Goal: Transaction & Acquisition: Purchase product/service

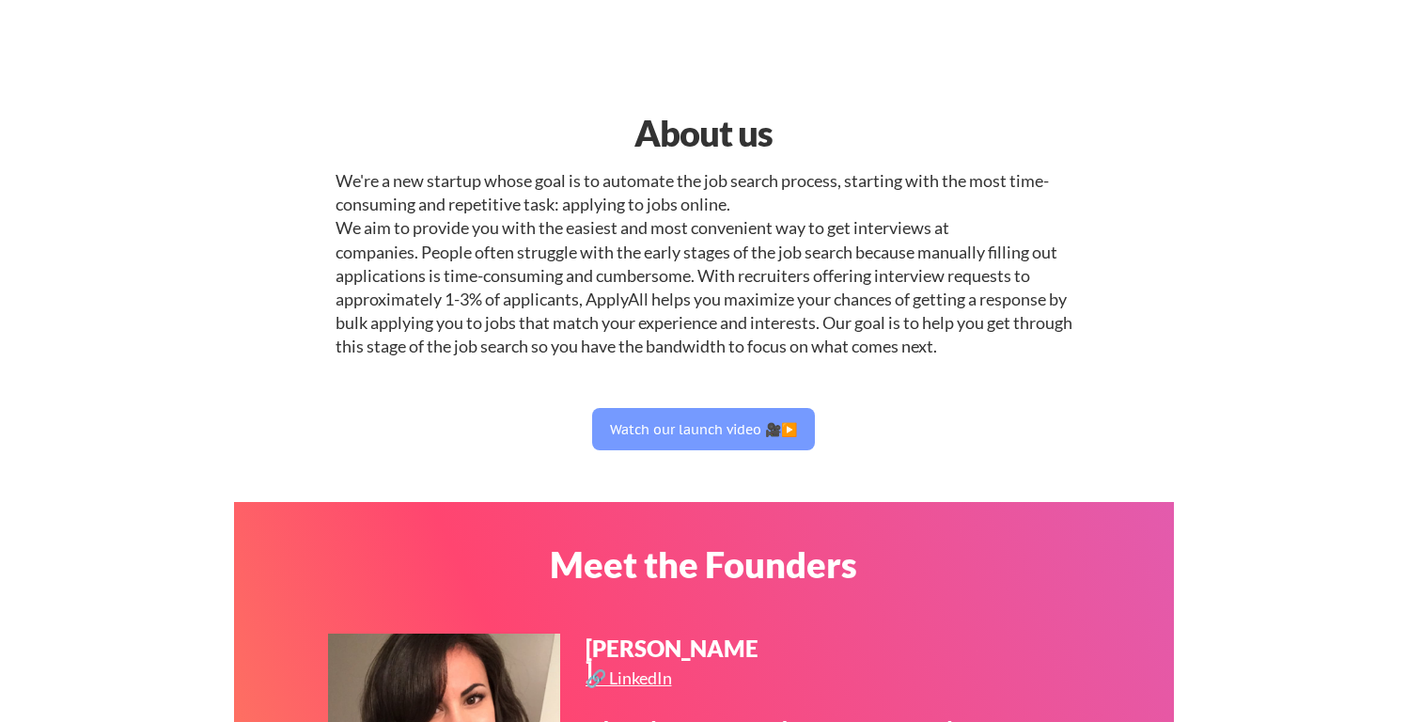
select select ""product""
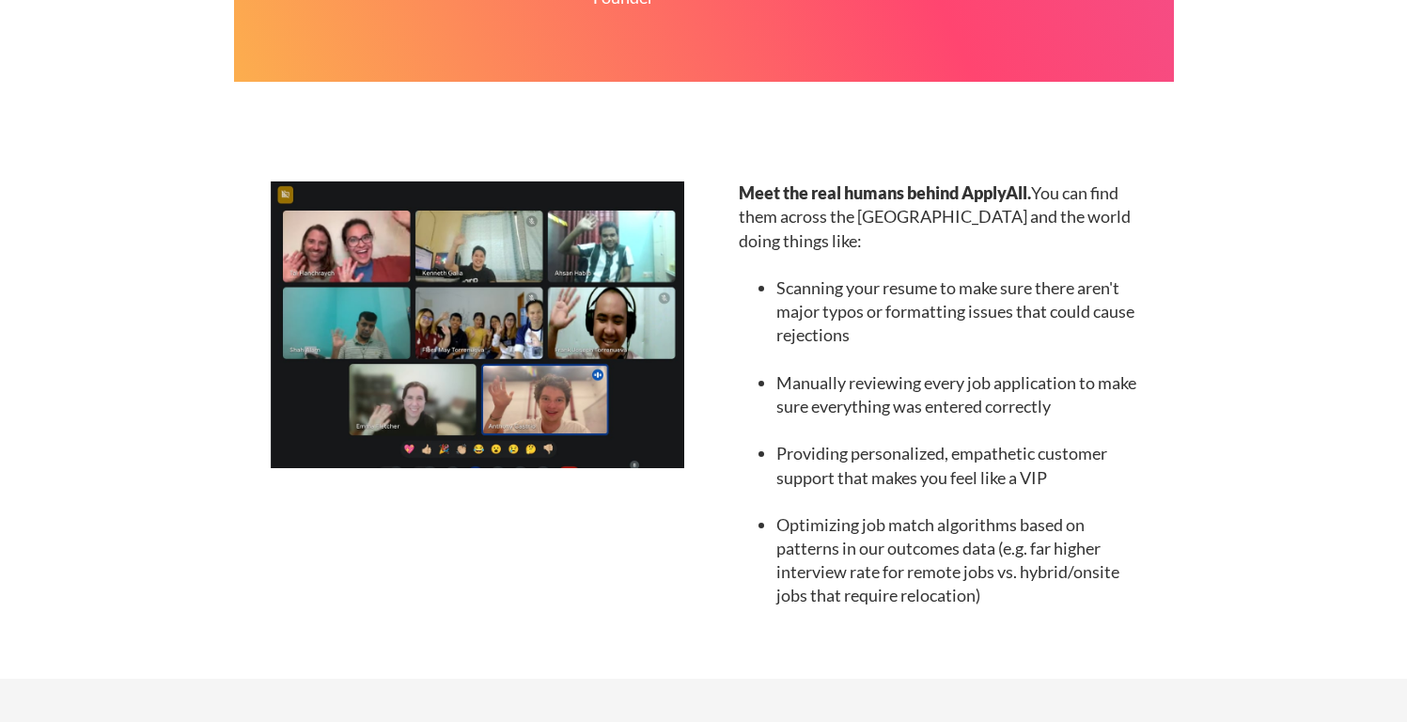
scroll to position [1603, 0]
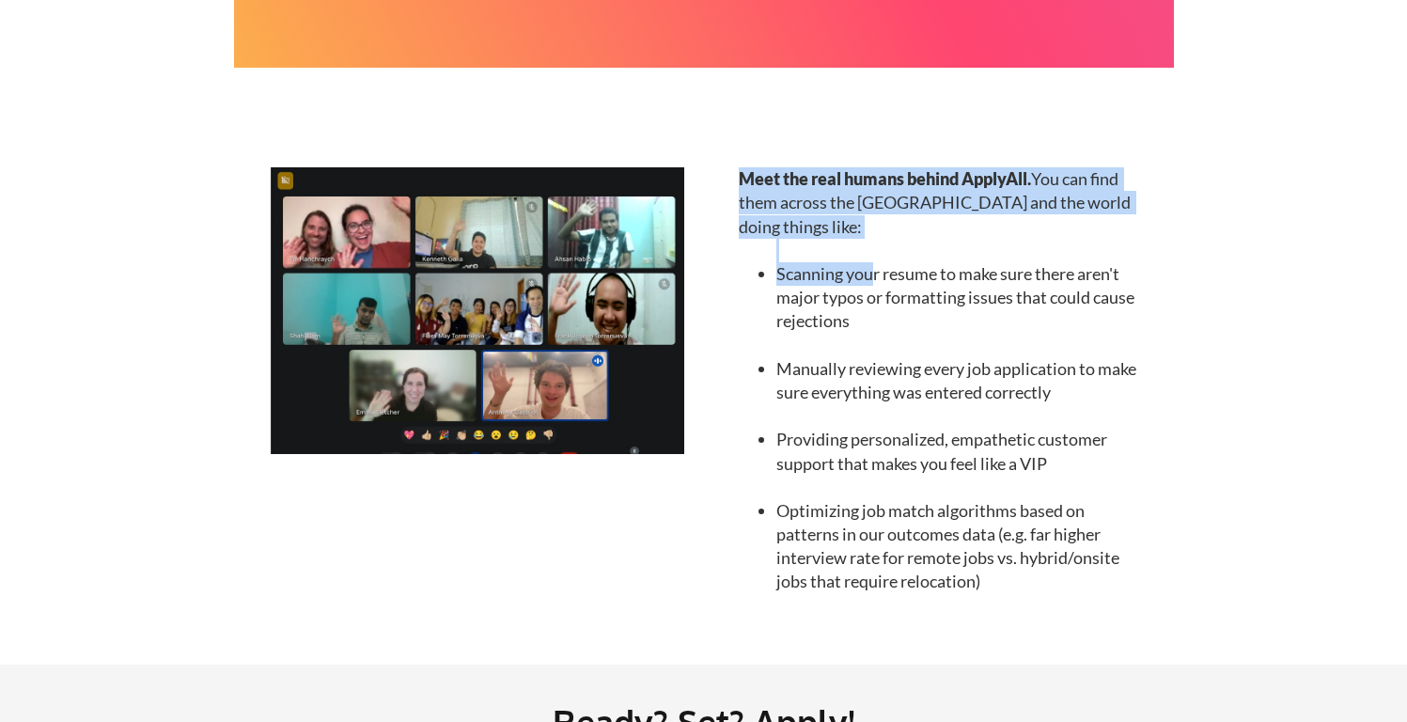
drag, startPoint x: 872, startPoint y: 239, endPoint x: 944, endPoint y: 611, distance: 379.0
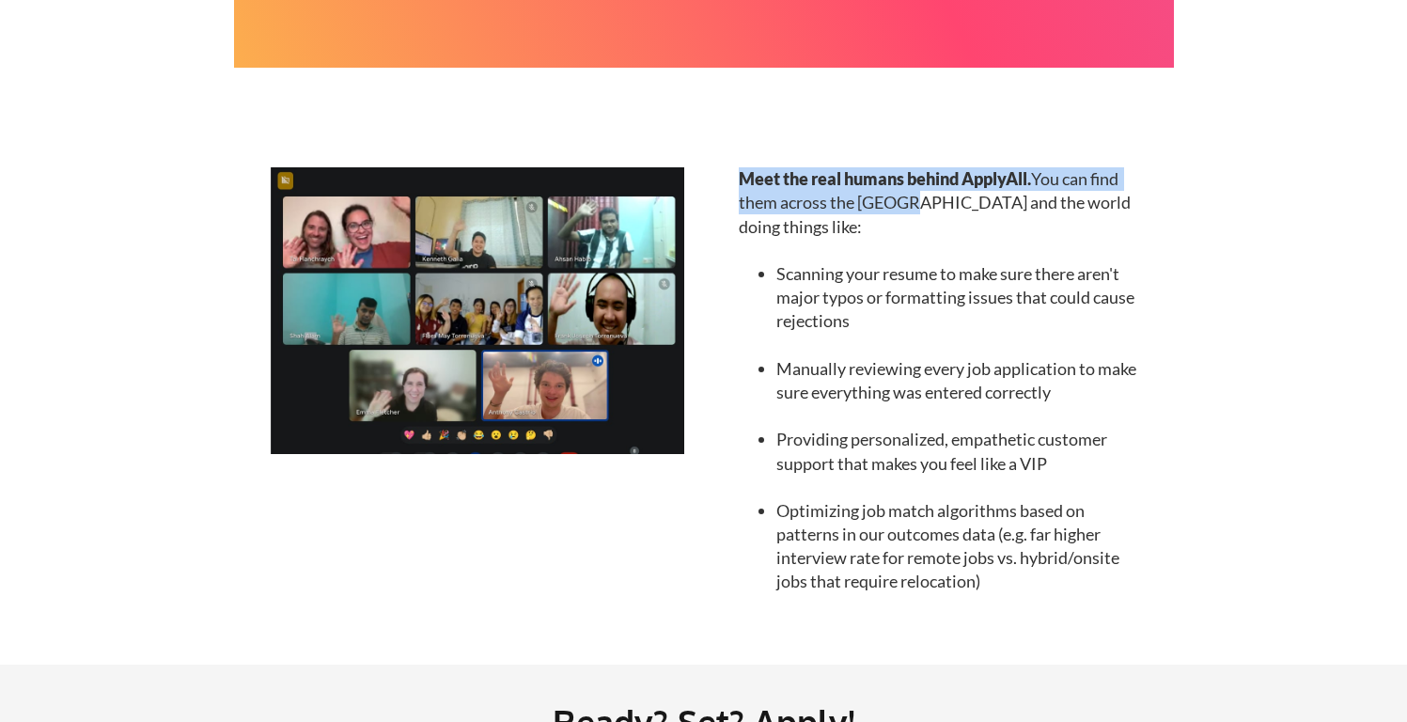
drag, startPoint x: 919, startPoint y: 579, endPoint x: 904, endPoint y: 210, distance: 368.6
click at [904, 210] on div "Meet the real humans behind ApplyAll. You can find them across the US and the w…" at bounding box center [939, 380] width 401 height 426
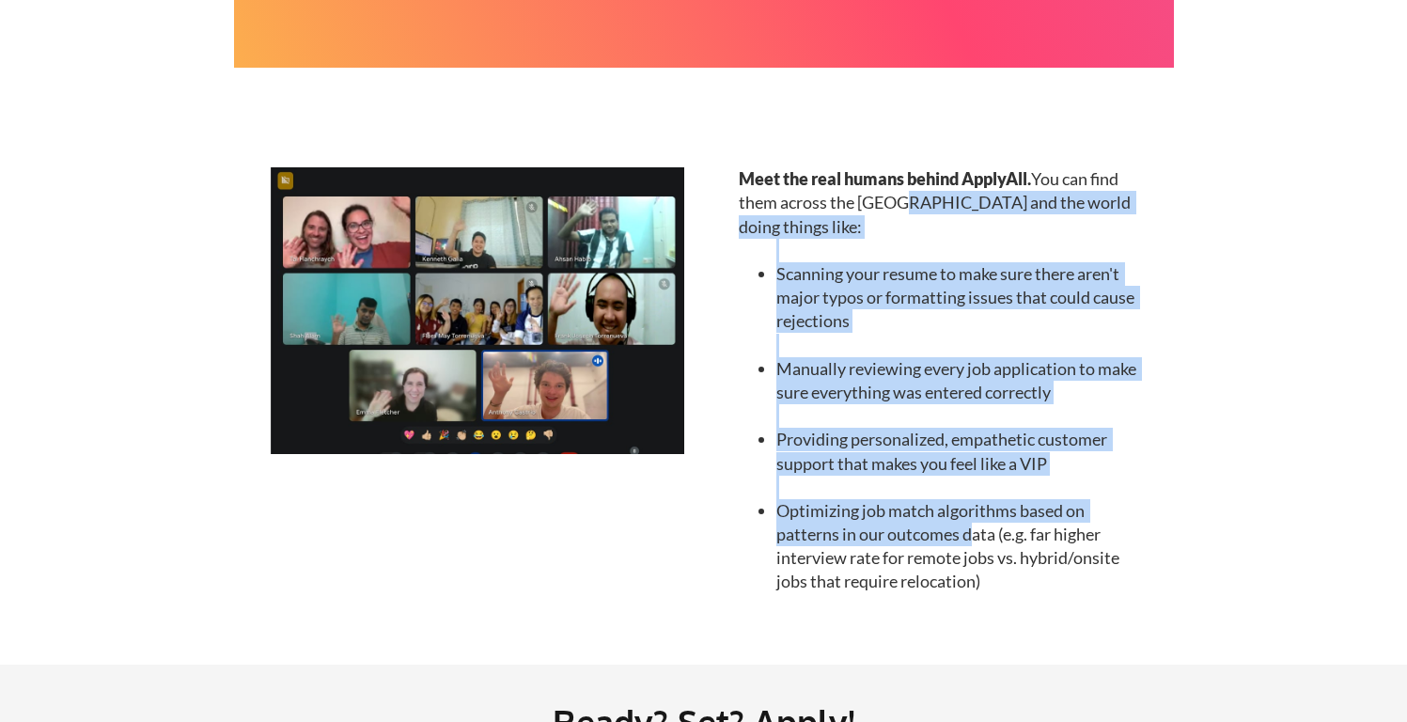
drag, startPoint x: 904, startPoint y: 210, endPoint x: 970, endPoint y: 516, distance: 312.4
click at [968, 515] on div "Meet the real humans behind ApplyAll. You can find them across the US and the w…" at bounding box center [939, 380] width 401 height 426
click at [970, 516] on li "Optimizing job match algorithms based on patterns in our outcomes data (e.g. fa…" at bounding box center [958, 546] width 364 height 95
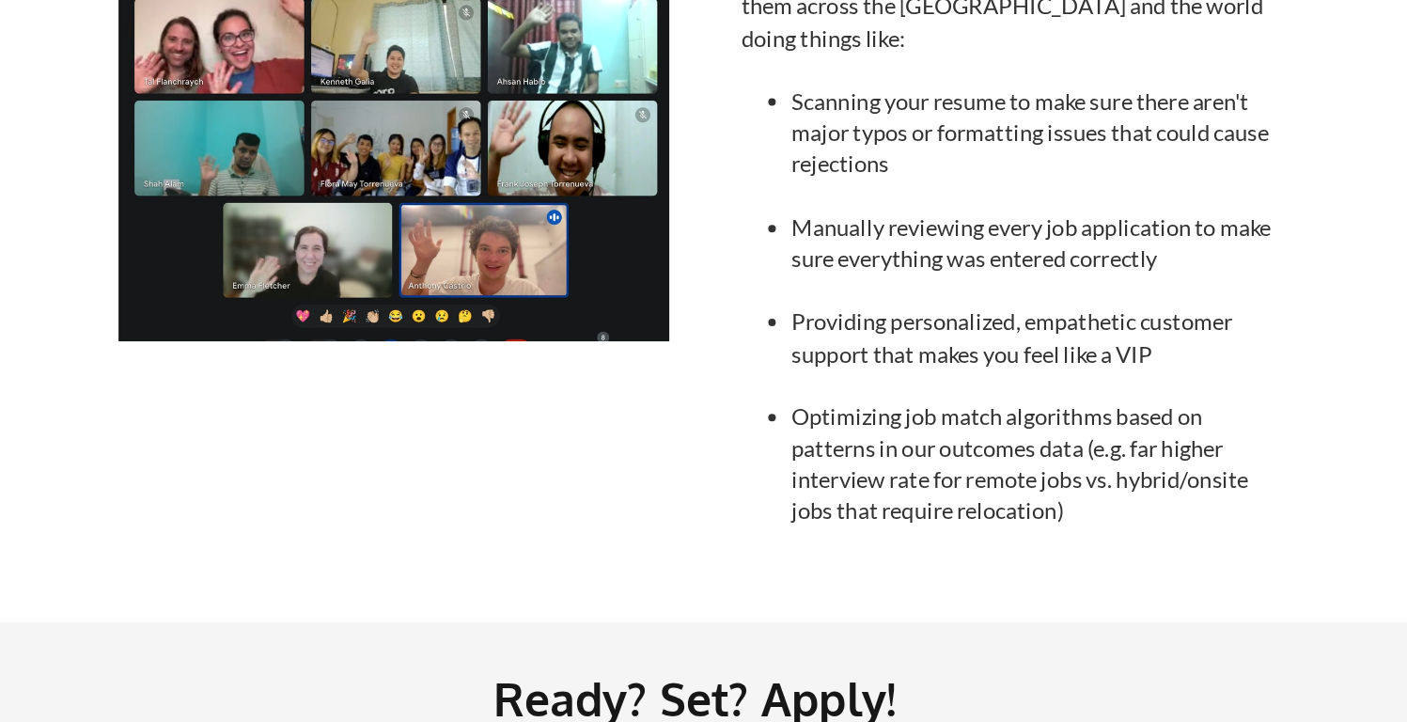
scroll to position [1624, 0]
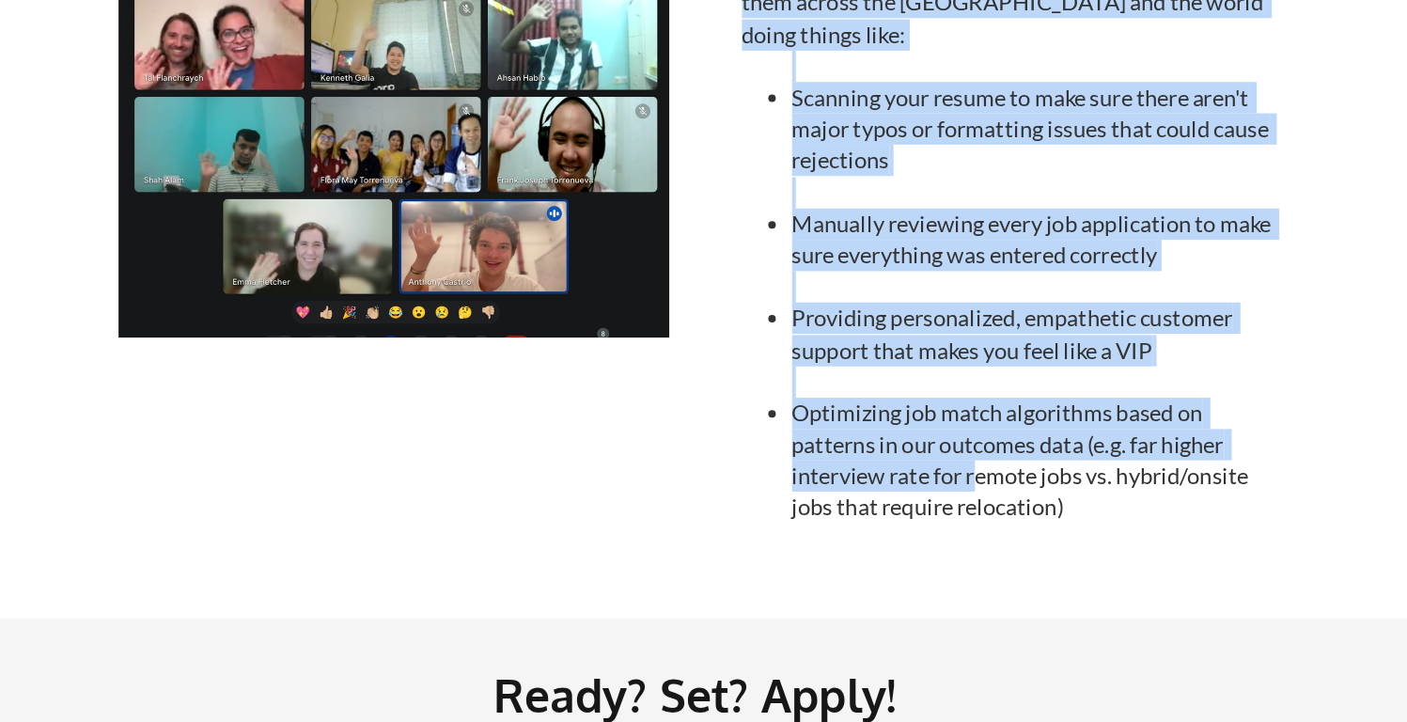
drag, startPoint x: 914, startPoint y: 522, endPoint x: 1019, endPoint y: 628, distance: 148.2
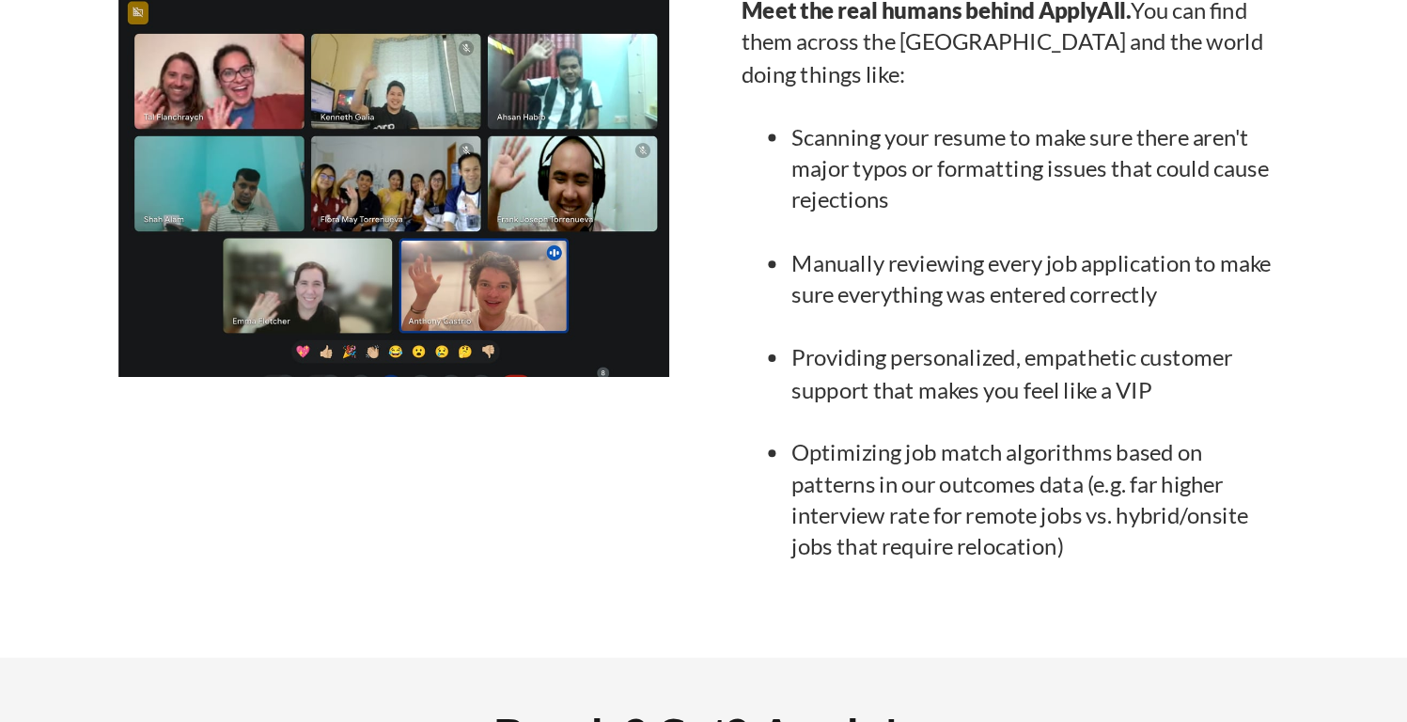
scroll to position [1706, 0]
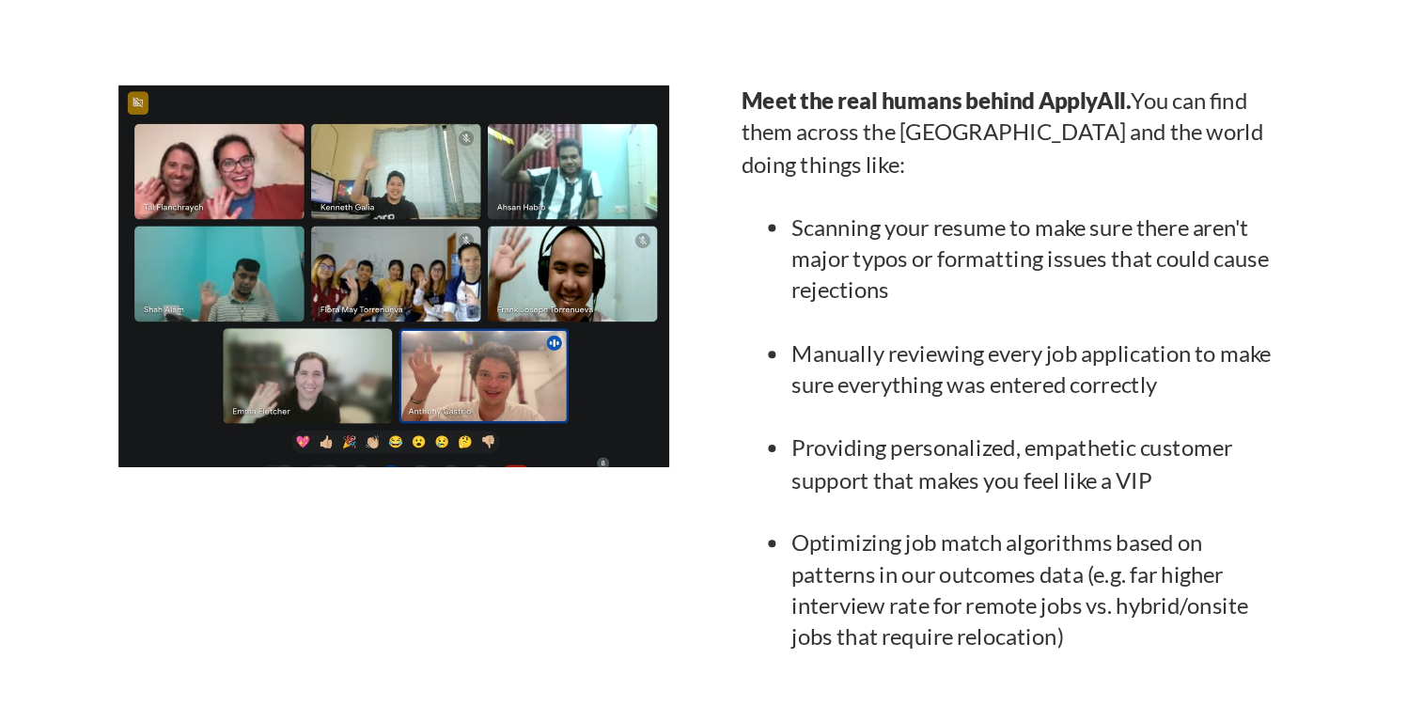
drag, startPoint x: 989, startPoint y: 395, endPoint x: 1007, endPoint y: 443, distance: 52.0
click at [1007, 443] on ul "Scanning your resume to make sure there aren't major typos or formatting issues…" at bounding box center [939, 312] width 401 height 355
click at [1007, 443] on li "Optimizing job match algorithms based on patterns in our outcomes data (e.g. fa…" at bounding box center [958, 443] width 364 height 95
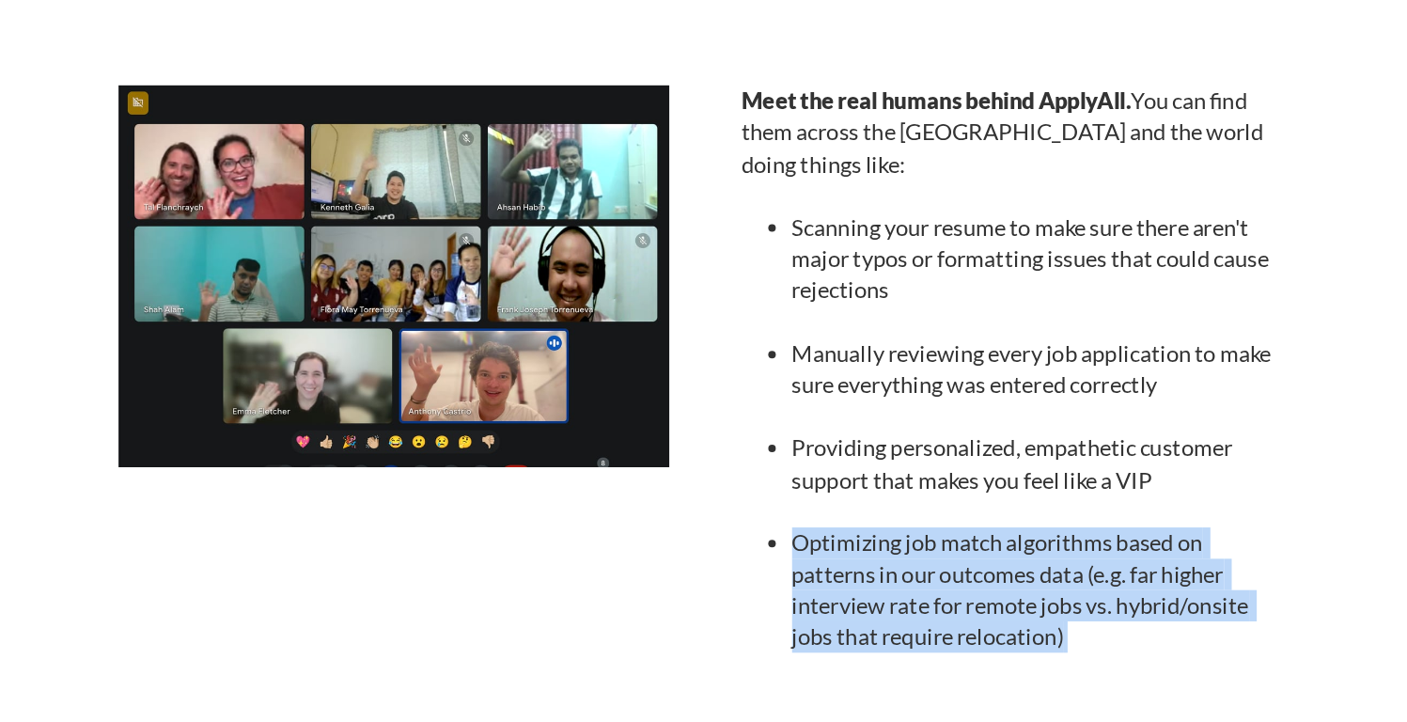
drag, startPoint x: 1007, startPoint y: 443, endPoint x: 1015, endPoint y: 355, distance: 88.6
click at [1007, 431] on li "Optimizing job match algorithms based on patterns in our outcomes data (e.g. fa…" at bounding box center [958, 443] width 364 height 95
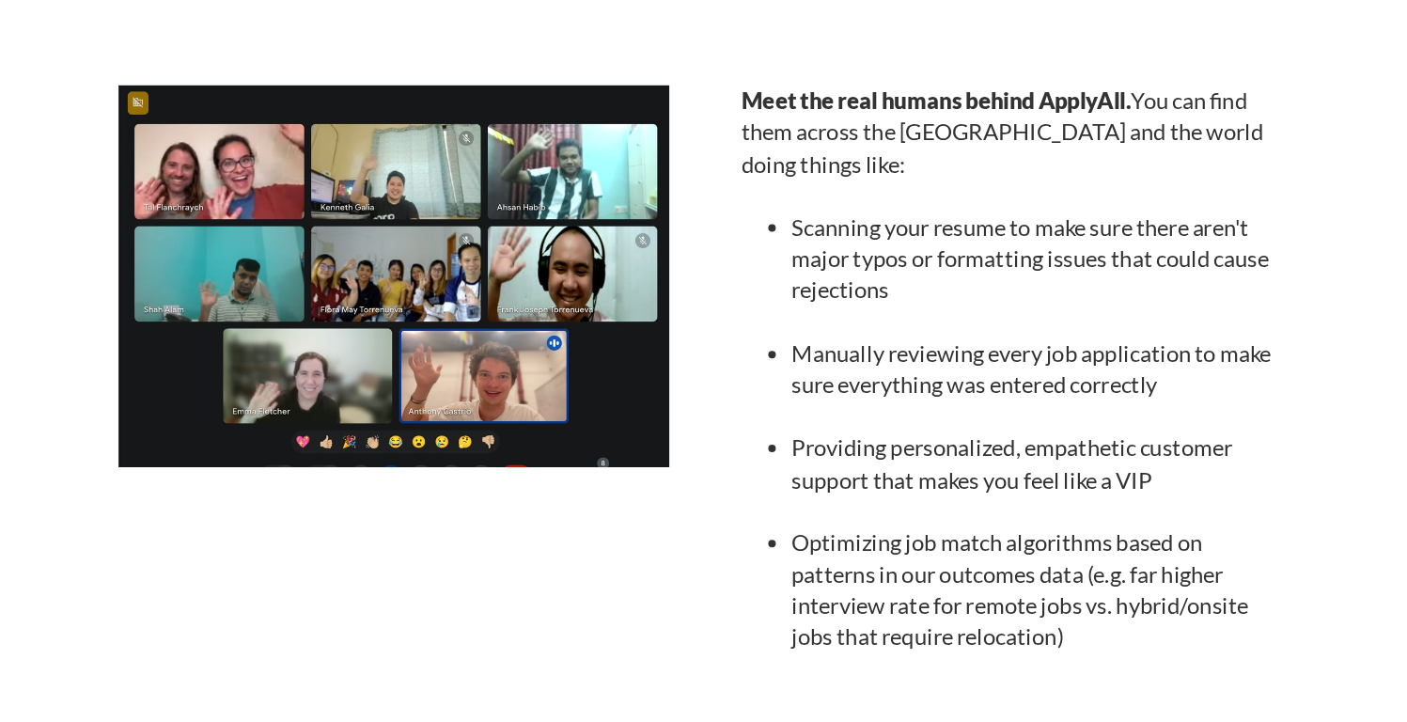
click at [1007, 370] on ul "Scanning your resume to make sure there aren't major typos or formatting issues…" at bounding box center [939, 312] width 401 height 355
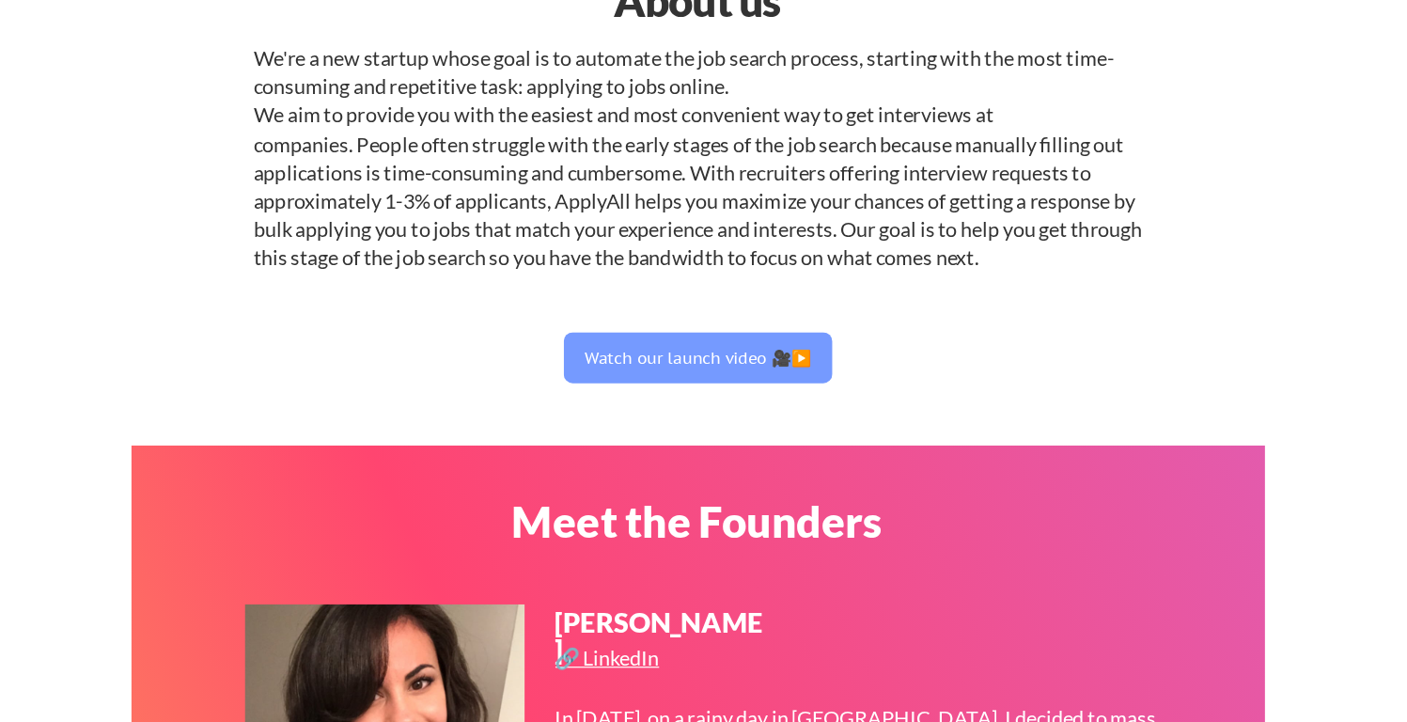
scroll to position [0, 0]
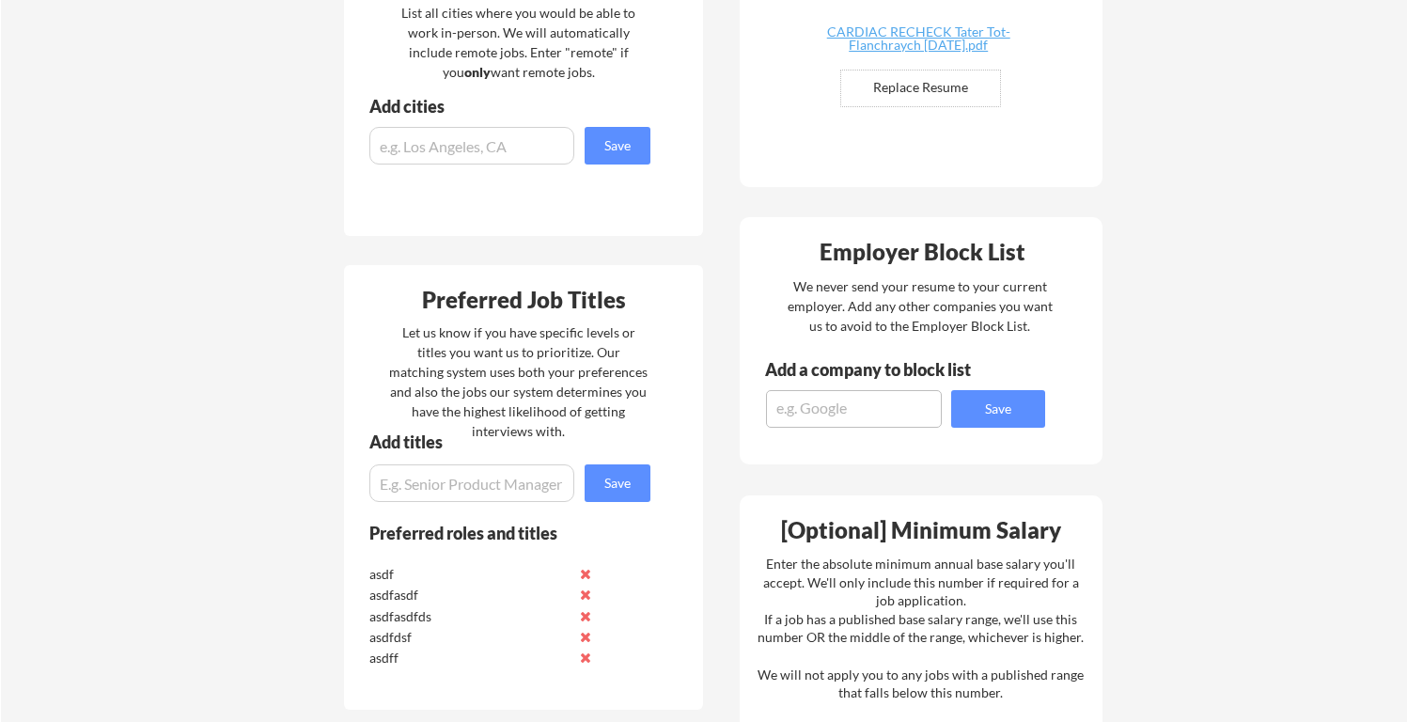
scroll to position [463, 0]
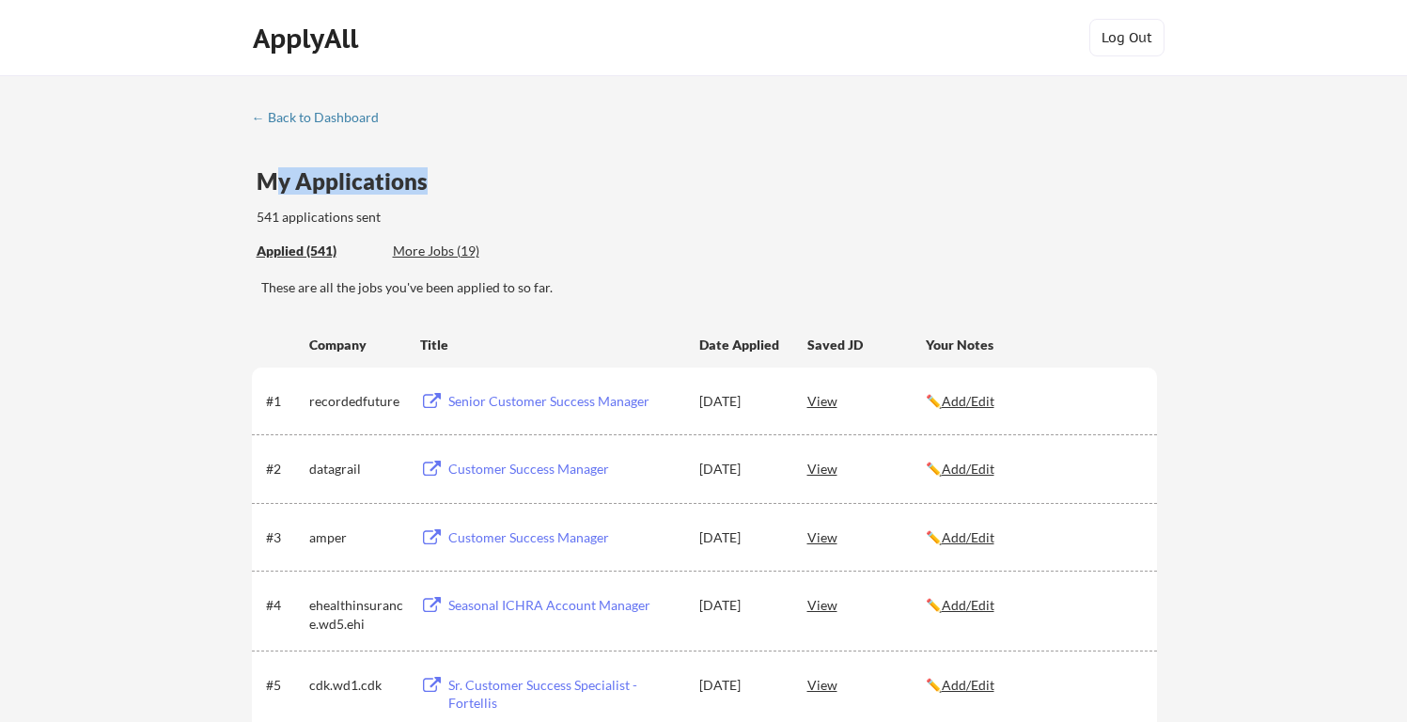
drag, startPoint x: 276, startPoint y: 174, endPoint x: 360, endPoint y: 195, distance: 86.4
click at [359, 195] on div "My Applications" at bounding box center [350, 184] width 186 height 29
click at [361, 194] on div "My Applications" at bounding box center [350, 184] width 186 height 29
click at [274, 117] on div "← Back to Dashboard" at bounding box center [322, 117] width 141 height 13
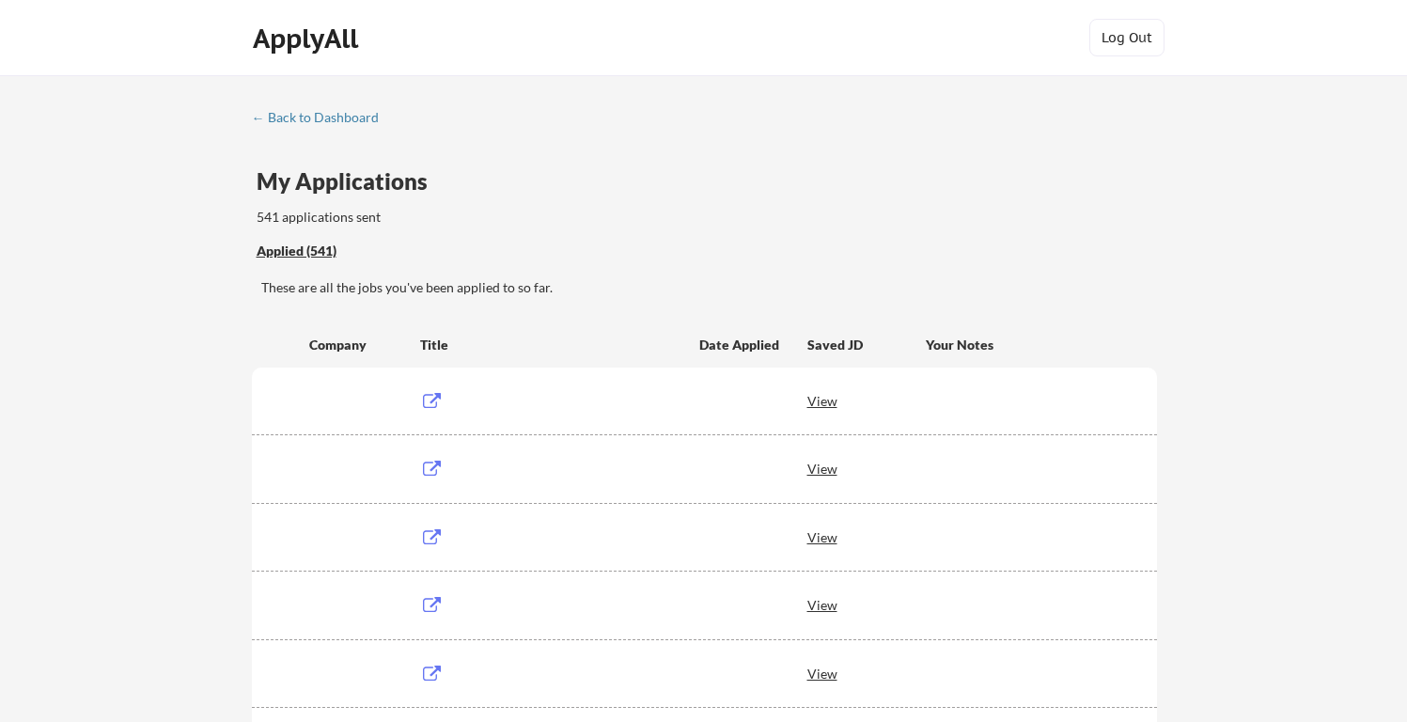
scroll to position [260, 0]
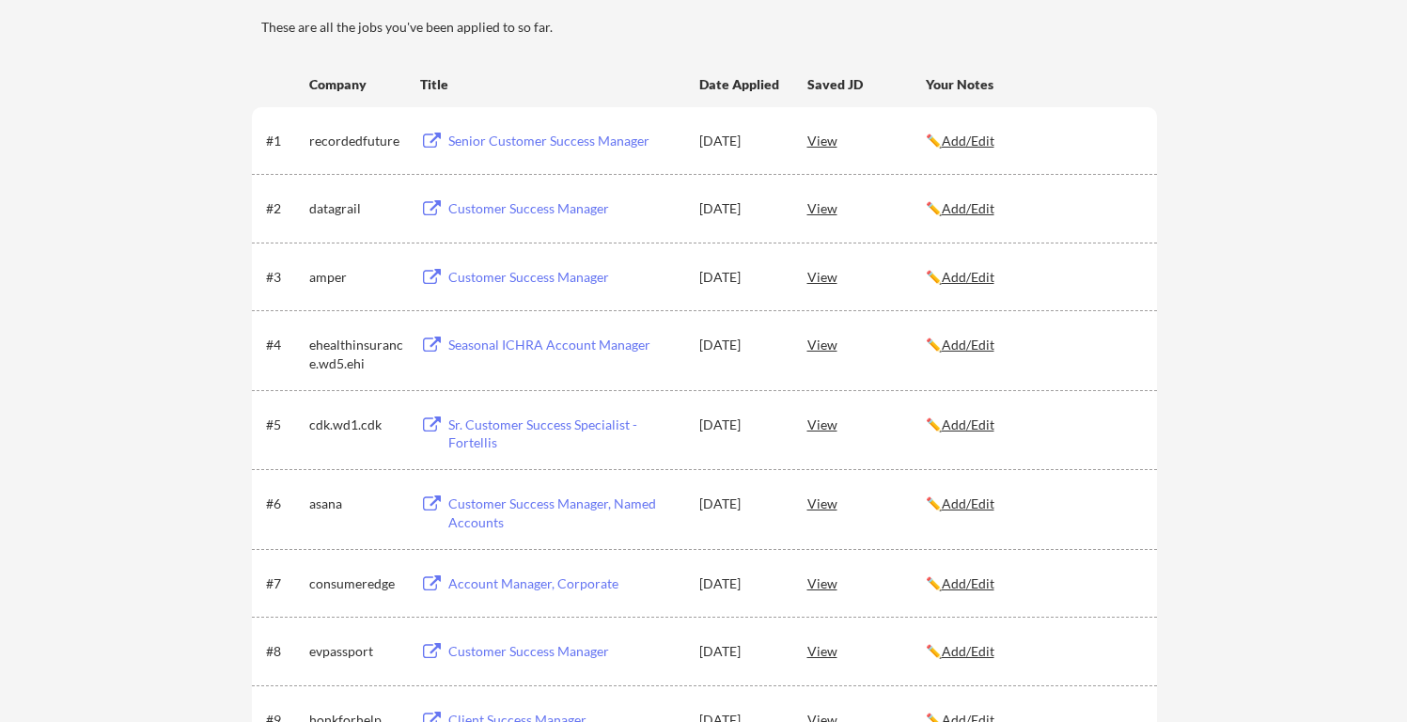
click at [816, 133] on div "View" at bounding box center [866, 140] width 118 height 34
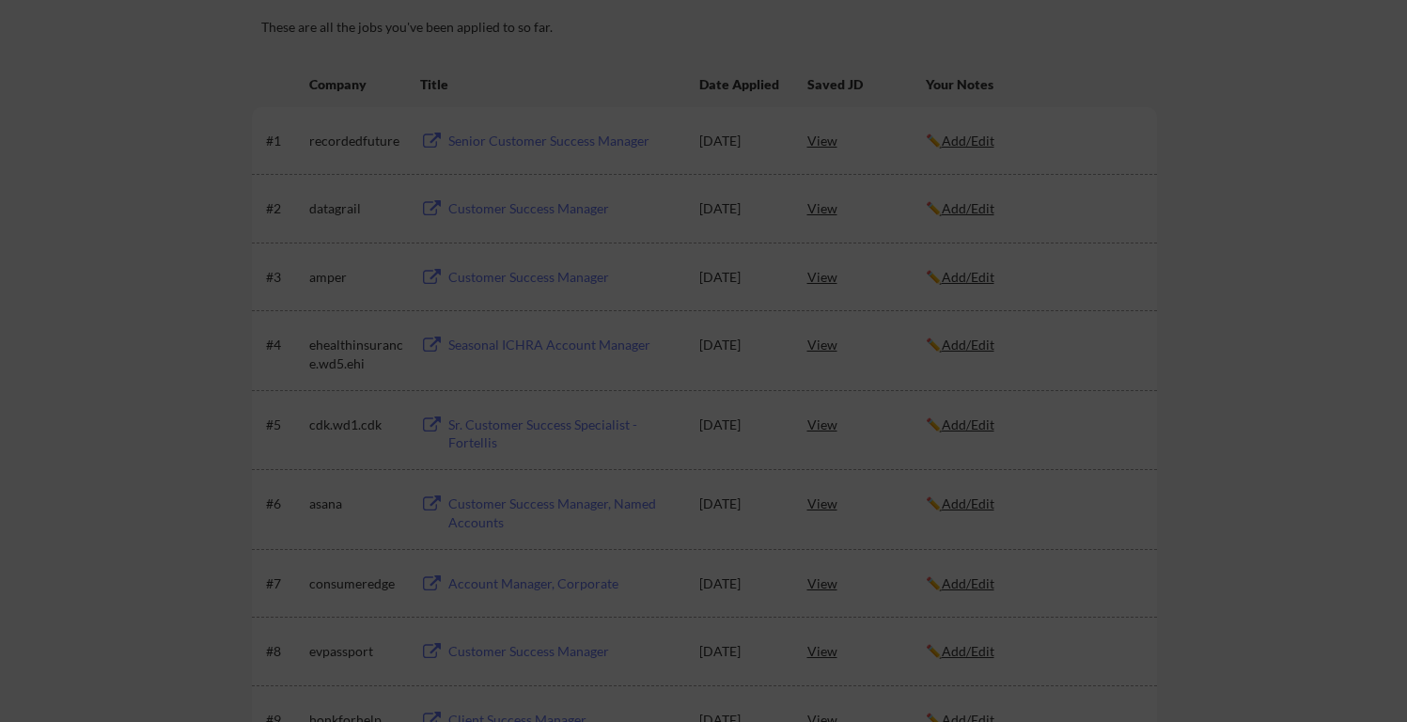
click at [810, 306] on p "As an Enterprise Customer Success Manager , you will be joining a fast-paced an…" at bounding box center [702, 270] width 419 height 180
click at [813, 286] on p "As an Enterprise Customer Success Manager , you will be joining a fast-paced an…" at bounding box center [702, 270] width 419 height 180
click at [702, 284] on p "As an Enterprise Customer Success Manager , you will be joining a fast-paced an…" at bounding box center [702, 270] width 419 height 180
click at [676, 459] on div at bounding box center [703, 361] width 1407 height 722
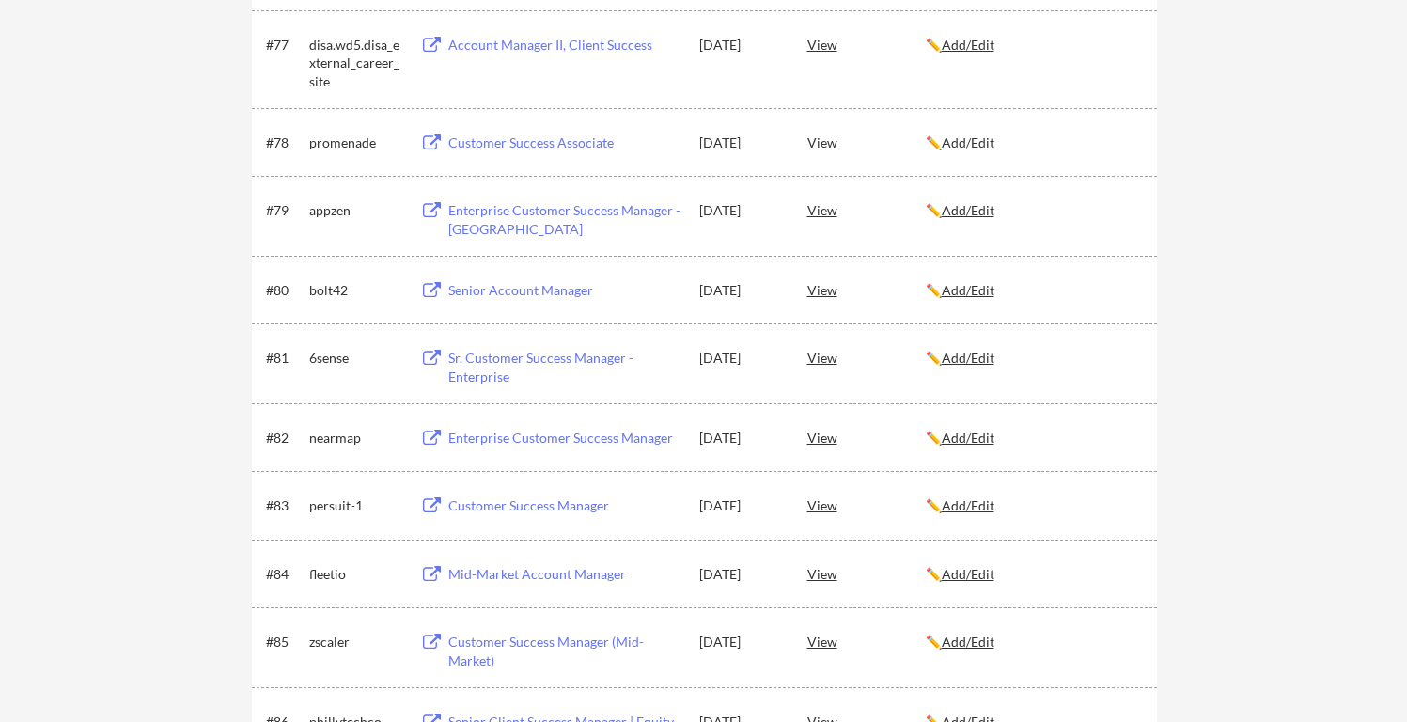
scroll to position [5858, 0]
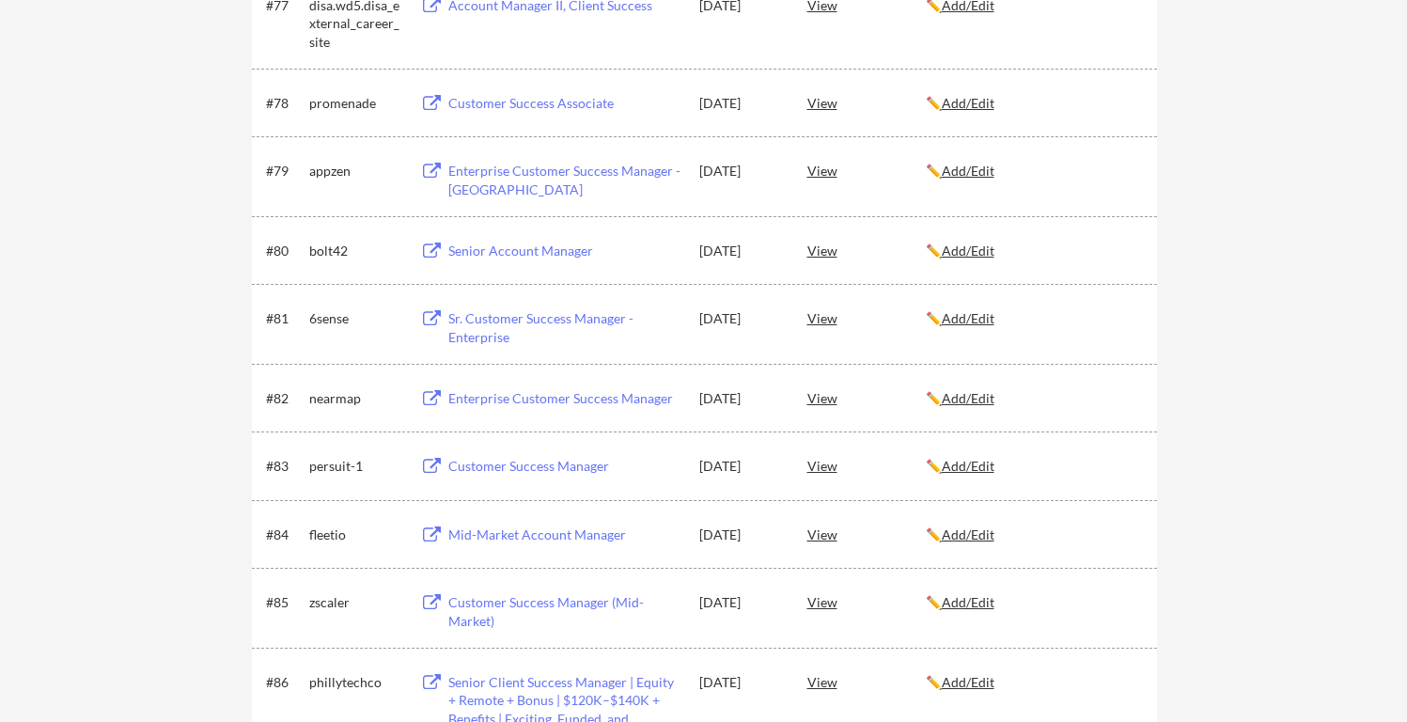
click at [826, 323] on div "View" at bounding box center [866, 318] width 118 height 34
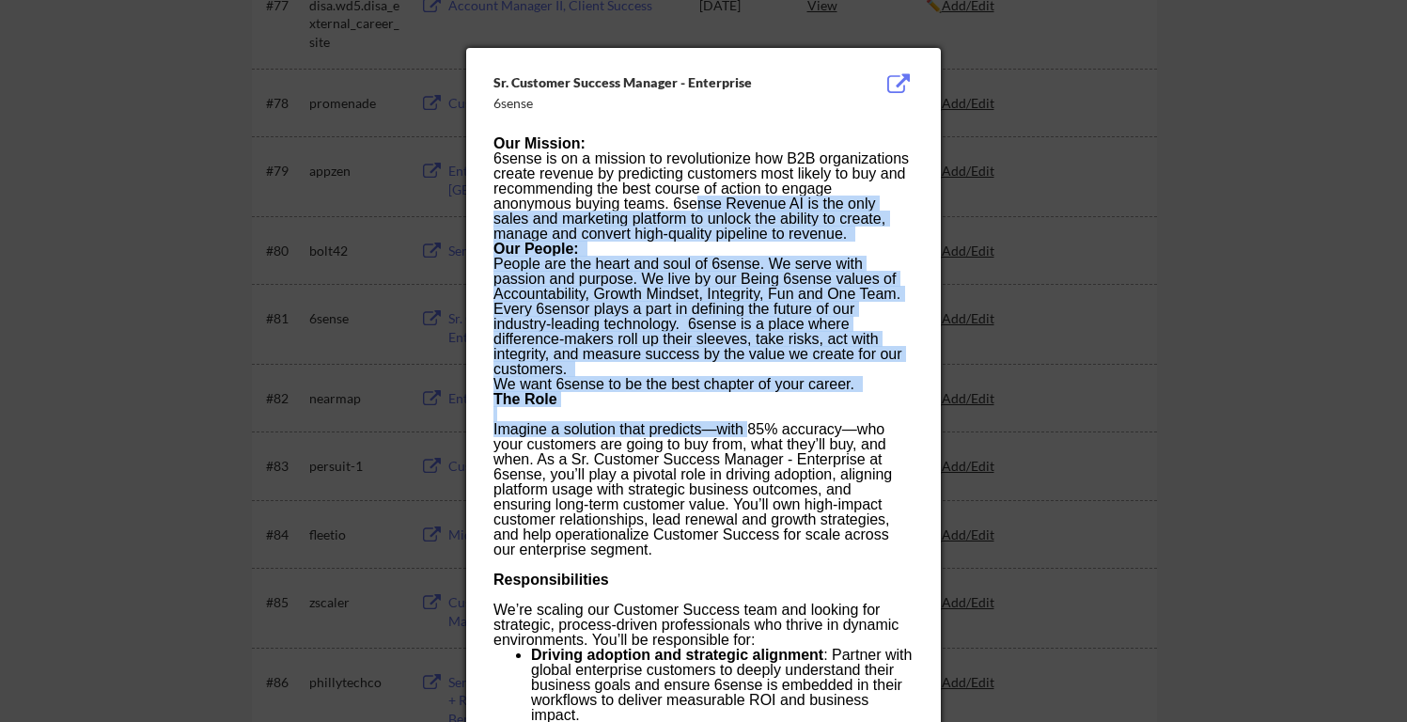
drag, startPoint x: 698, startPoint y: 210, endPoint x: 747, endPoint y: 424, distance: 218.8
click at [747, 424] on div "Imagine a solution that predicts—with 85% accuracy—who your customers are going…" at bounding box center [702, 489] width 419 height 135
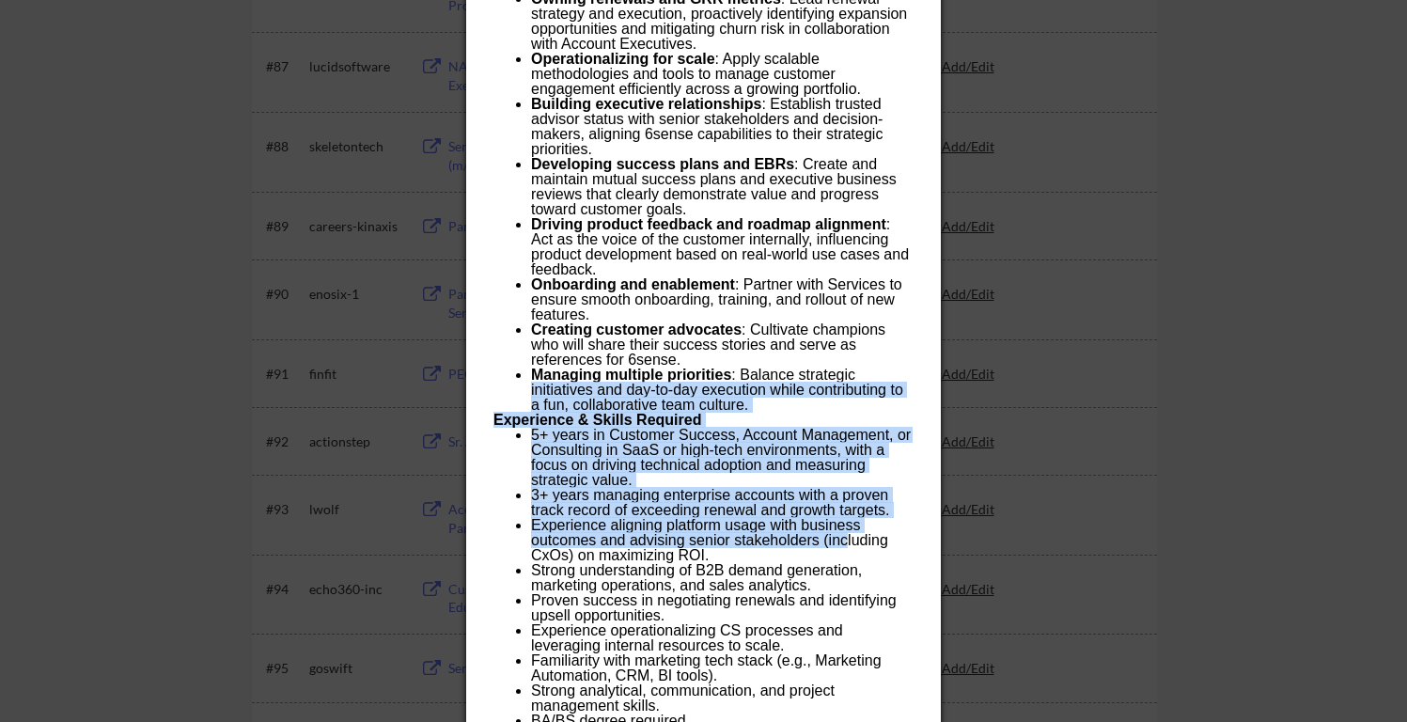
drag, startPoint x: 851, startPoint y: 381, endPoint x: 846, endPoint y: 543, distance: 162.6
click at [846, 543] on div "Responsibilities We’re scaling our Customer Success team and looking for strate…" at bounding box center [702, 337] width 419 height 992
click at [846, 543] on li "Experience aligning platform usage with business outcomes and advising senior s…" at bounding box center [721, 540] width 381 height 45
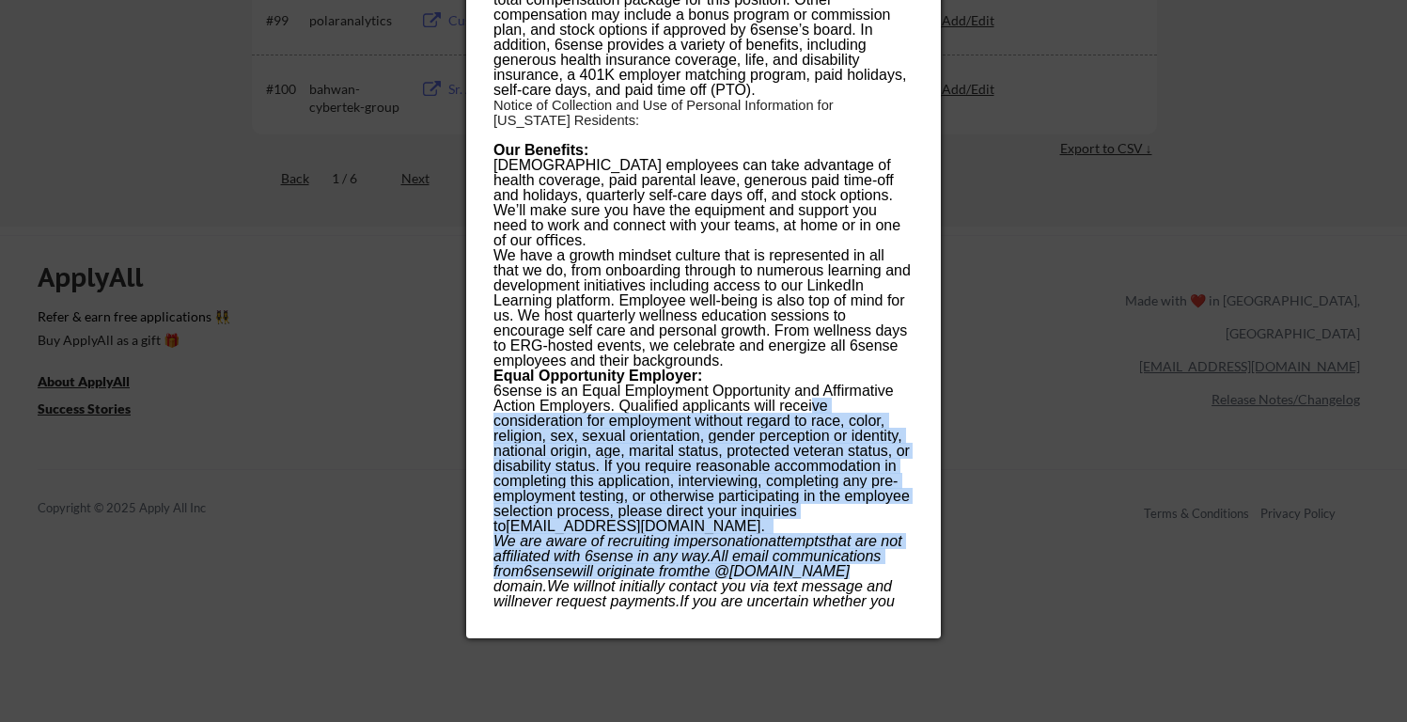
drag, startPoint x: 842, startPoint y: 537, endPoint x: 811, endPoint y: 370, distance: 170.1
click at [812, 372] on div "Our Benefits: Full-time employees can take advantage of health coverage, paid p…" at bounding box center [702, 391] width 419 height 496
click at [811, 382] on span "6sense is an Equal Employment Opportunity and Affirmative Action Employers. Qua…" at bounding box center [701, 457] width 416 height 151
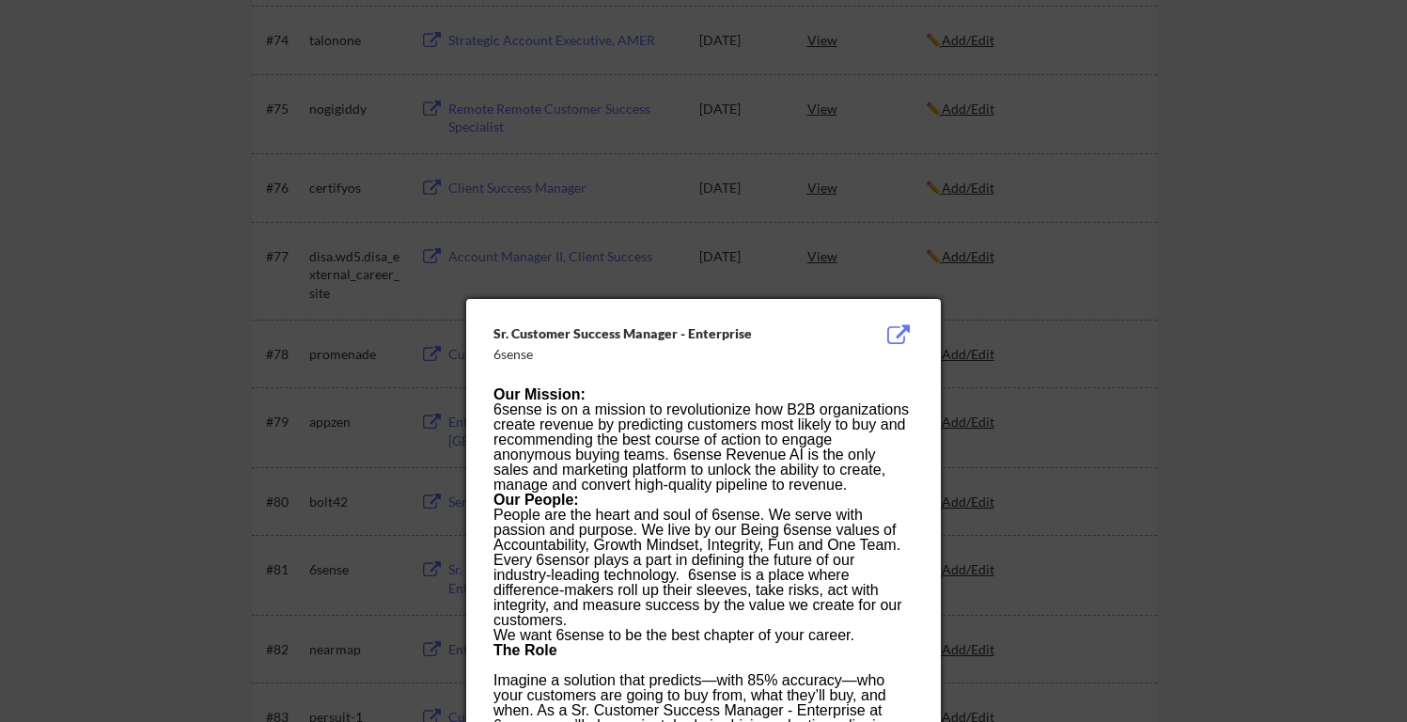
scroll to position [5534, 0]
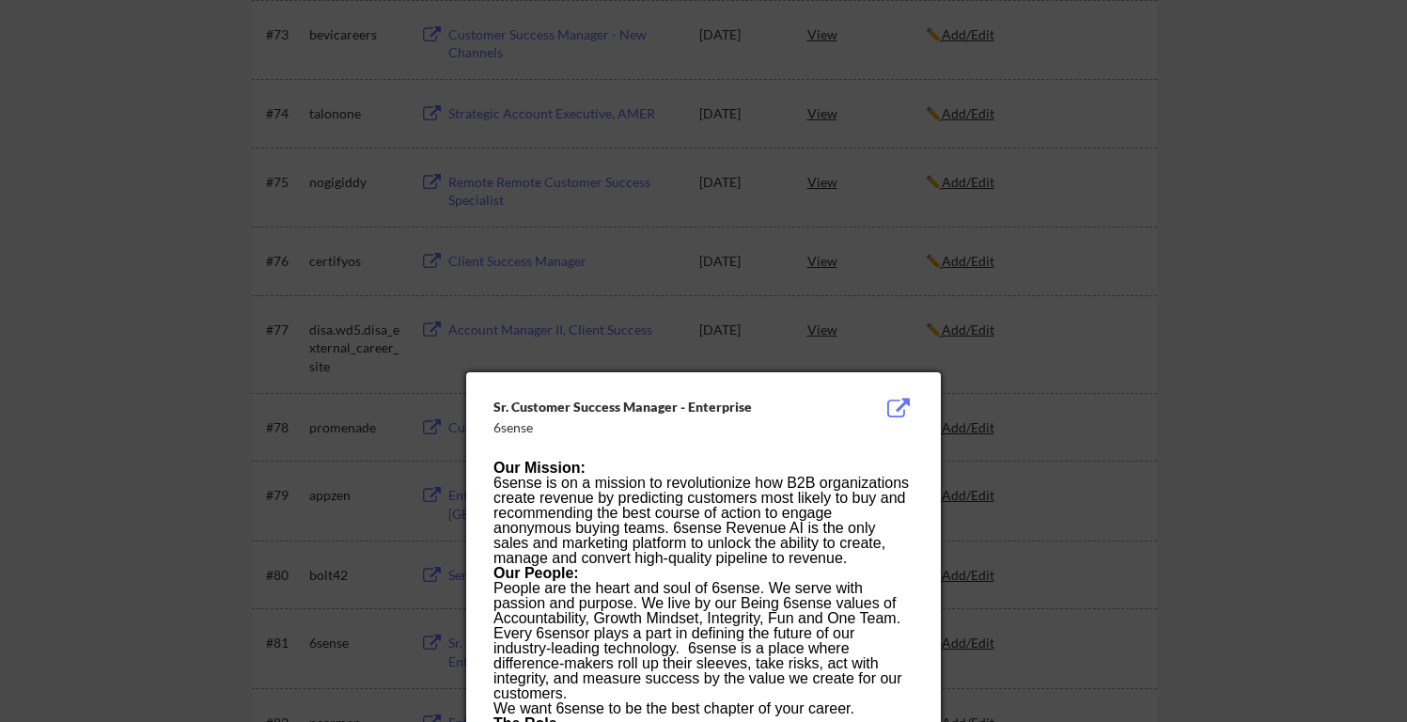
click at [1079, 368] on div at bounding box center [703, 361] width 1407 height 722
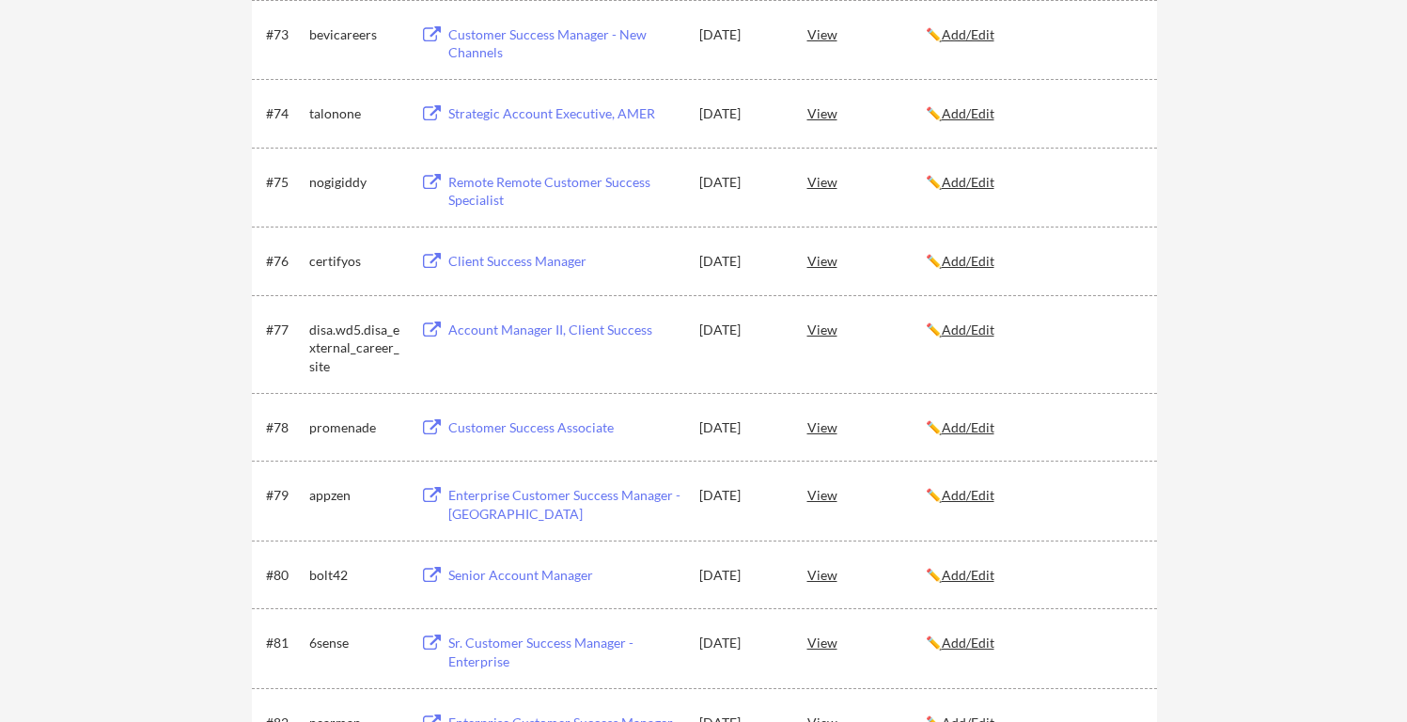
drag, startPoint x: 729, startPoint y: 409, endPoint x: 748, endPoint y: 464, distance: 58.5
click at [748, 464] on div "#79 appzen Enterprise Customer Success Manager - US Aug 24, 2025 View ✏️ Add/Ed…" at bounding box center [704, 500] width 905 height 80
click at [430, 428] on button at bounding box center [431, 428] width 23 height 18
click at [948, 337] on div "✏️ Add/Edit" at bounding box center [1032, 329] width 214 height 19
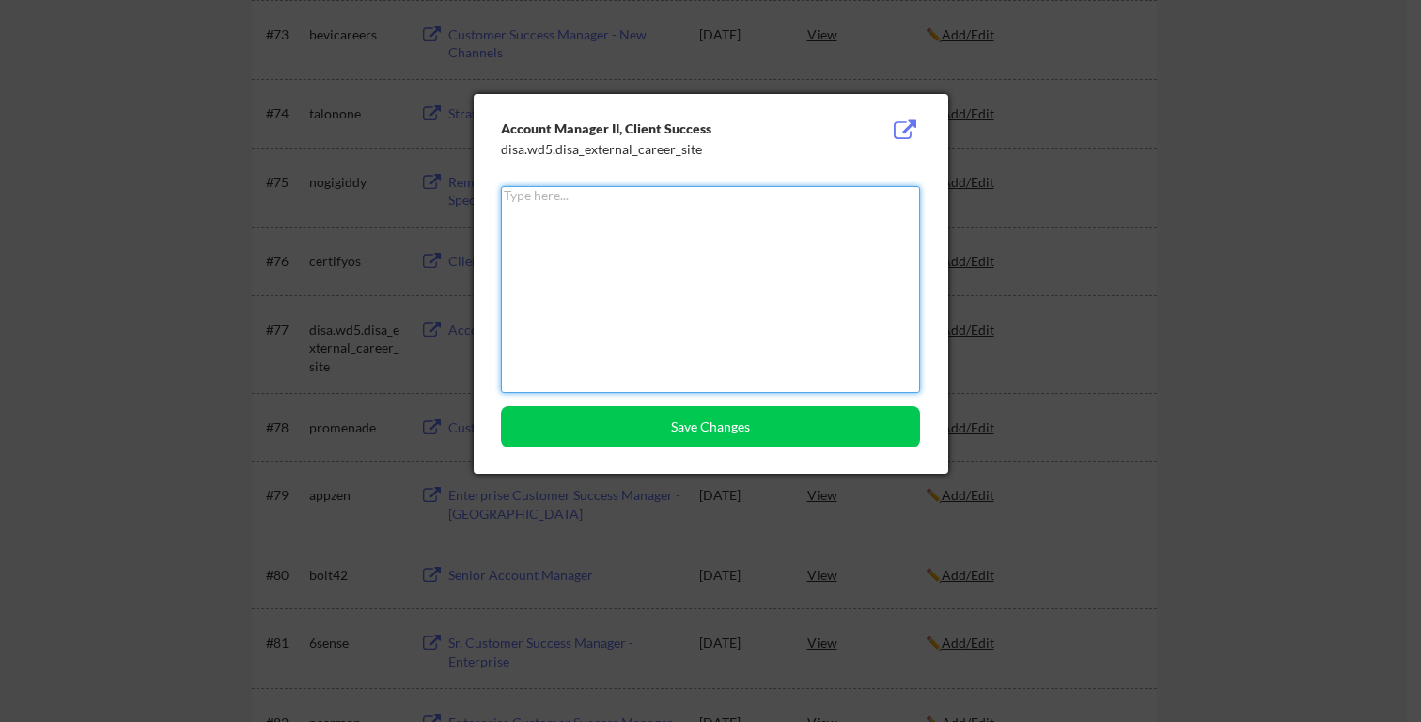
click at [772, 261] on textarea at bounding box center [710, 289] width 419 height 207
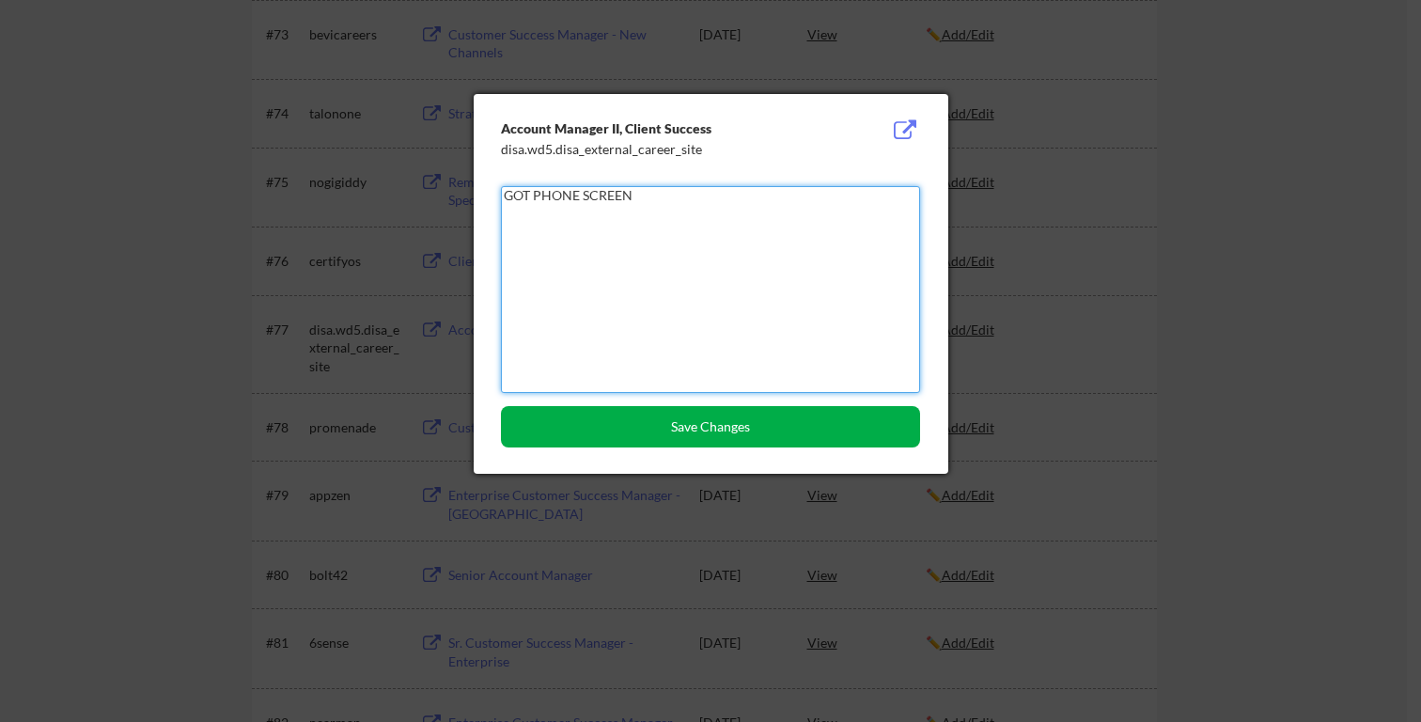
click at [649, 431] on button "Save Changes" at bounding box center [710, 426] width 419 height 41
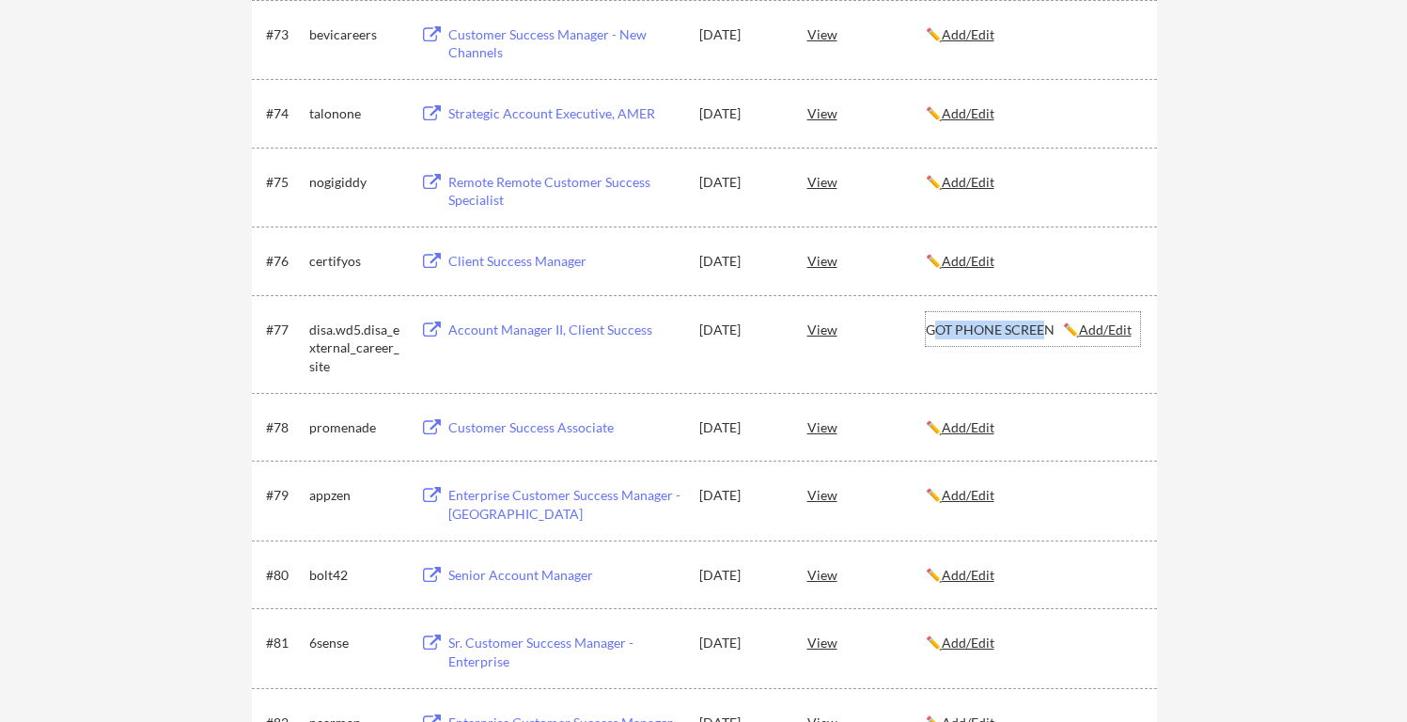
drag, startPoint x: 933, startPoint y: 329, endPoint x: 1043, endPoint y: 330, distance: 109.9
click at [1043, 330] on div "GOT PHONE SCREEN ✏️ Add/Edit" at bounding box center [1032, 329] width 214 height 19
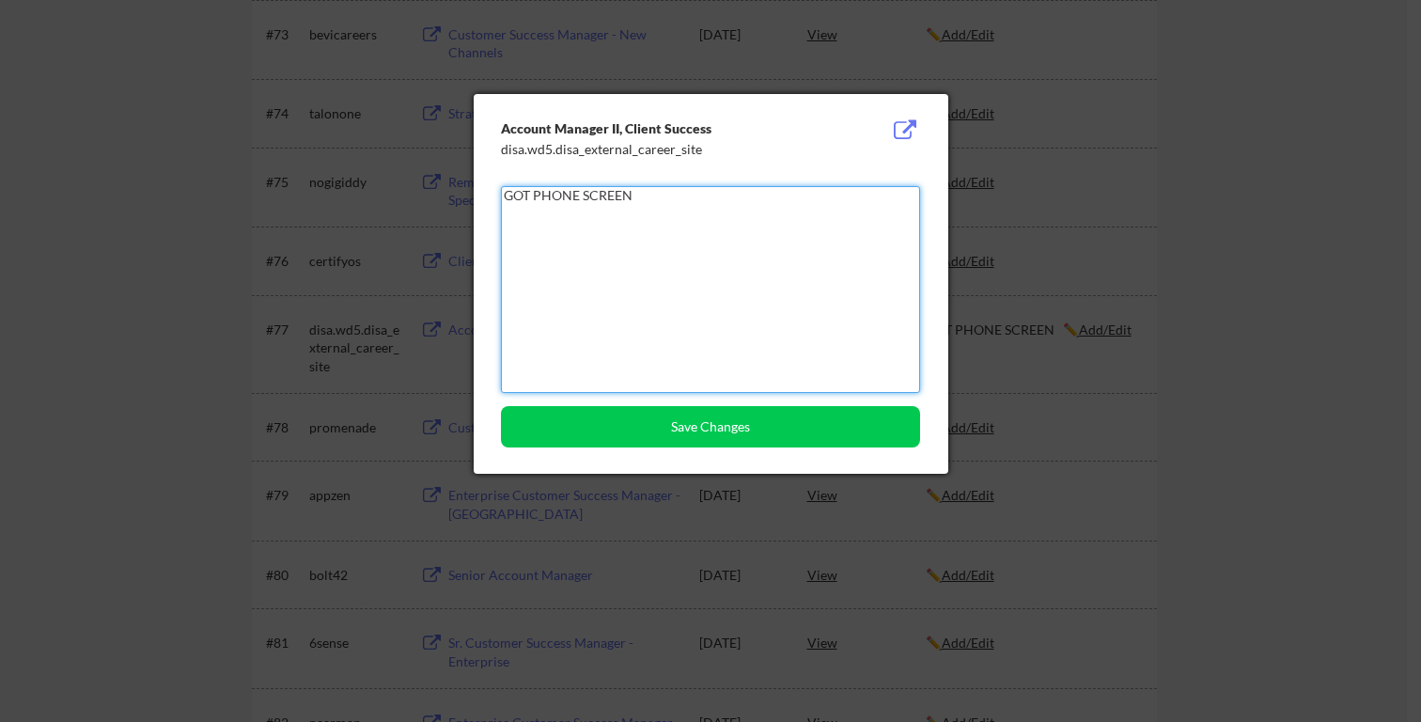
click at [771, 225] on textarea "GOT PHONE SCREEN" at bounding box center [710, 289] width 419 height 207
type textarea "Rejected"
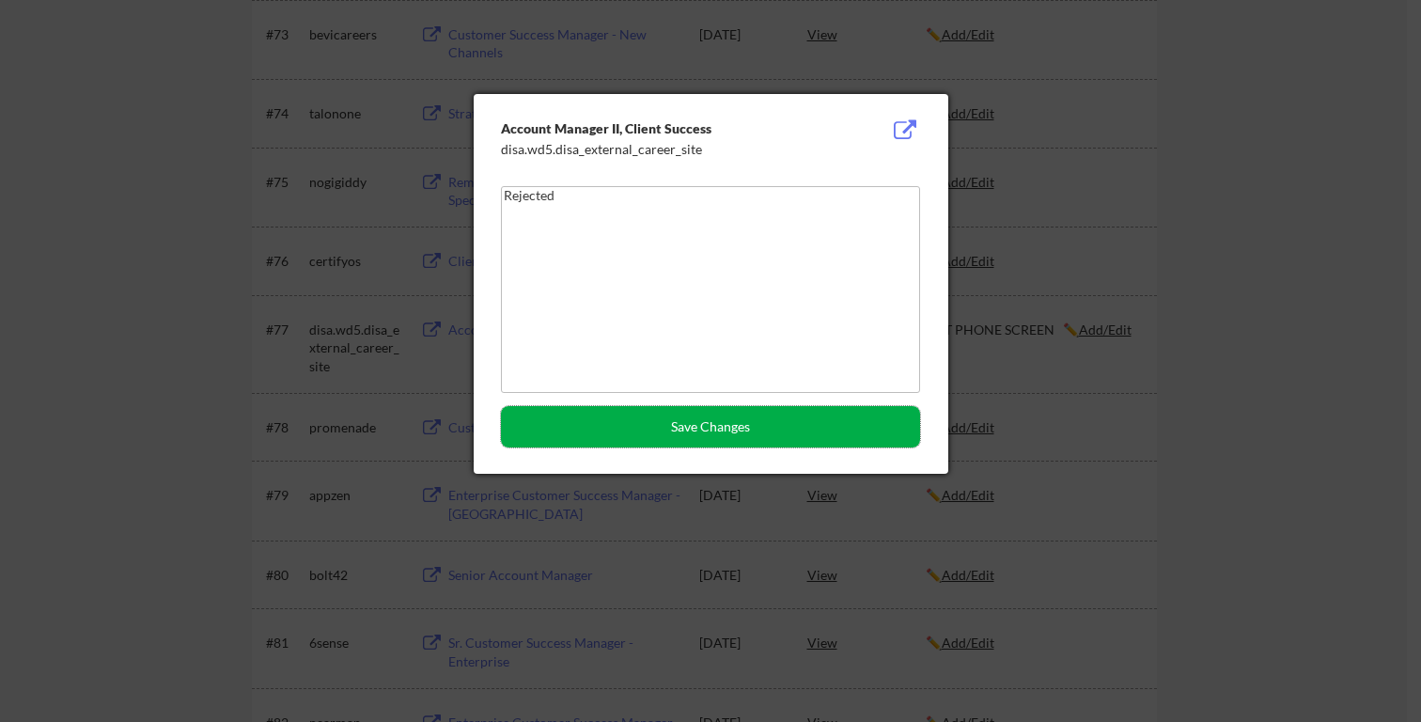
click at [614, 434] on button "Save Changes" at bounding box center [710, 426] width 419 height 41
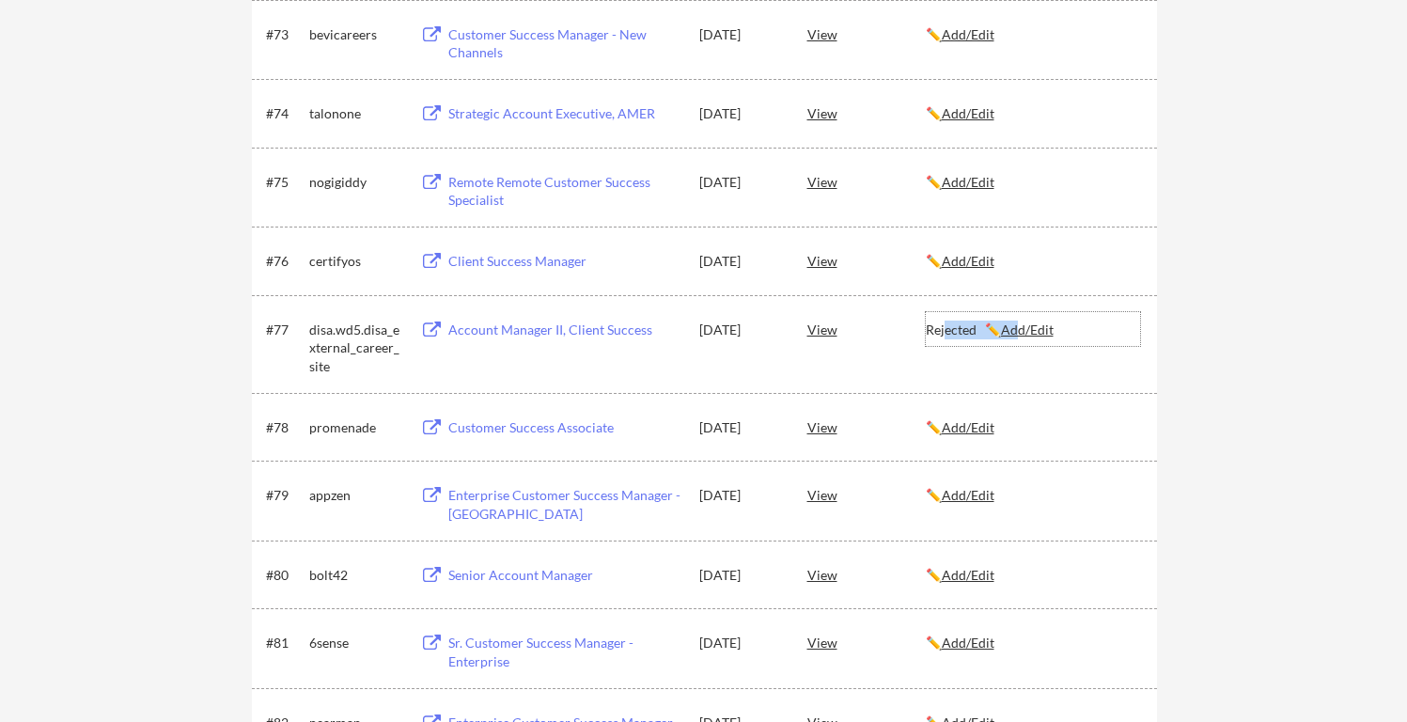
drag, startPoint x: 955, startPoint y: 332, endPoint x: 1016, endPoint y: 333, distance: 61.1
click at [1016, 333] on div "Rejected ✏️ Add/Edit" at bounding box center [1032, 329] width 214 height 19
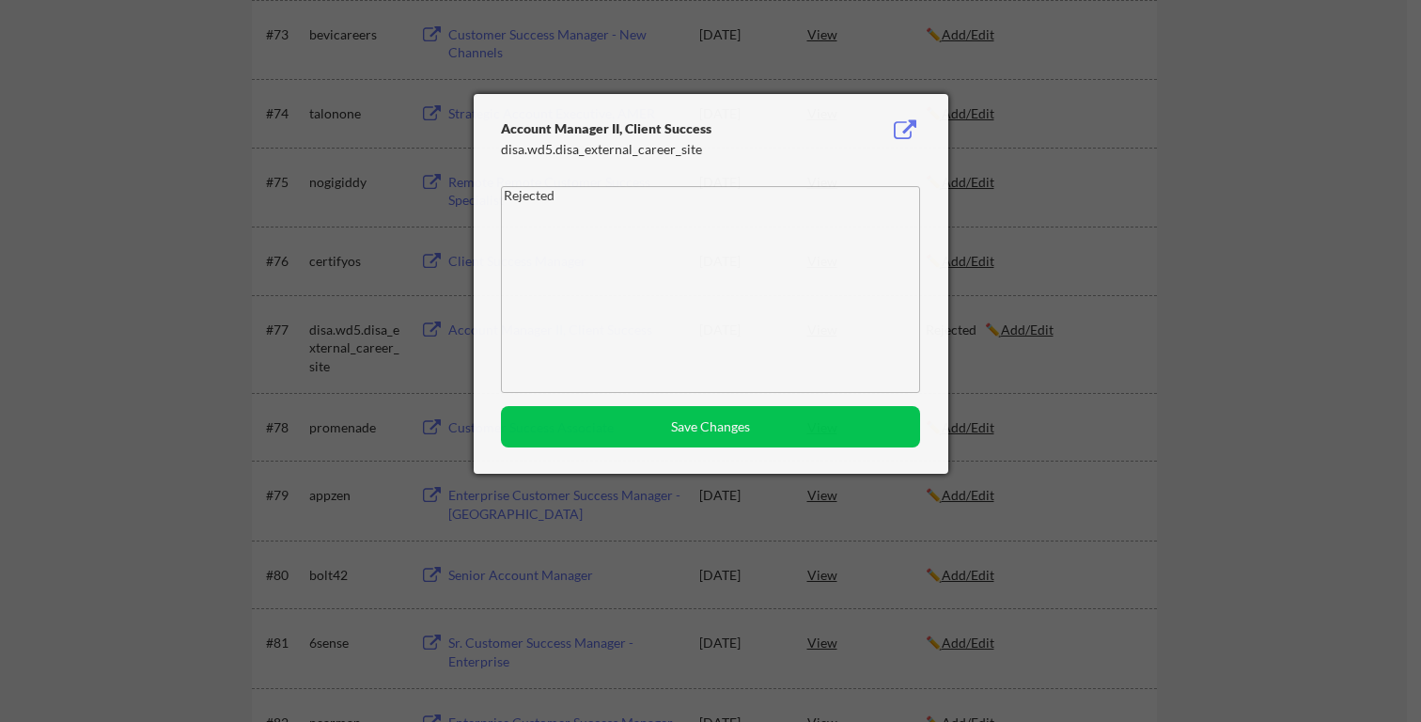
click at [1016, 333] on div at bounding box center [710, 361] width 1421 height 722
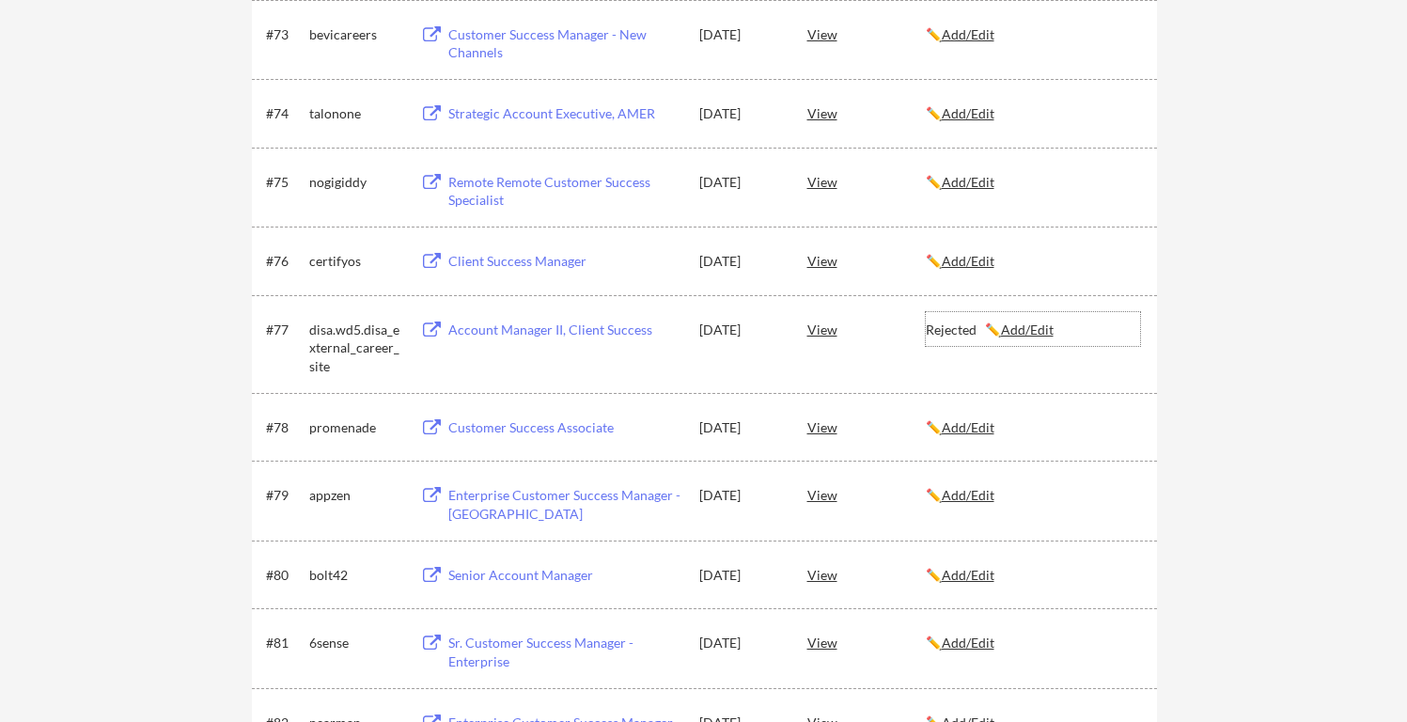
click at [1039, 335] on u "Add/Edit" at bounding box center [1027, 329] width 53 height 16
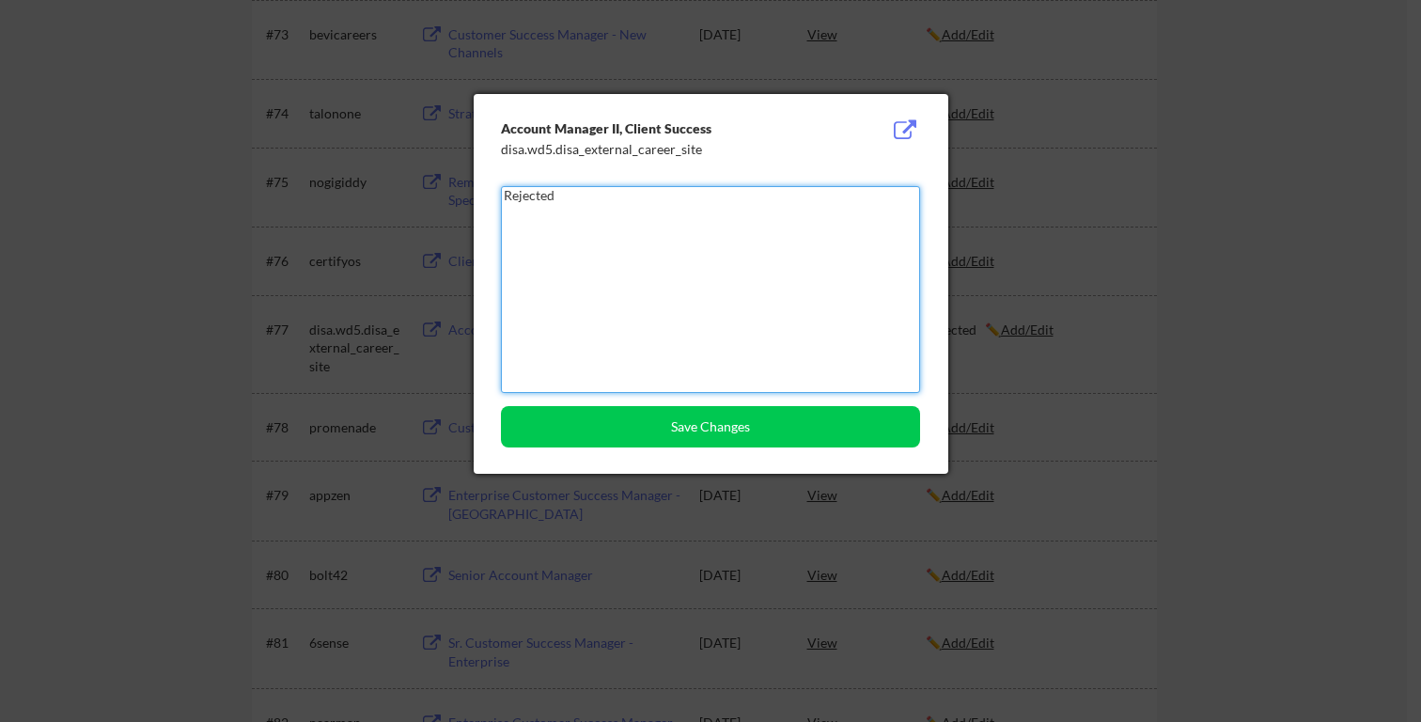
click at [625, 219] on textarea "Rejected" at bounding box center [710, 289] width 419 height 207
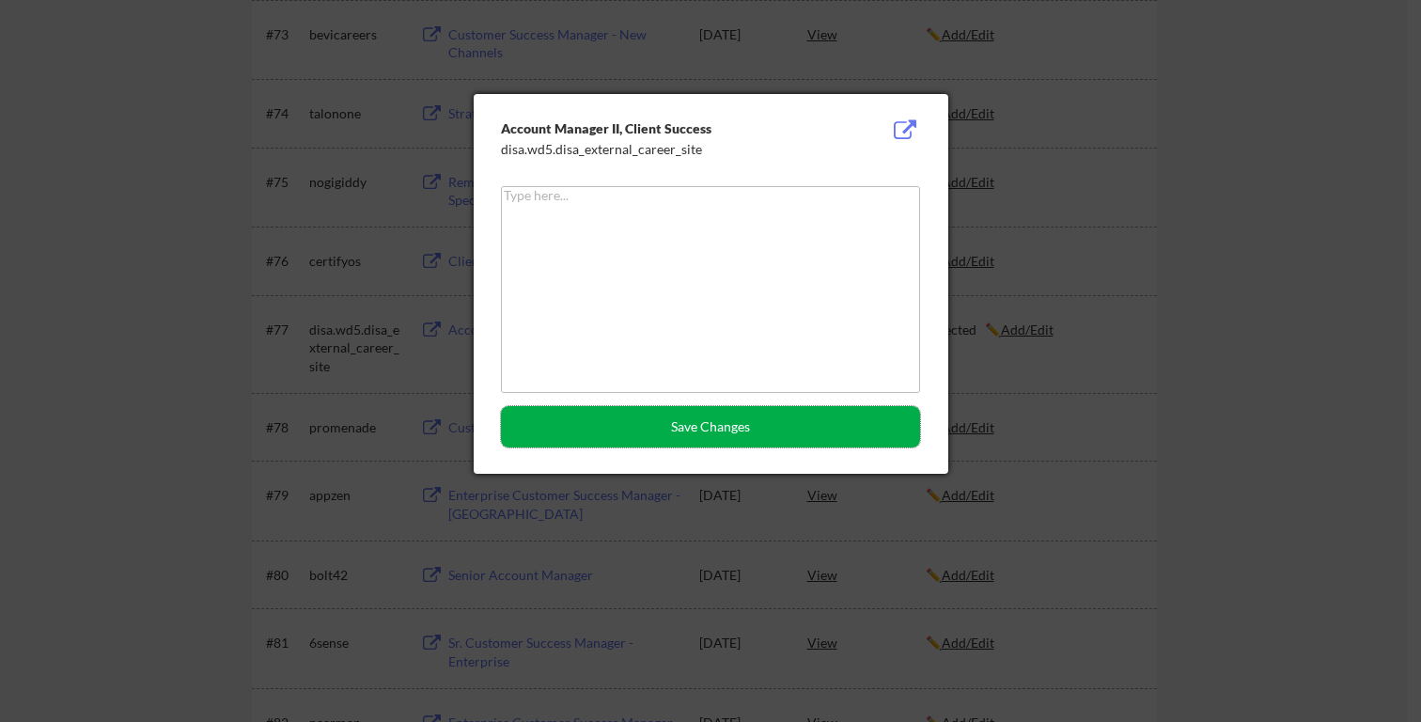
click at [683, 428] on button "Save Changes" at bounding box center [710, 426] width 419 height 41
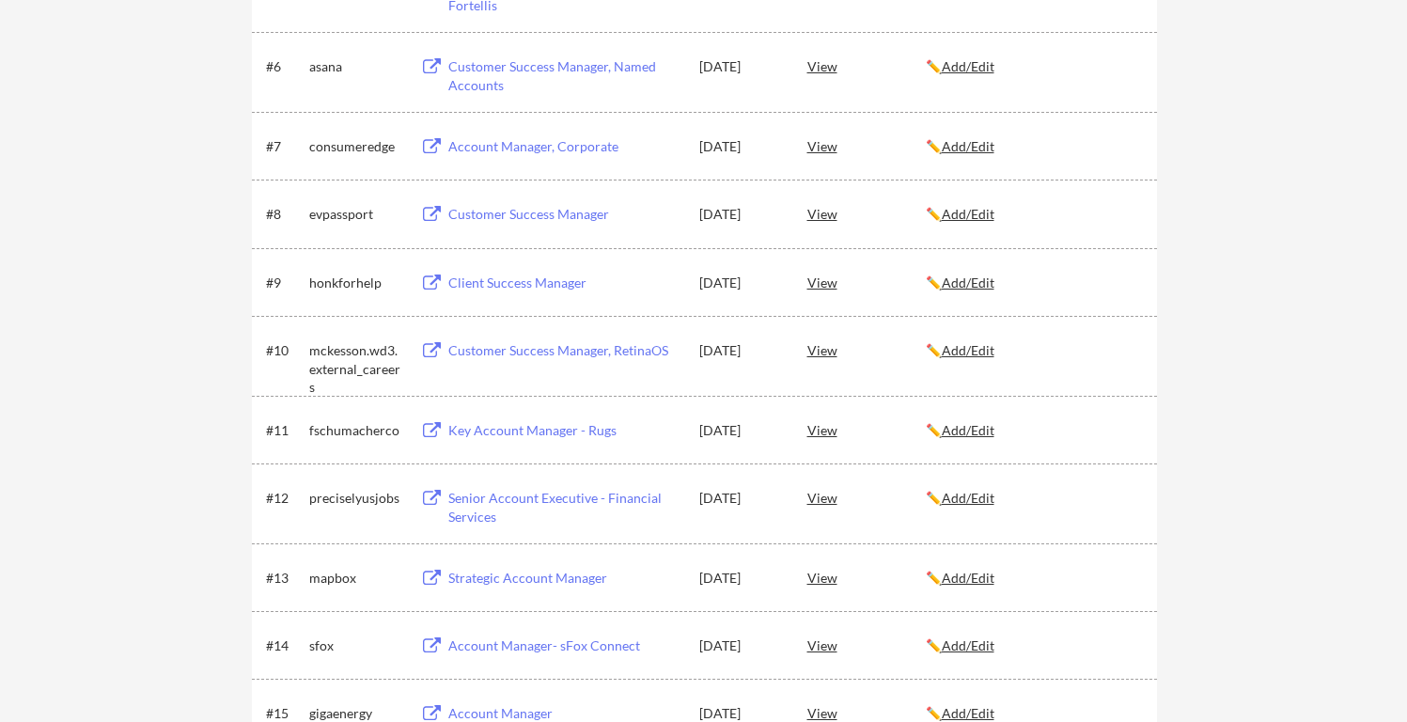
scroll to position [0, 0]
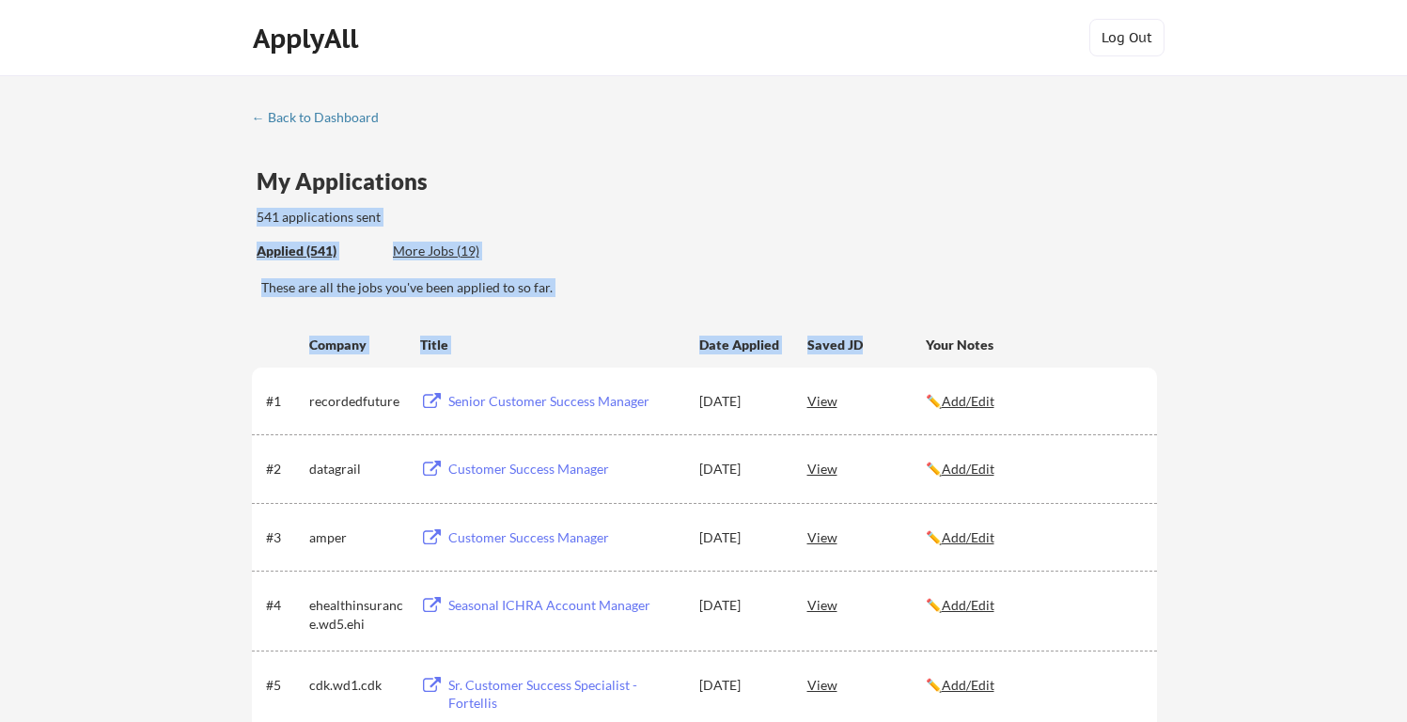
drag, startPoint x: 875, startPoint y: 354, endPoint x: 1090, endPoint y: 176, distance: 279.6
click at [1090, 176] on div "My Applications 541 applications sent" at bounding box center [707, 198] width 900 height 57
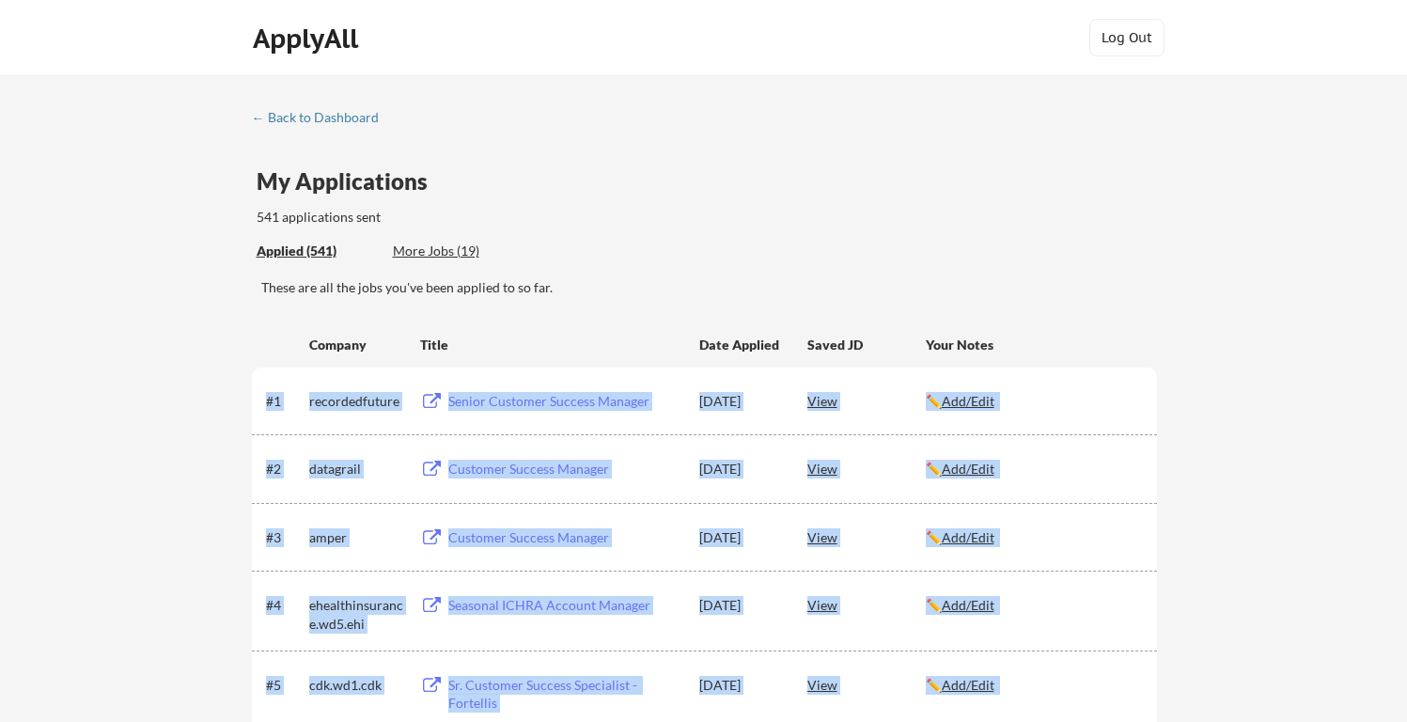
drag, startPoint x: 886, startPoint y: 365, endPoint x: 1019, endPoint y: 344, distance: 134.2
click at [1019, 344] on div "Your Notes" at bounding box center [1032, 344] width 214 height 19
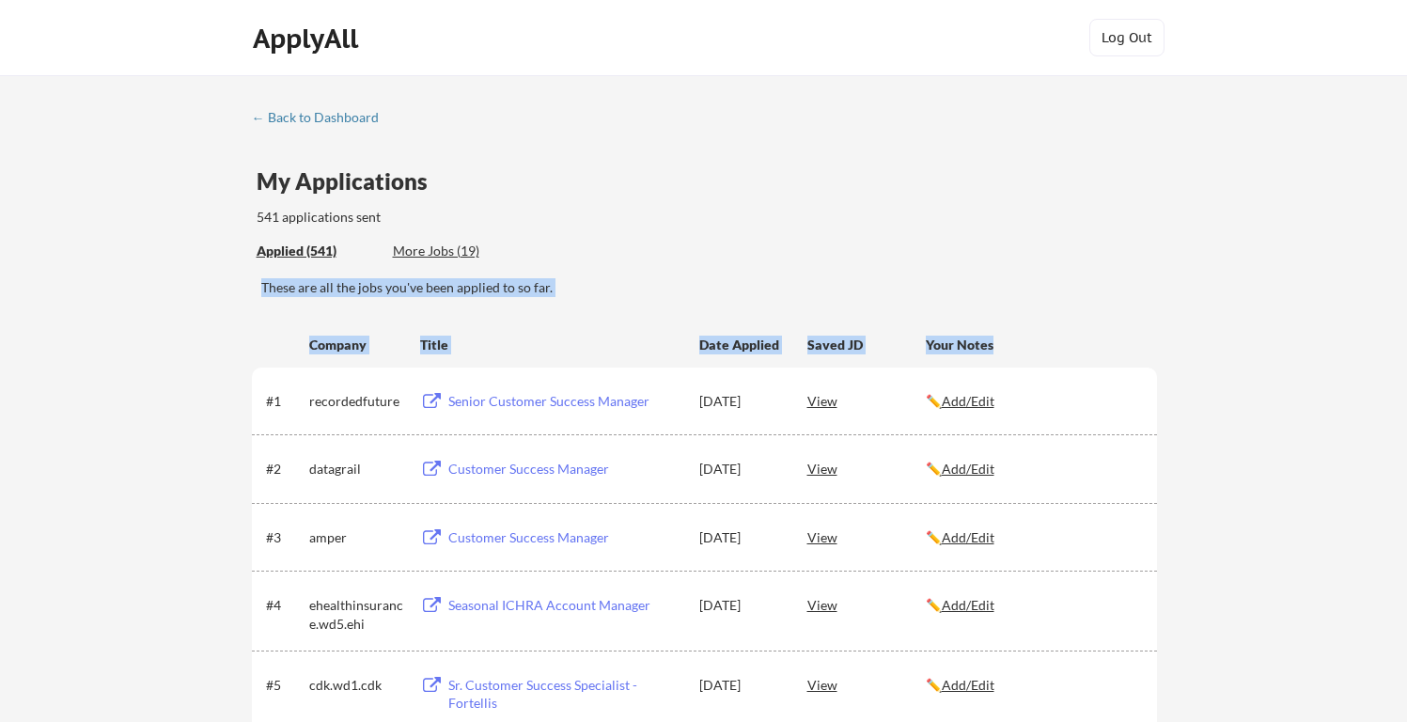
drag, startPoint x: 1019, startPoint y: 344, endPoint x: 1057, endPoint y: 270, distance: 83.6
click at [1057, 270] on div "Applied (541) More Jobs (19)" at bounding box center [707, 251] width 900 height 39
drag, startPoint x: 264, startPoint y: 285, endPoint x: 499, endPoint y: 283, distance: 234.9
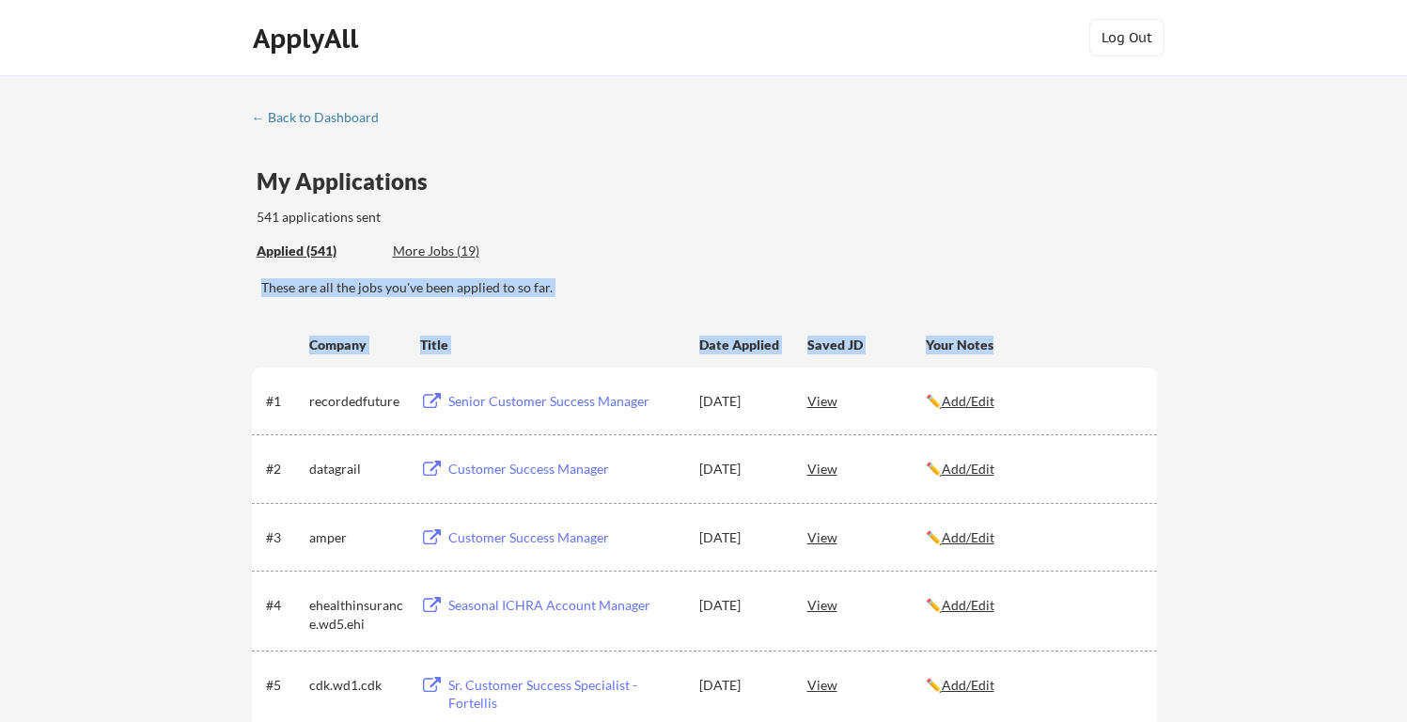
click at [499, 280] on div "These are all the jobs you've been applied to so far." at bounding box center [708, 287] width 895 height 19
drag, startPoint x: 530, startPoint y: 282, endPoint x: 332, endPoint y: 277, distance: 198.3
click at [332, 278] on div "These are all the jobs you've been applied to so far." at bounding box center [708, 287] width 895 height 19
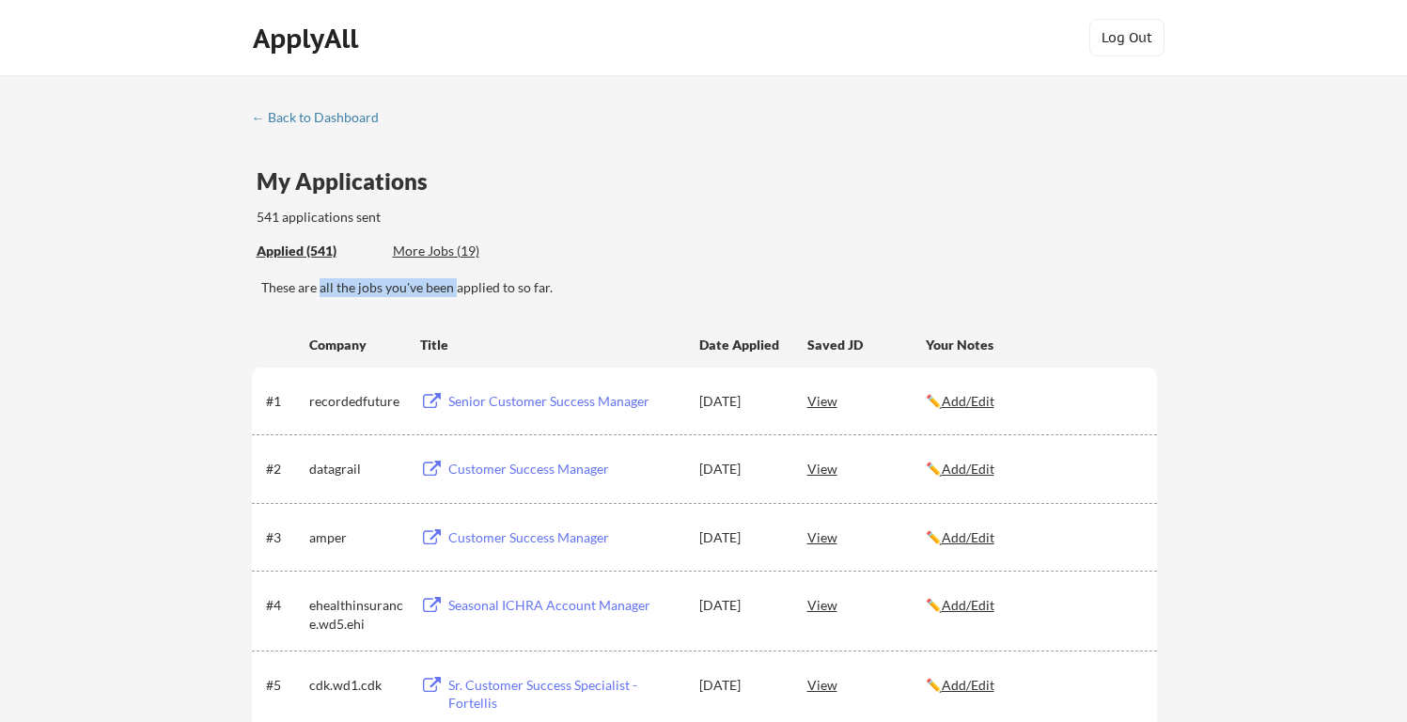
drag, startPoint x: 319, startPoint y: 280, endPoint x: 459, endPoint y: 280, distance: 140.0
click at [458, 280] on div "These are all the jobs you've been applied to so far." at bounding box center [708, 287] width 895 height 19
click at [459, 280] on div "These are all the jobs you've been applied to so far." at bounding box center [708, 287] width 895 height 19
drag, startPoint x: 320, startPoint y: 186, endPoint x: 319, endPoint y: 203, distance: 16.9
click at [319, 203] on div "My Applications 541 applications sent" at bounding box center [707, 198] width 900 height 57
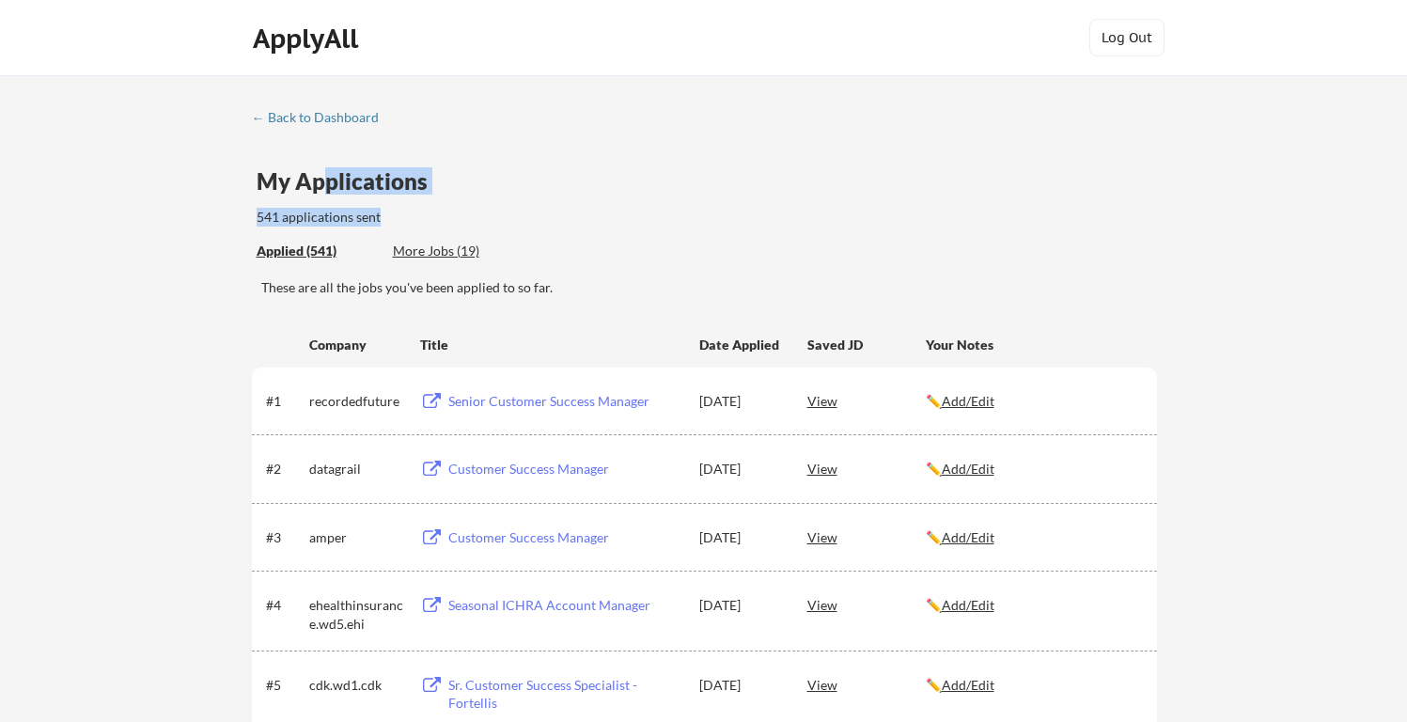
click at [319, 203] on div "My Applications 541 applications sent" at bounding box center [707, 198] width 900 height 57
drag, startPoint x: 294, startPoint y: 211, endPoint x: 322, endPoint y: 177, distance: 44.8
click at [319, 177] on div "My Applications 541 applications sent" at bounding box center [707, 198] width 900 height 57
click at [322, 177] on div "My Applications" at bounding box center [350, 181] width 186 height 23
drag, startPoint x: 278, startPoint y: 178, endPoint x: 358, endPoint y: 181, distance: 80.0
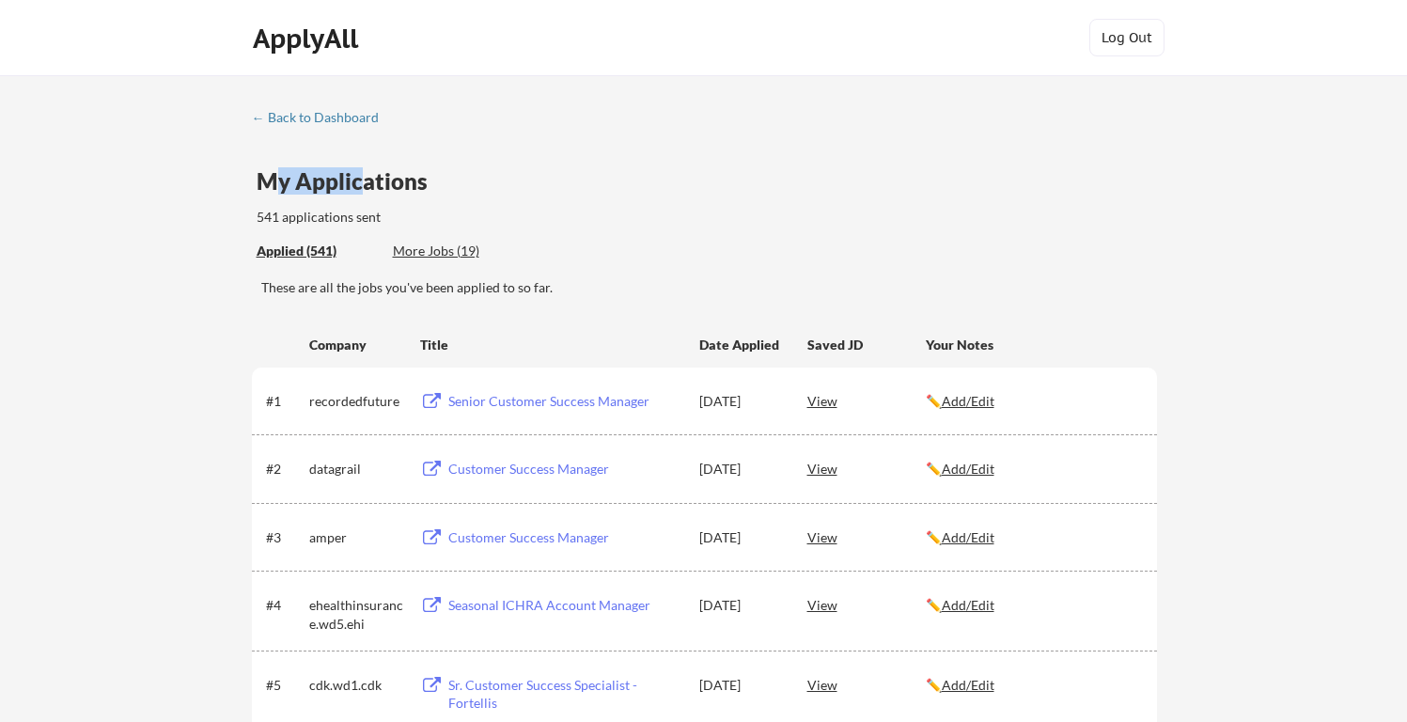
click at [358, 181] on div "My Applications" at bounding box center [350, 181] width 186 height 23
drag, startPoint x: 359, startPoint y: 181, endPoint x: 343, endPoint y: 187, distance: 16.9
click at [353, 184] on div "My Applications" at bounding box center [350, 181] width 186 height 23
drag, startPoint x: 334, startPoint y: 187, endPoint x: 349, endPoint y: 203, distance: 21.3
click at [349, 203] on div "My Applications 541 applications sent" at bounding box center [707, 198] width 900 height 57
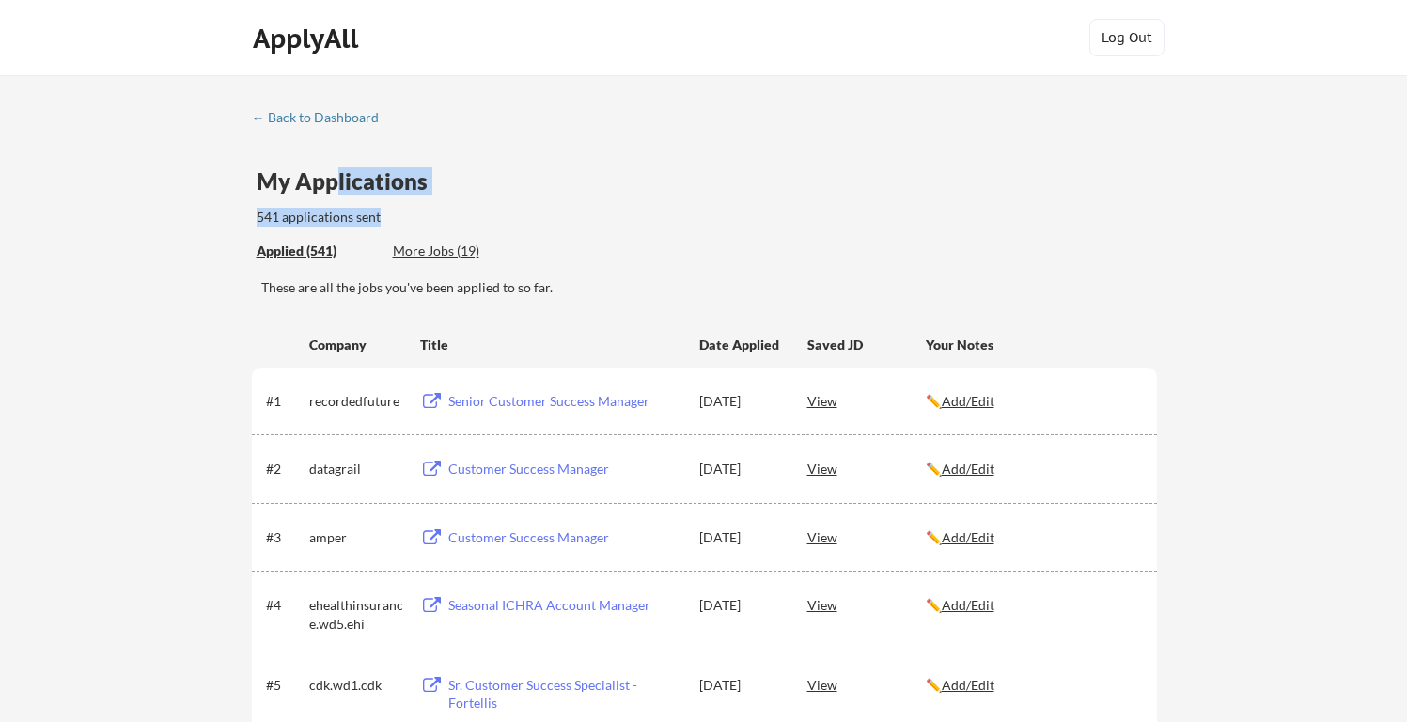
click at [349, 203] on div "My Applications 541 applications sent" at bounding box center [707, 198] width 900 height 57
drag, startPoint x: 303, startPoint y: 211, endPoint x: 334, endPoint y: 172, distance: 50.8
click at [334, 171] on div "My Applications 541 applications sent" at bounding box center [707, 198] width 900 height 57
click at [334, 172] on div "My Applications" at bounding box center [350, 181] width 186 height 23
drag, startPoint x: 222, startPoint y: 197, endPoint x: 350, endPoint y: 211, distance: 128.6
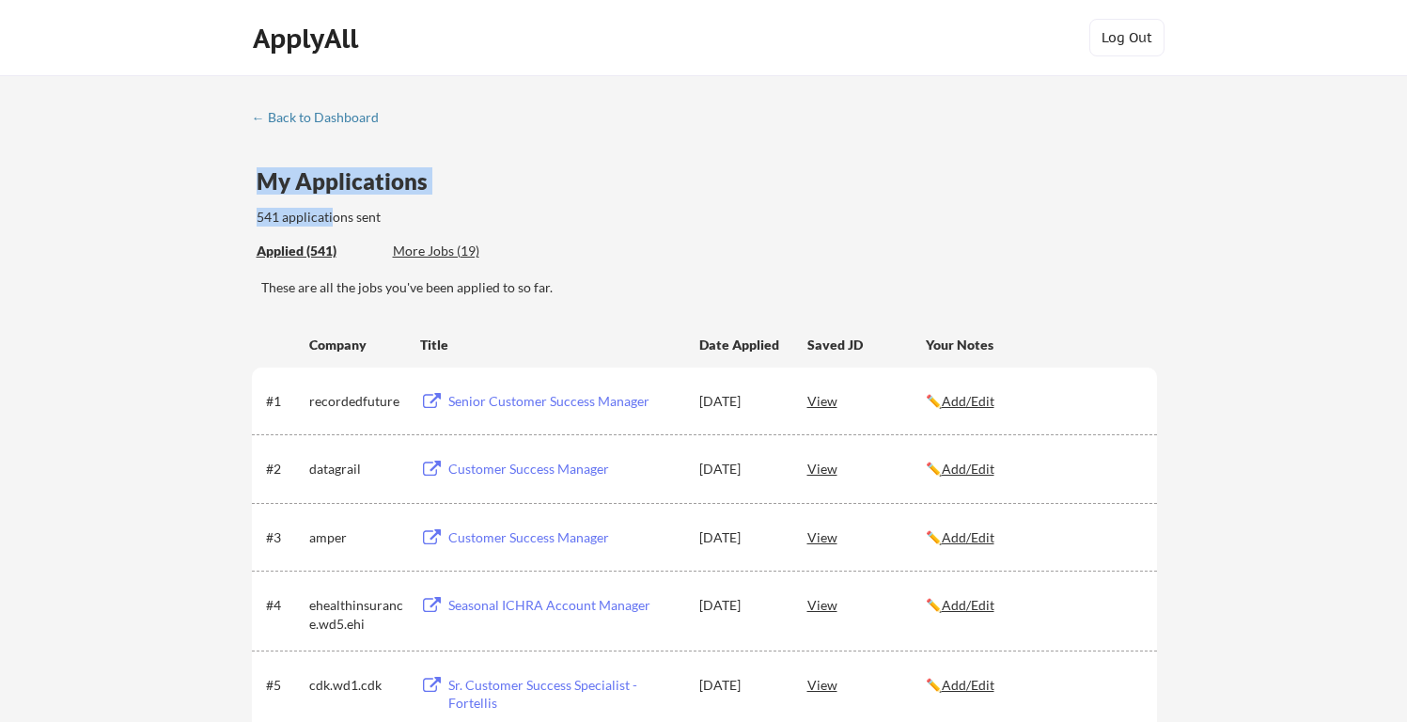
click at [350, 211] on div "541 applications sent" at bounding box center [439, 217] width 364 height 19
drag, startPoint x: 269, startPoint y: 213, endPoint x: 326, endPoint y: 215, distance: 57.3
click at [325, 214] on div "541 applications sent" at bounding box center [439, 217] width 364 height 19
click at [326, 215] on div "541 applications sent" at bounding box center [439, 217] width 364 height 19
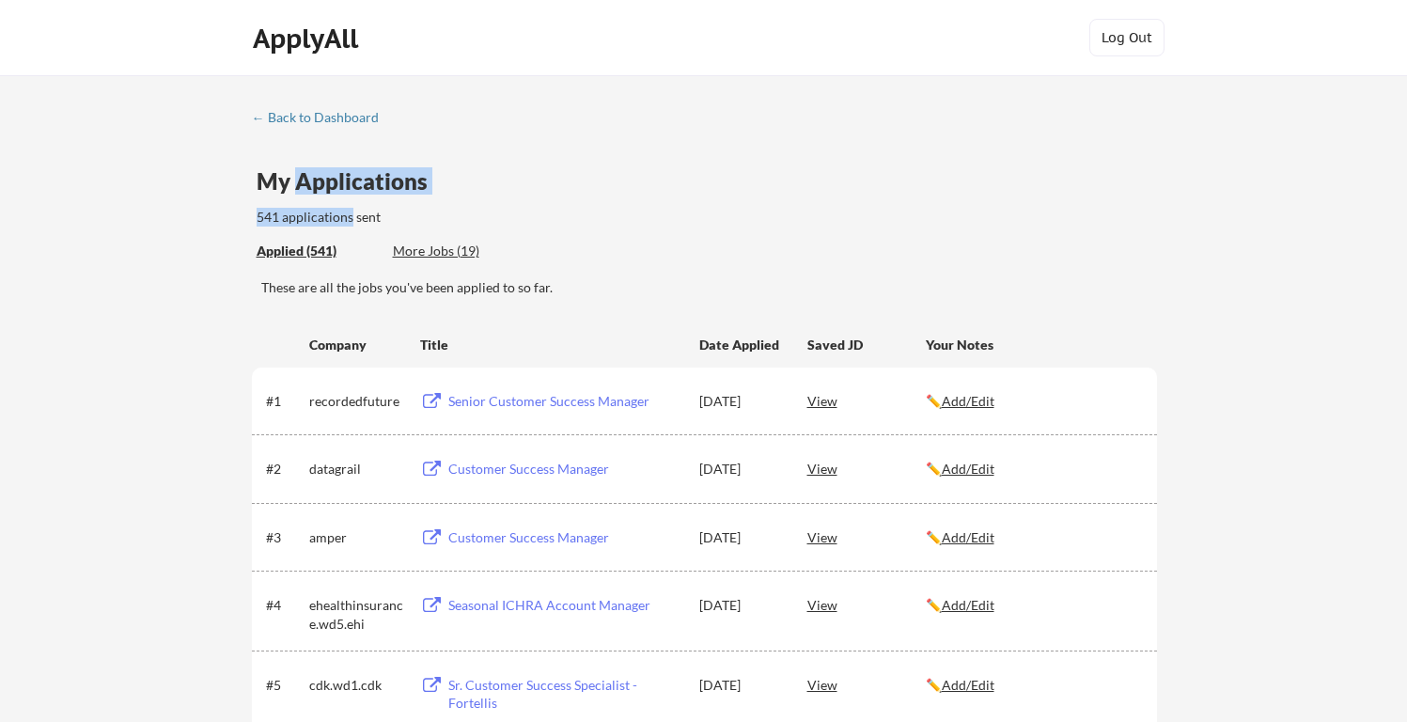
drag, startPoint x: 326, startPoint y: 215, endPoint x: 324, endPoint y: 180, distance: 34.8
click at [319, 180] on div "My Applications 541 applications sent" at bounding box center [707, 198] width 900 height 57
click at [324, 180] on div "My Applications" at bounding box center [350, 181] width 186 height 23
drag, startPoint x: 267, startPoint y: 217, endPoint x: 315, endPoint y: 217, distance: 47.9
click at [315, 217] on div "541 applications sent" at bounding box center [439, 217] width 364 height 19
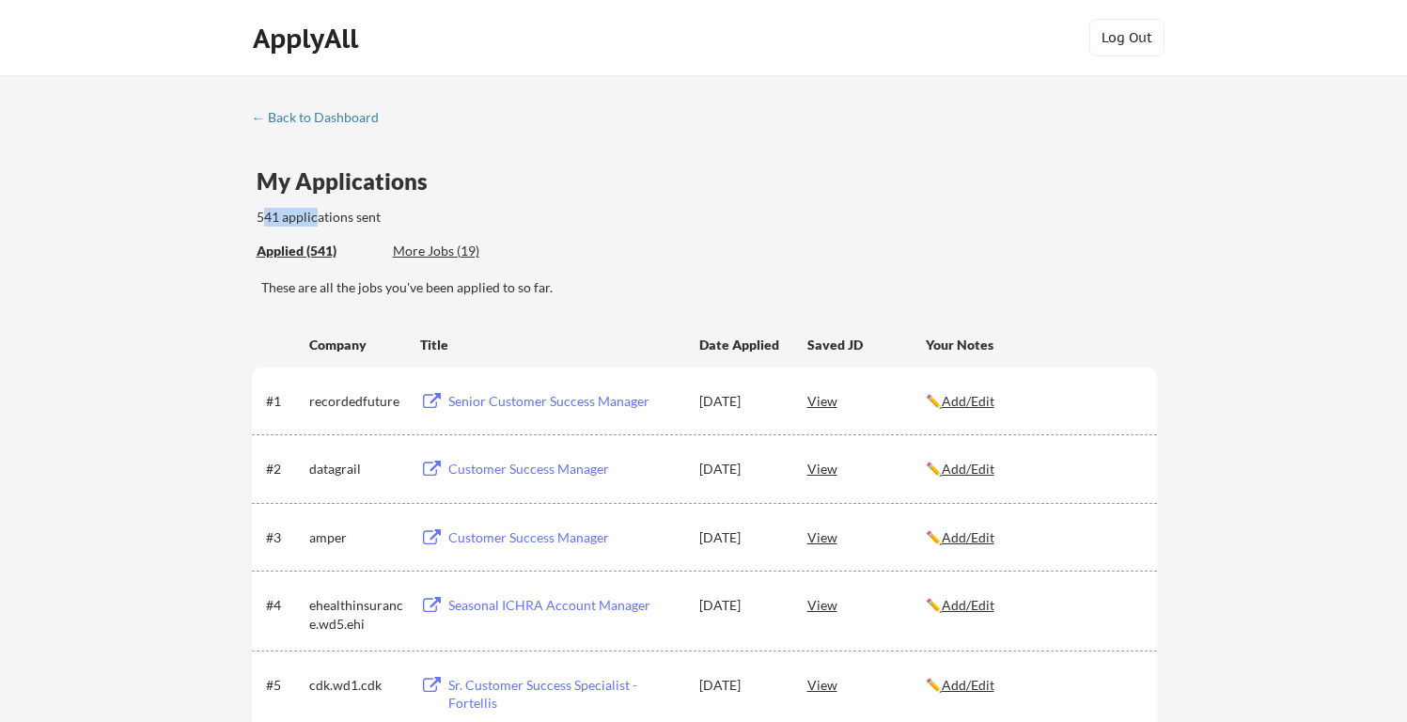
click at [315, 217] on div "541 applications sent" at bounding box center [439, 217] width 364 height 19
drag, startPoint x: 297, startPoint y: 213, endPoint x: 379, endPoint y: 213, distance: 81.7
click at [376, 213] on div "541 applications sent" at bounding box center [439, 217] width 364 height 19
click at [379, 213] on div "541 applications sent" at bounding box center [439, 217] width 364 height 19
drag, startPoint x: 372, startPoint y: 214, endPoint x: 363, endPoint y: 184, distance: 31.5
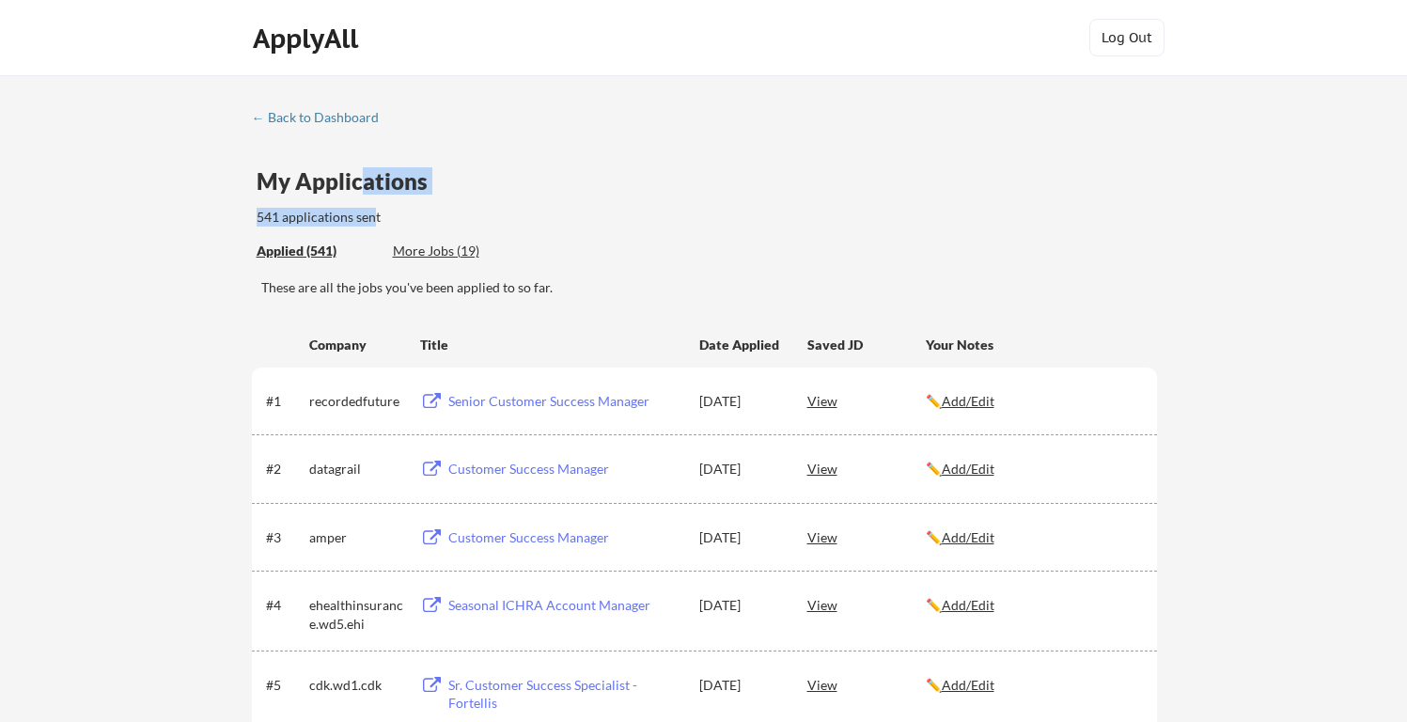
click at [363, 184] on div "My Applications 541 applications sent" at bounding box center [707, 198] width 900 height 57
click at [363, 184] on div "My Applications" at bounding box center [350, 181] width 186 height 23
drag, startPoint x: 284, startPoint y: 233, endPoint x: 332, endPoint y: 222, distance: 49.2
click at [334, 221] on div "541 applications sent" at bounding box center [439, 217] width 364 height 19
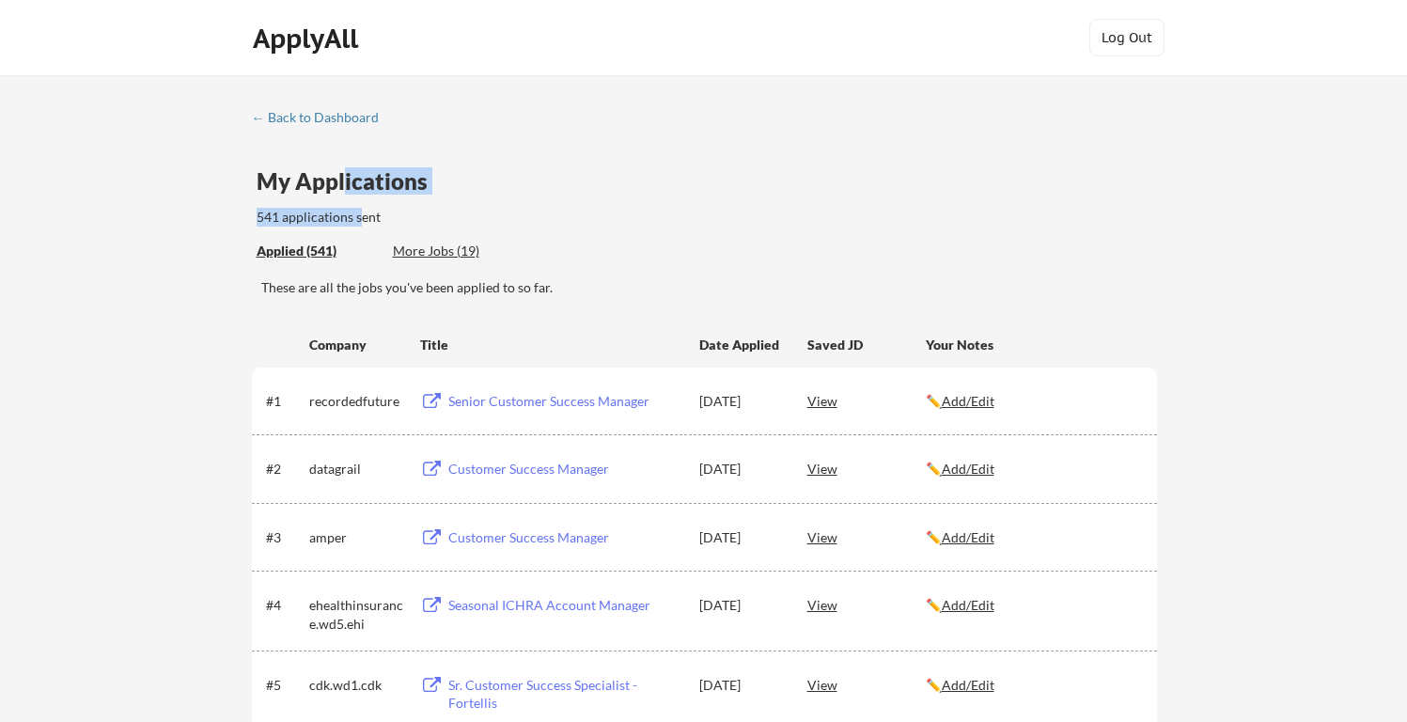
drag, startPoint x: 358, startPoint y: 208, endPoint x: 340, endPoint y: 175, distance: 37.4
click at [340, 175] on div "My Applications 541 applications sent" at bounding box center [707, 198] width 900 height 57
click at [340, 175] on div "My Applications" at bounding box center [350, 181] width 186 height 23
drag, startPoint x: 317, startPoint y: 181, endPoint x: 369, endPoint y: 180, distance: 52.6
click at [364, 181] on div "My Applications" at bounding box center [350, 181] width 186 height 23
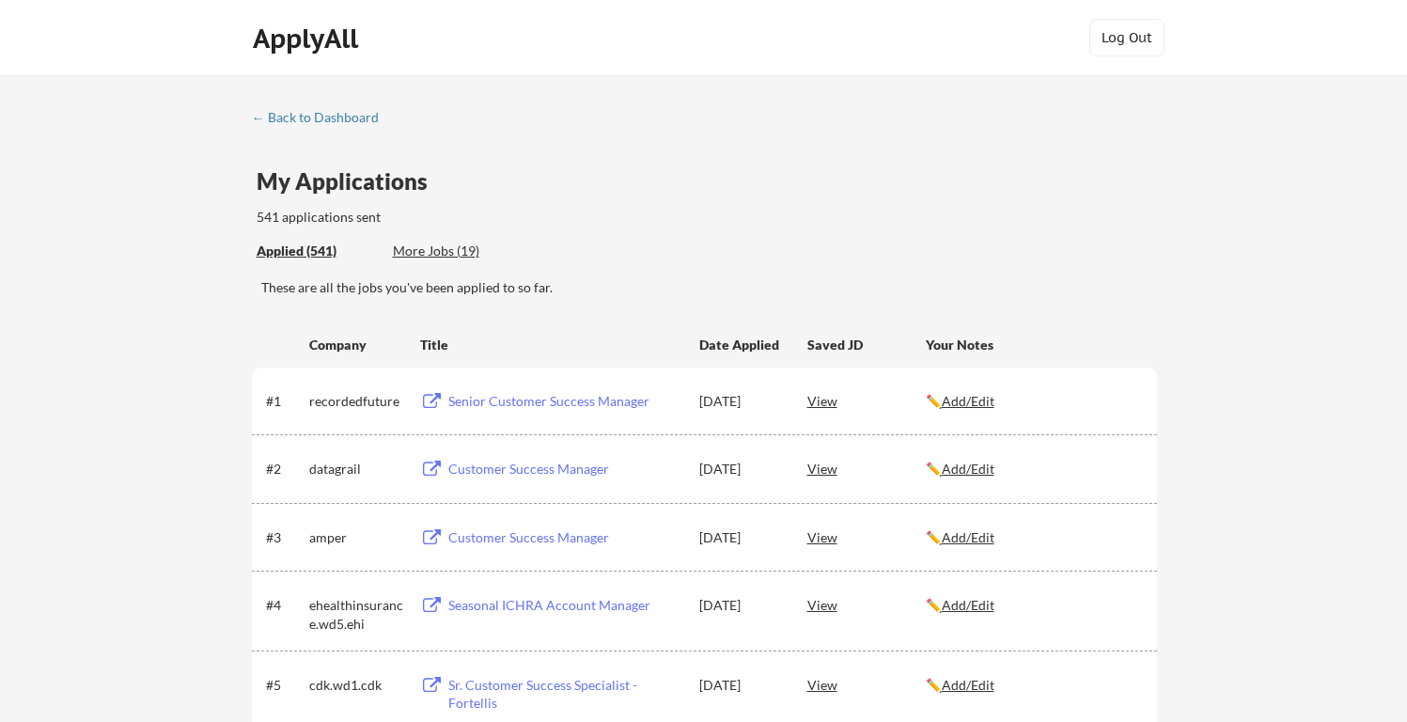
click at [369, 180] on div "My Applications" at bounding box center [350, 181] width 186 height 23
drag, startPoint x: 374, startPoint y: 183, endPoint x: 339, endPoint y: 179, distance: 35.0
click at [339, 179] on div "My Applications" at bounding box center [350, 181] width 186 height 23
click at [431, 248] on div "More Jobs (19)" at bounding box center [462, 250] width 138 height 19
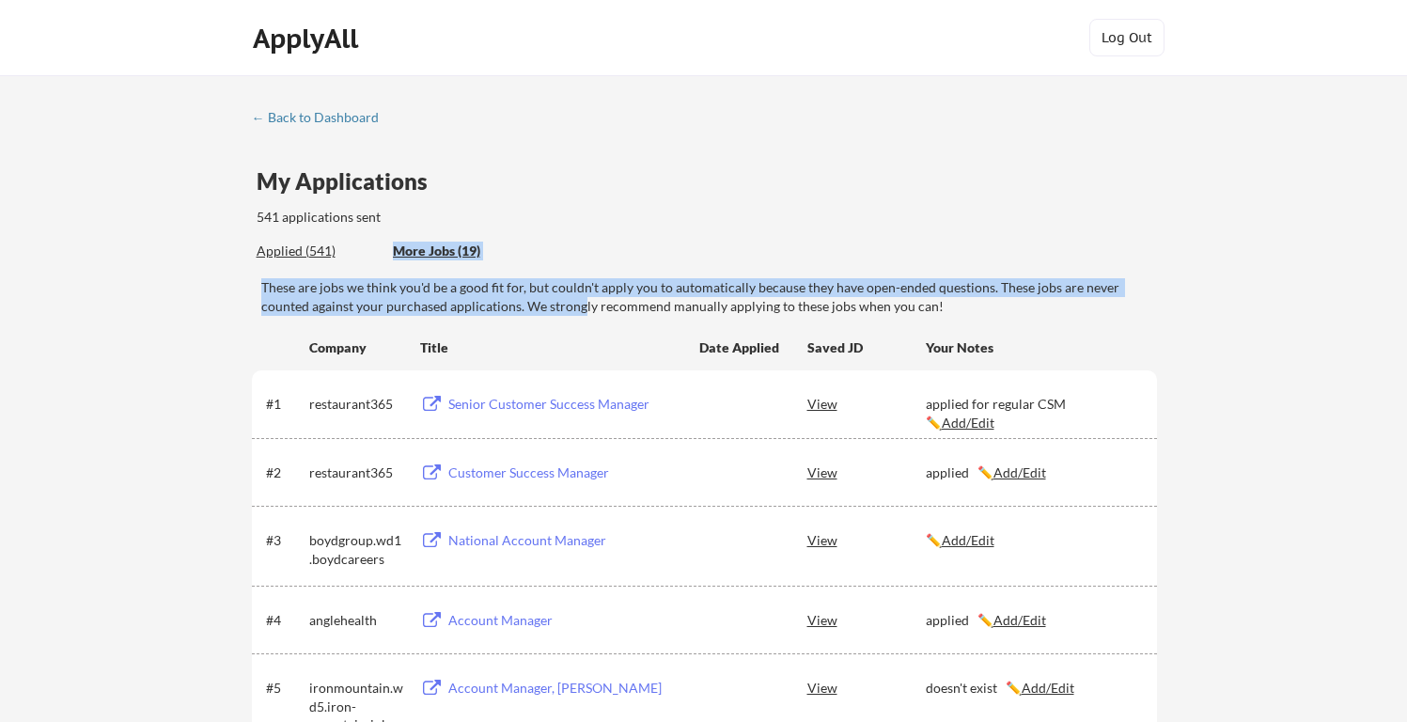
drag, startPoint x: 510, startPoint y: 269, endPoint x: 582, endPoint y: 306, distance: 80.7
click at [582, 306] on div "These are jobs we think you'd be a good fit for, but couldn't apply you to auto…" at bounding box center [708, 296] width 895 height 37
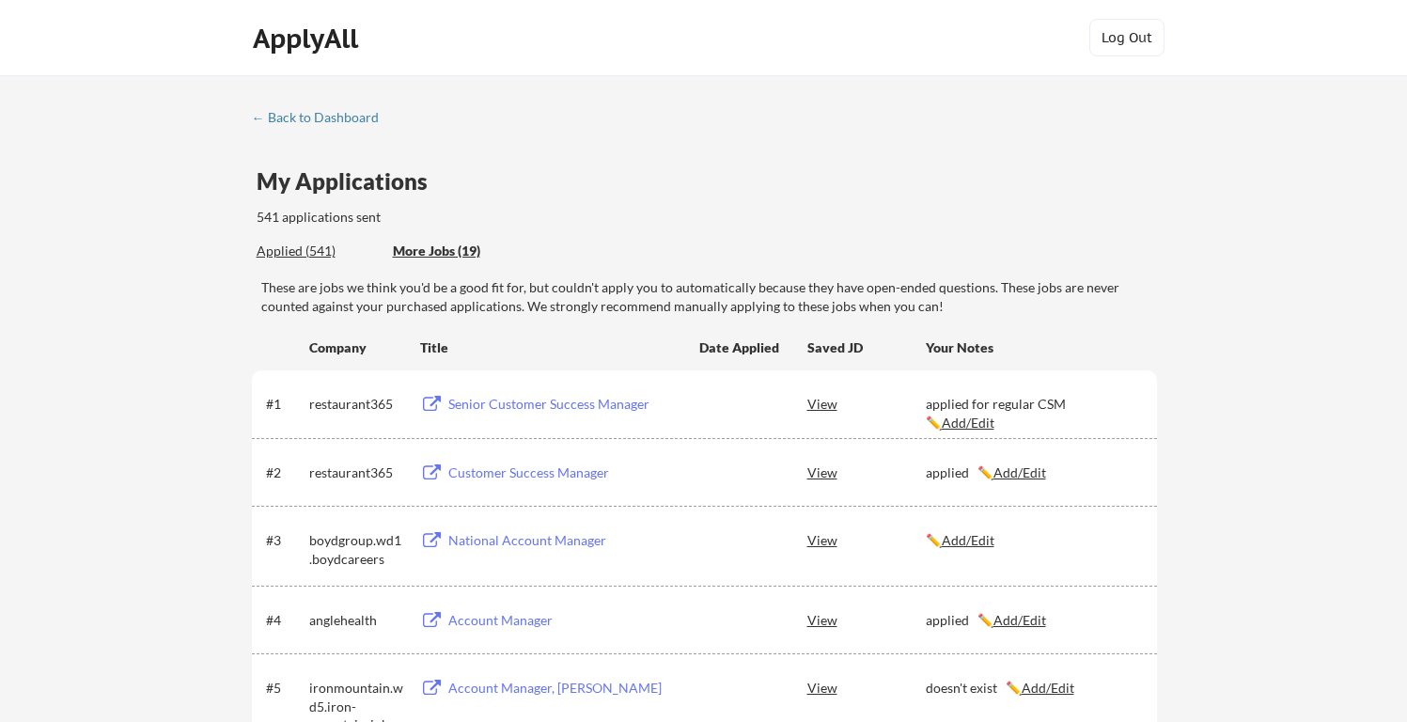
click at [279, 246] on div "Applied (541)" at bounding box center [318, 250] width 122 height 19
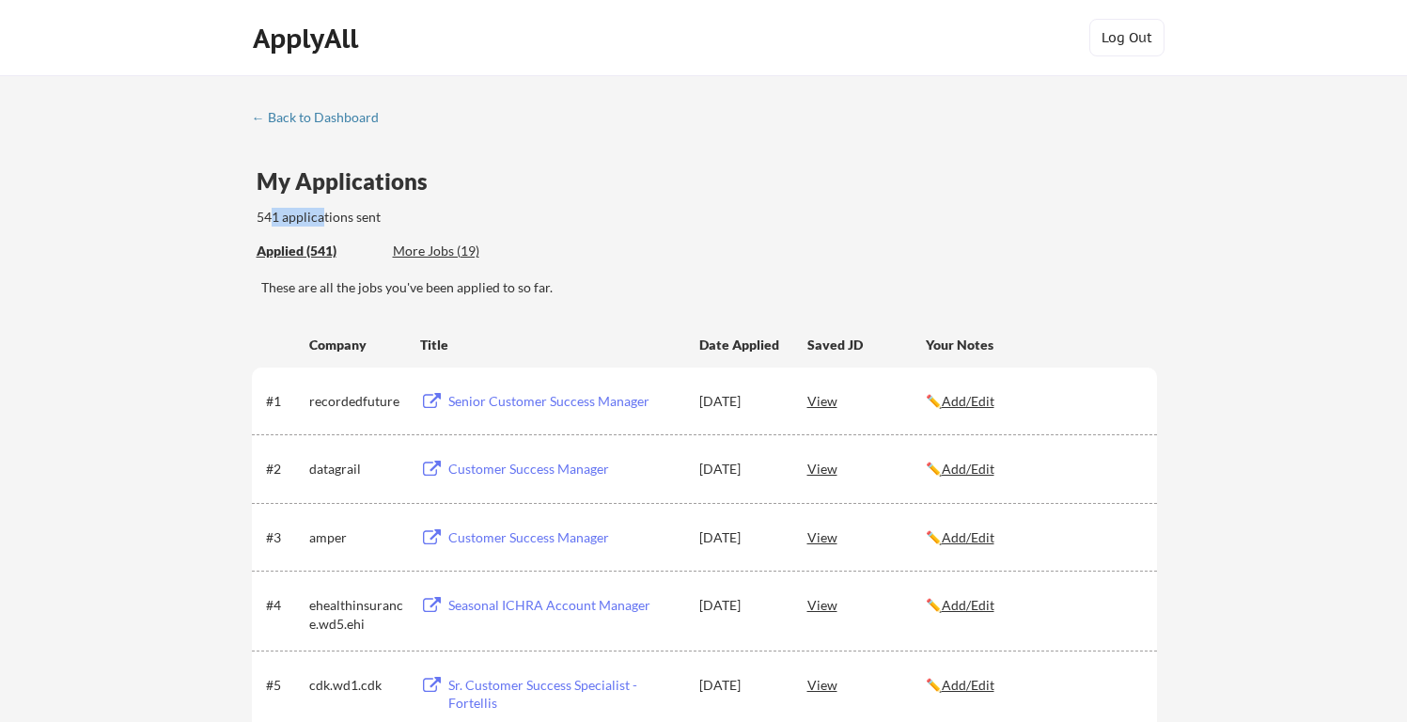
drag, startPoint x: 272, startPoint y: 225, endPoint x: 320, endPoint y: 224, distance: 48.9
click at [320, 224] on div "541 applications sent" at bounding box center [439, 217] width 364 height 19
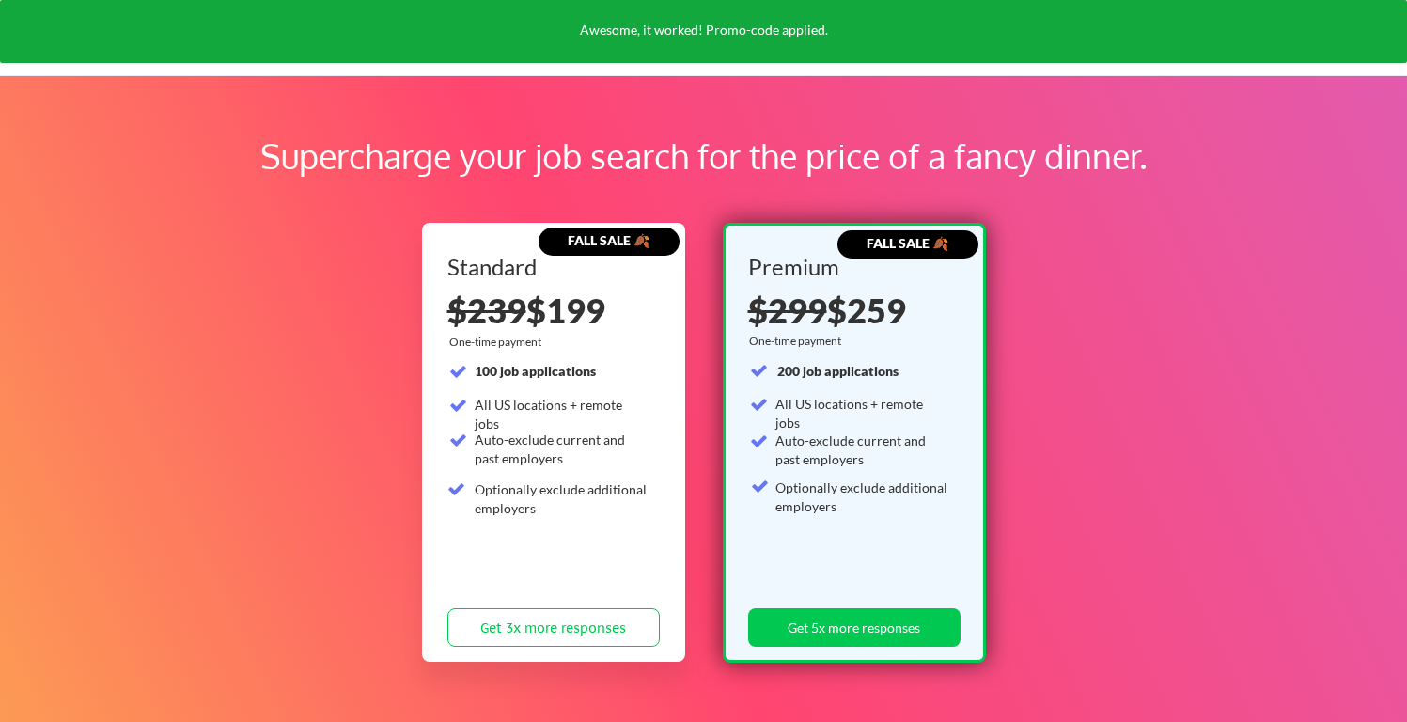
drag, startPoint x: 260, startPoint y: 304, endPoint x: 454, endPoint y: 222, distance: 210.5
click at [454, 222] on div "Supercharge your job search for the price of a fancy dinner. FALL SALE 🍂 Standa…" at bounding box center [703, 588] width 1407 height 1027
click at [454, 222] on div "FALL SALE 🍂 Standard $239 $199 One-time payment 100 job applications All US loc…" at bounding box center [704, 441] width 564 height 456
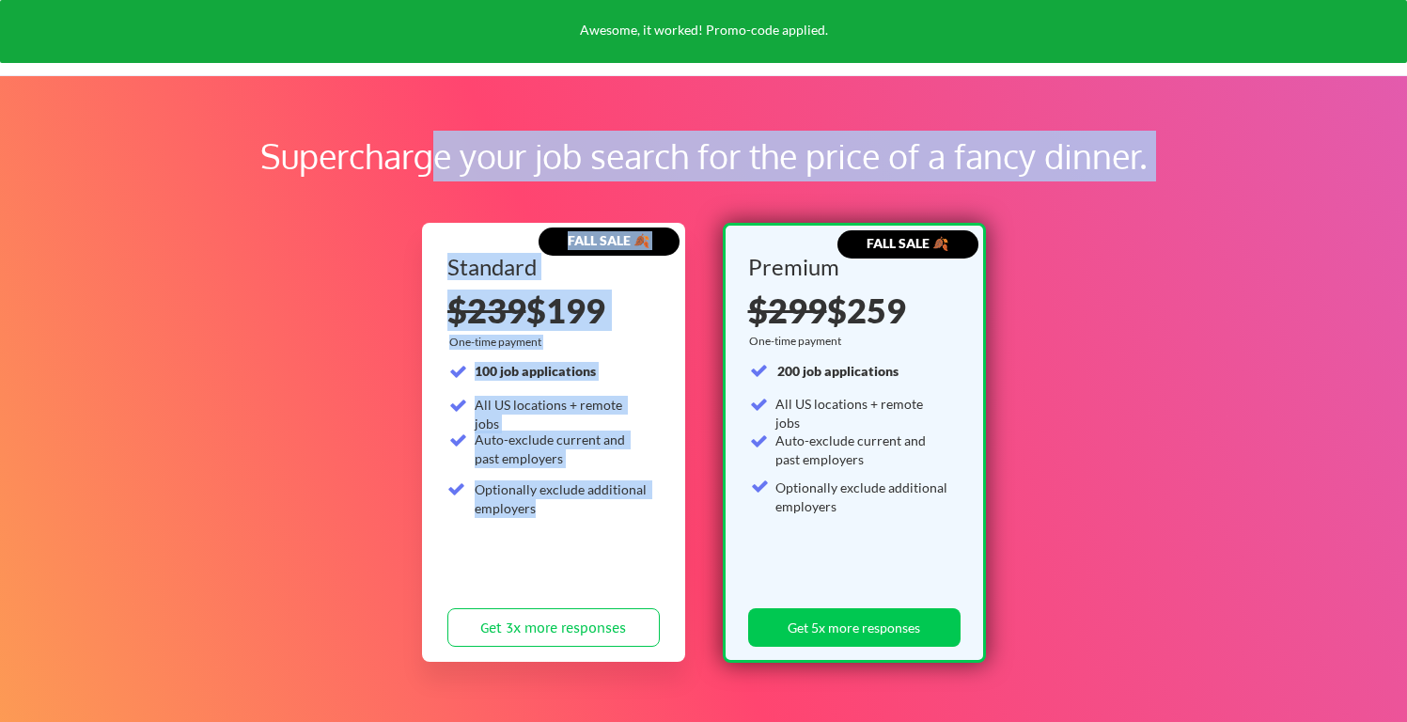
drag, startPoint x: 429, startPoint y: 174, endPoint x: 561, endPoint y: 479, distance: 332.5
click at [561, 479] on div "Supercharge your job search for the price of a fancy dinner. FALL SALE 🍂 Standa…" at bounding box center [703, 588] width 1407 height 1027
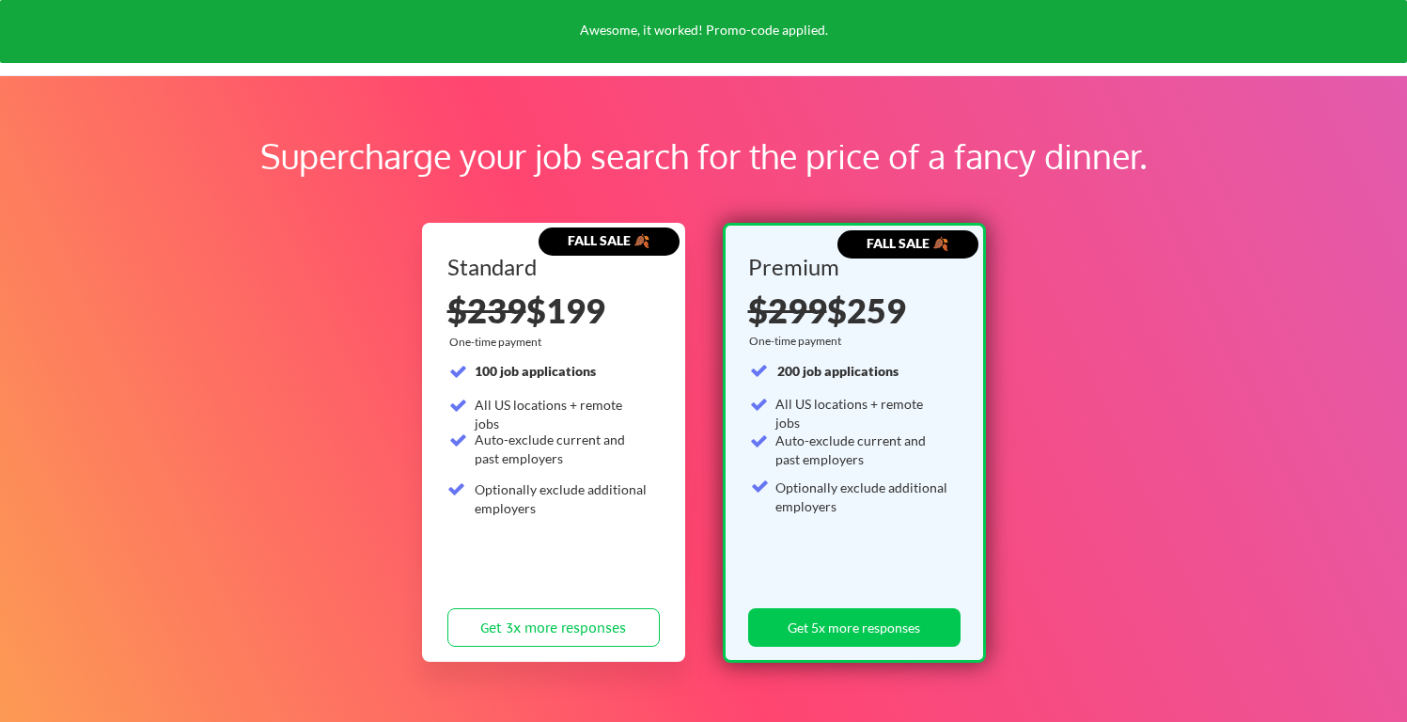
click at [561, 480] on div "Optionally exclude additional employers" at bounding box center [561, 498] width 174 height 37
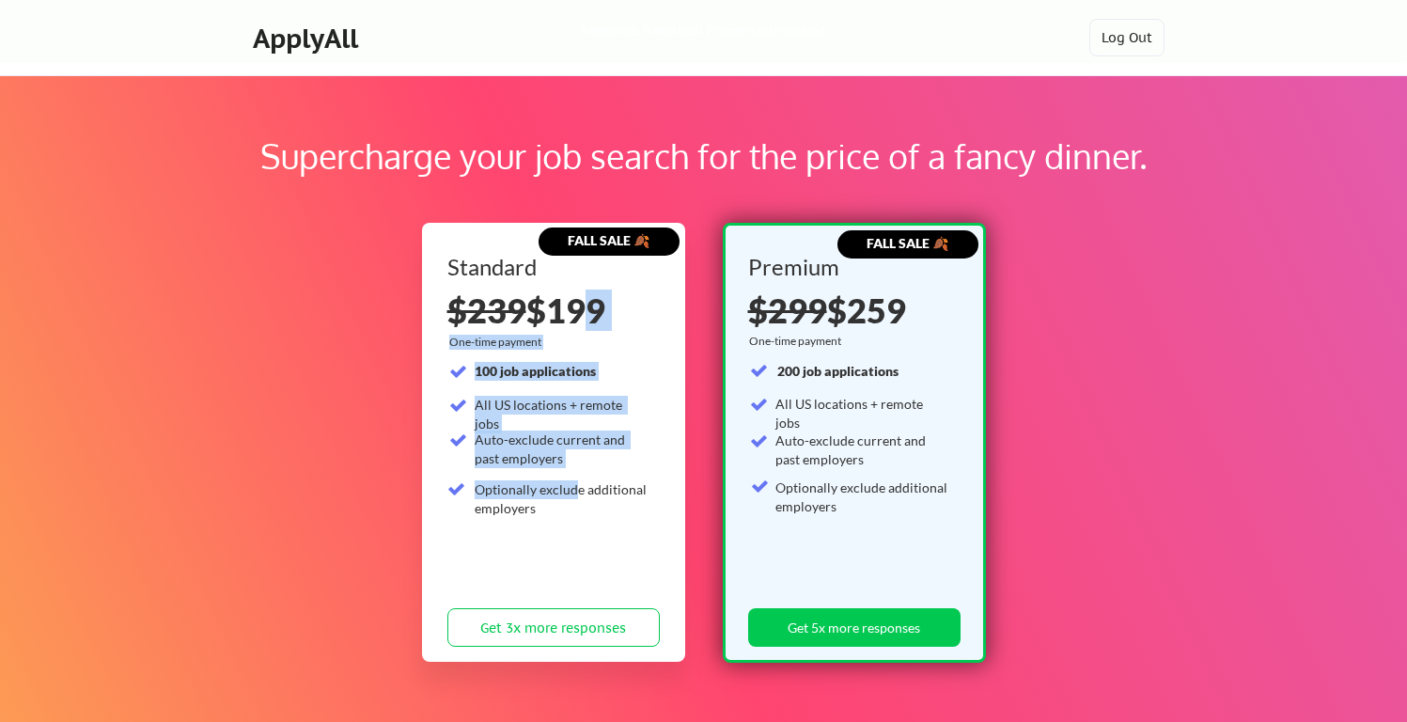
drag, startPoint x: 576, startPoint y: 489, endPoint x: 575, endPoint y: 291, distance: 197.3
click at [575, 291] on div "Standard $239 $199 One-time payment 100 job applications All US locations + rem…" at bounding box center [553, 455] width 212 height 399
click at [574, 293] on div "$239 $199" at bounding box center [553, 310] width 212 height 34
drag, startPoint x: 555, startPoint y: 302, endPoint x: 590, endPoint y: 486, distance: 187.4
click at [590, 486] on div "Standard $239 $199 One-time payment 100 job applications All US locations + rem…" at bounding box center [553, 455] width 212 height 399
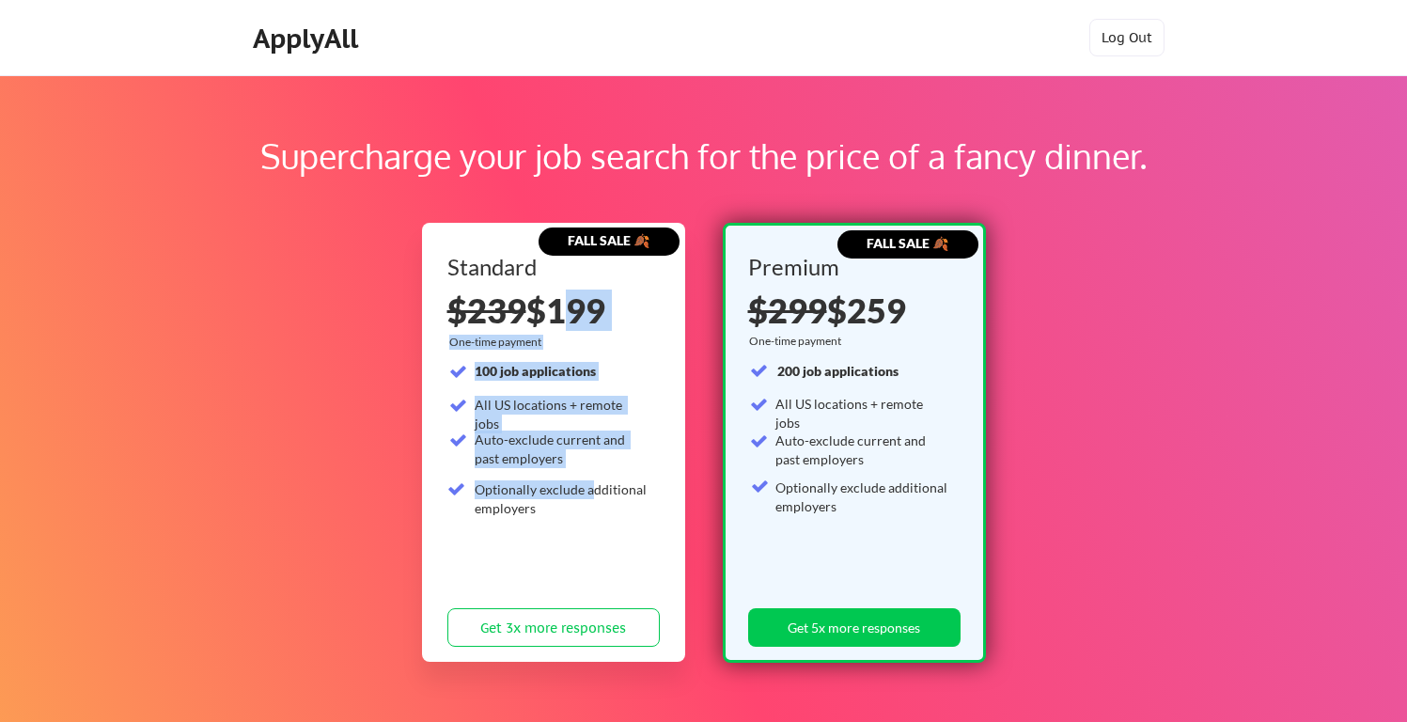
click at [590, 486] on div "Optionally exclude additional employers" at bounding box center [561, 498] width 174 height 37
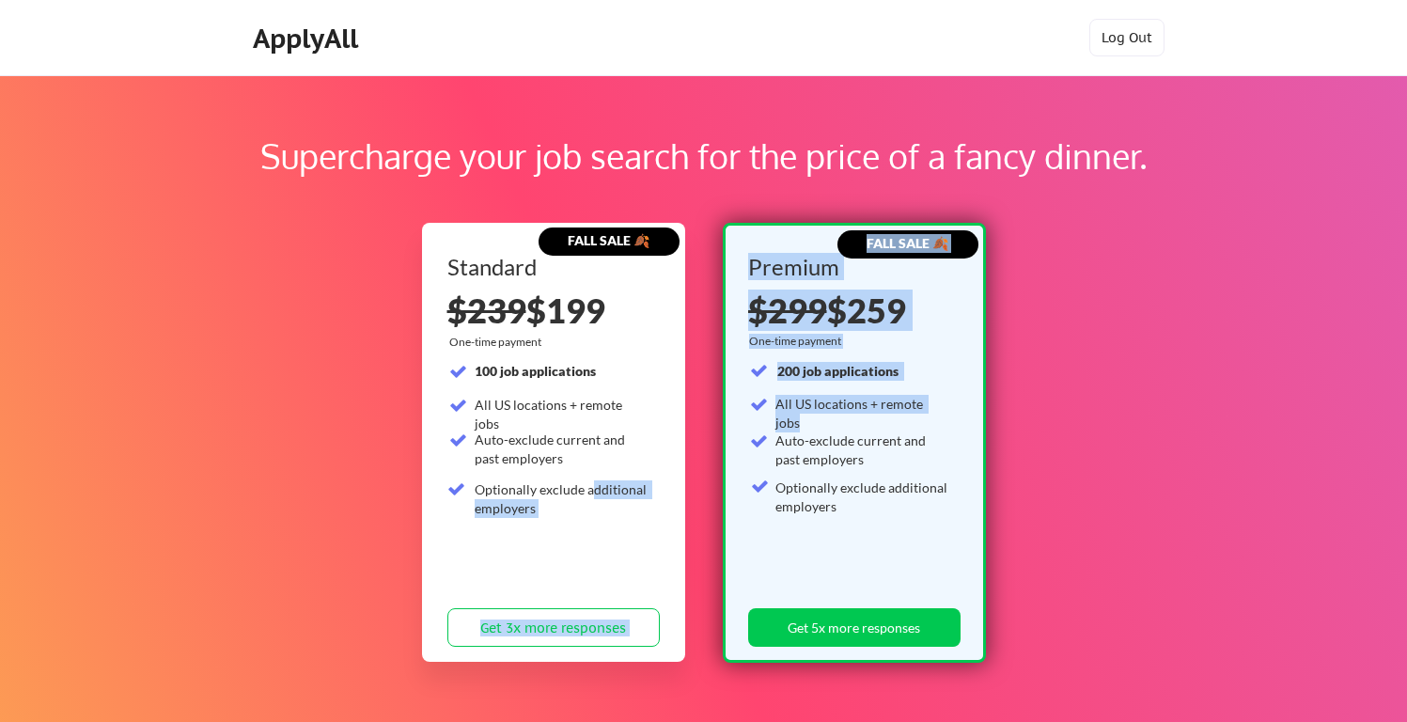
drag, startPoint x: 582, startPoint y: 381, endPoint x: 913, endPoint y: 388, distance: 331.8
click at [913, 388] on div "FALL SALE 🍂 Standard $239 $199 One-time payment 100 job applications All US loc…" at bounding box center [704, 443] width 564 height 440
click at [913, 388] on div "200 job applications All US locations + remote jobs Auto-exclude current and pa…" at bounding box center [850, 467] width 201 height 210
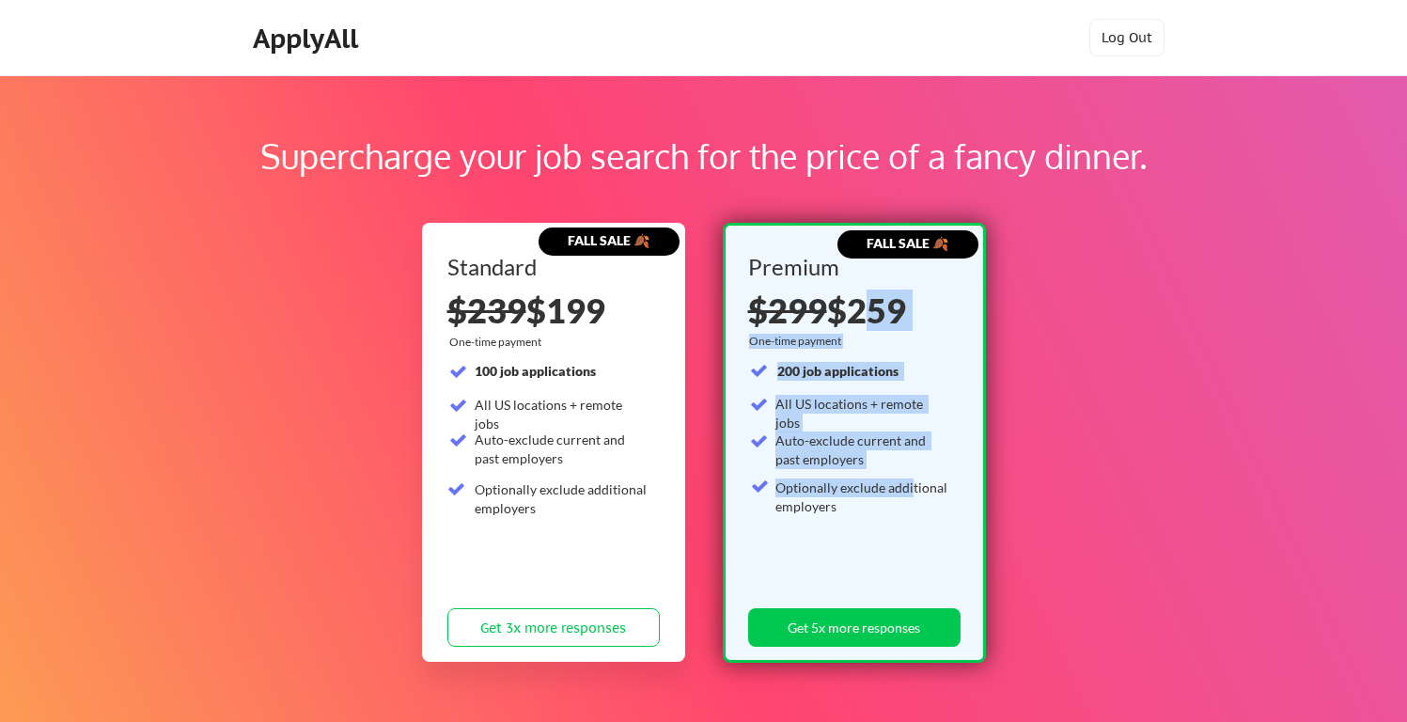
drag, startPoint x: 855, startPoint y: 315, endPoint x: 909, endPoint y: 479, distance: 172.9
click at [909, 479] on div "Premium $299 $259 One-time payment 200 job applications All US locations + remo…" at bounding box center [854, 455] width 212 height 399
click at [909, 479] on div "Optionally exclude additional employers" at bounding box center [862, 496] width 174 height 37
drag, startPoint x: 909, startPoint y: 479, endPoint x: 872, endPoint y: 342, distance: 142.0
click at [872, 341] on div "Premium $299 $259 One-time payment 200 job applications All US locations + remo…" at bounding box center [854, 455] width 212 height 399
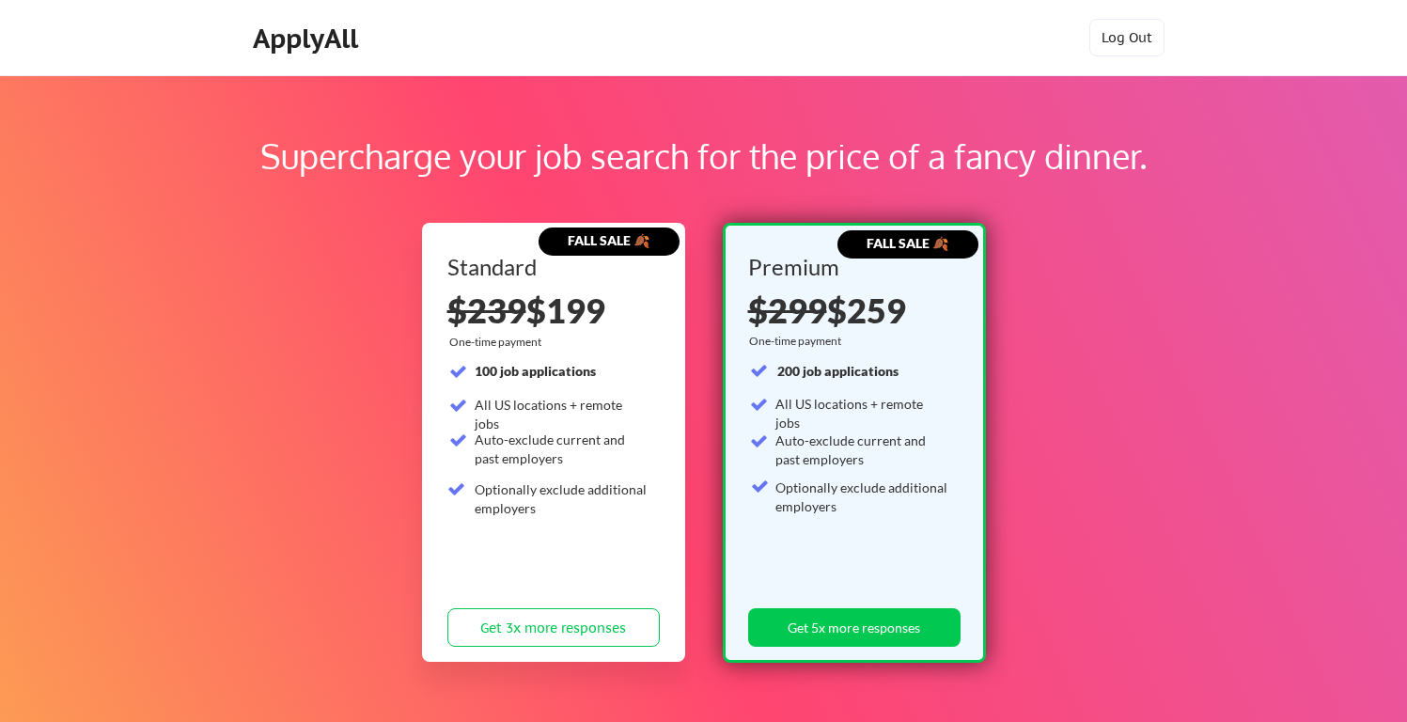
click at [873, 344] on div "Premium $299 $259 One-time payment 200 job applications All US locations + remo…" at bounding box center [854, 455] width 212 height 399
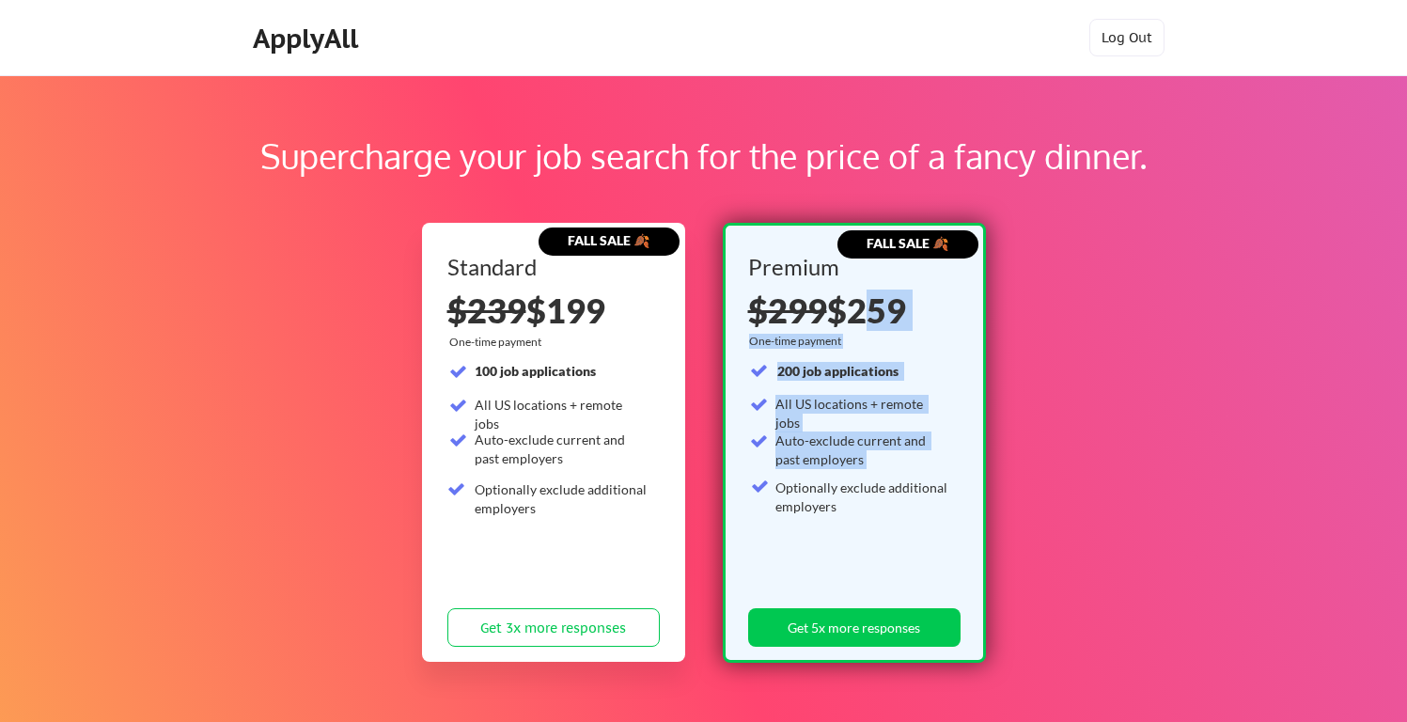
drag, startPoint x: 852, startPoint y: 302, endPoint x: 860, endPoint y: 558, distance: 256.6
click at [857, 556] on div "Premium $299 $259 One-time payment 200 job applications All US locations + remo…" at bounding box center [854, 455] width 212 height 399
click at [860, 558] on div "200 job applications All US locations + remote jobs Auto-exclude current and pa…" at bounding box center [850, 467] width 201 height 210
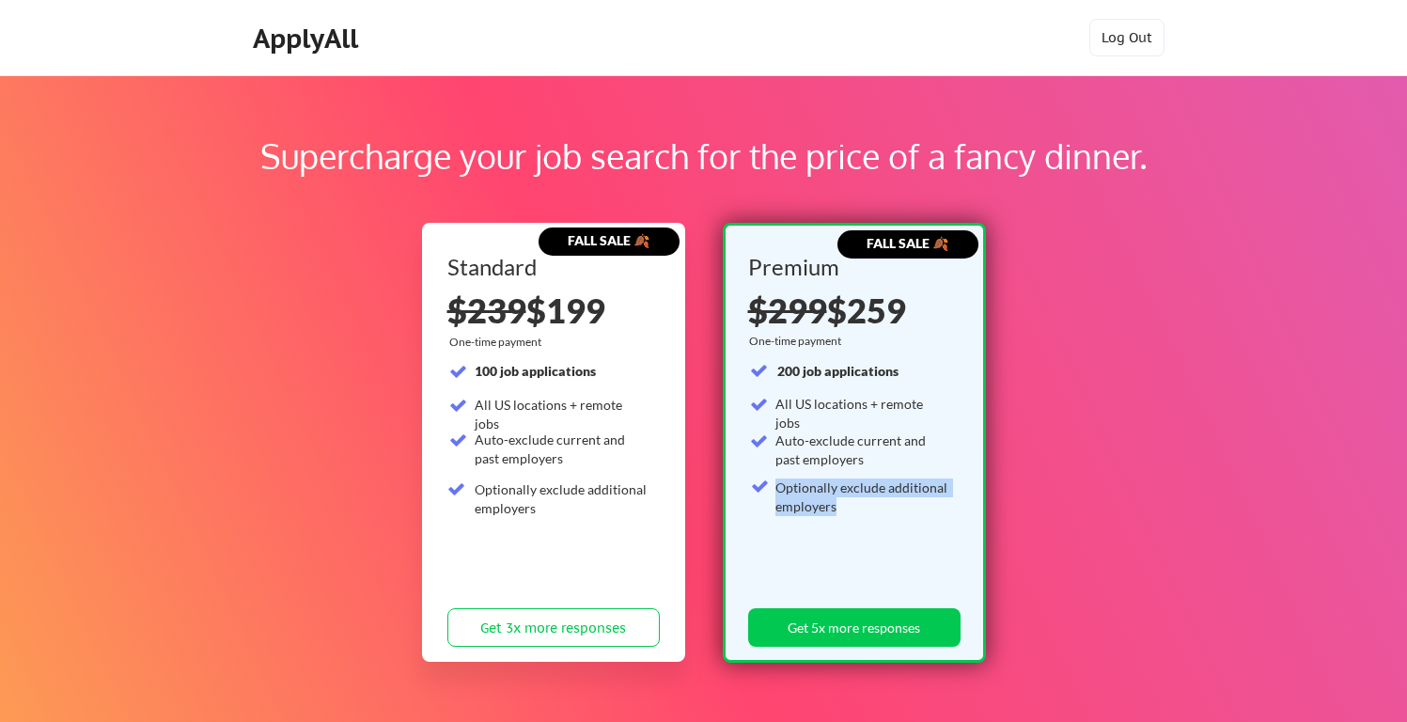
drag, startPoint x: 860, startPoint y: 558, endPoint x: 879, endPoint y: 356, distance: 203.0
click at [879, 356] on div "Premium $299 $259 One-time payment 200 job applications All US locations + remo…" at bounding box center [854, 455] width 212 height 399
drag, startPoint x: 879, startPoint y: 356, endPoint x: 888, endPoint y: 383, distance: 28.5
click at [889, 383] on div "Premium $299 $259 One-time payment 200 job applications All US locations + remo…" at bounding box center [854, 455] width 212 height 399
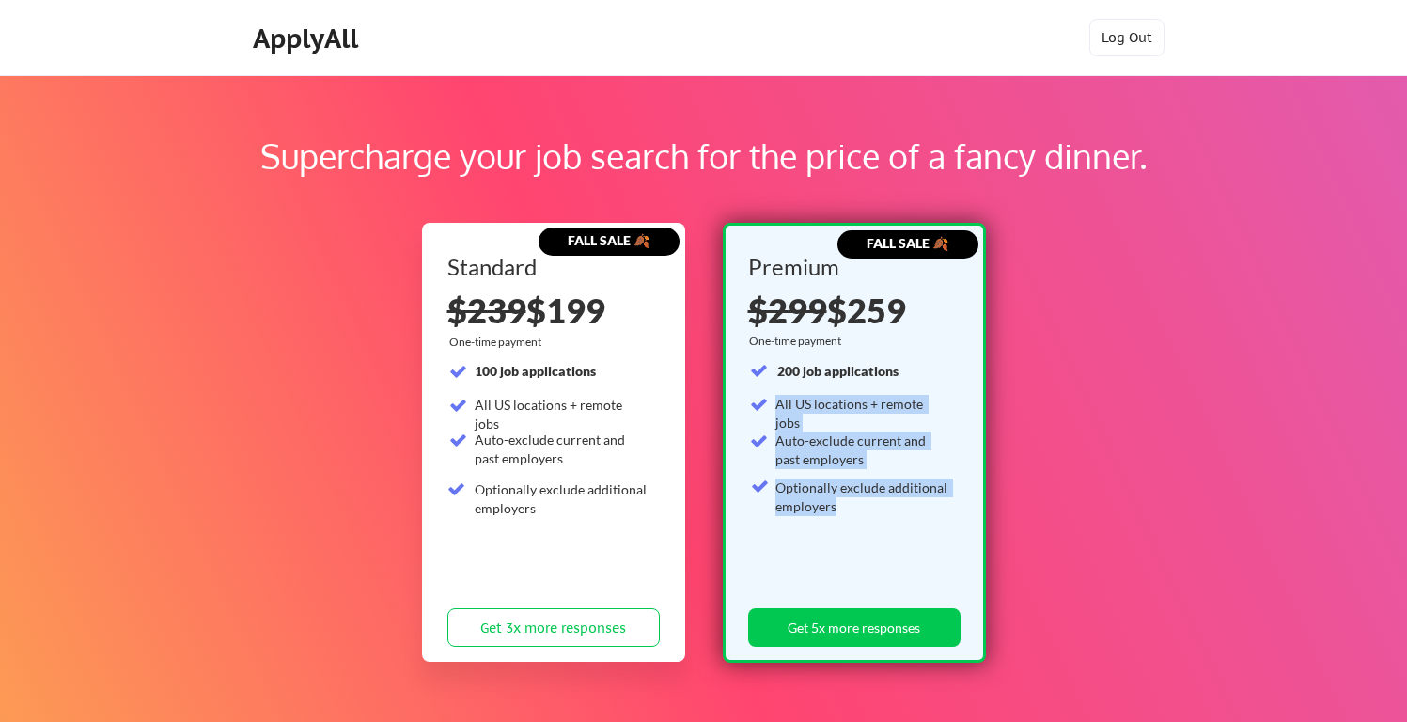
click at [888, 383] on div "200 job applications" at bounding box center [864, 374] width 174 height 24
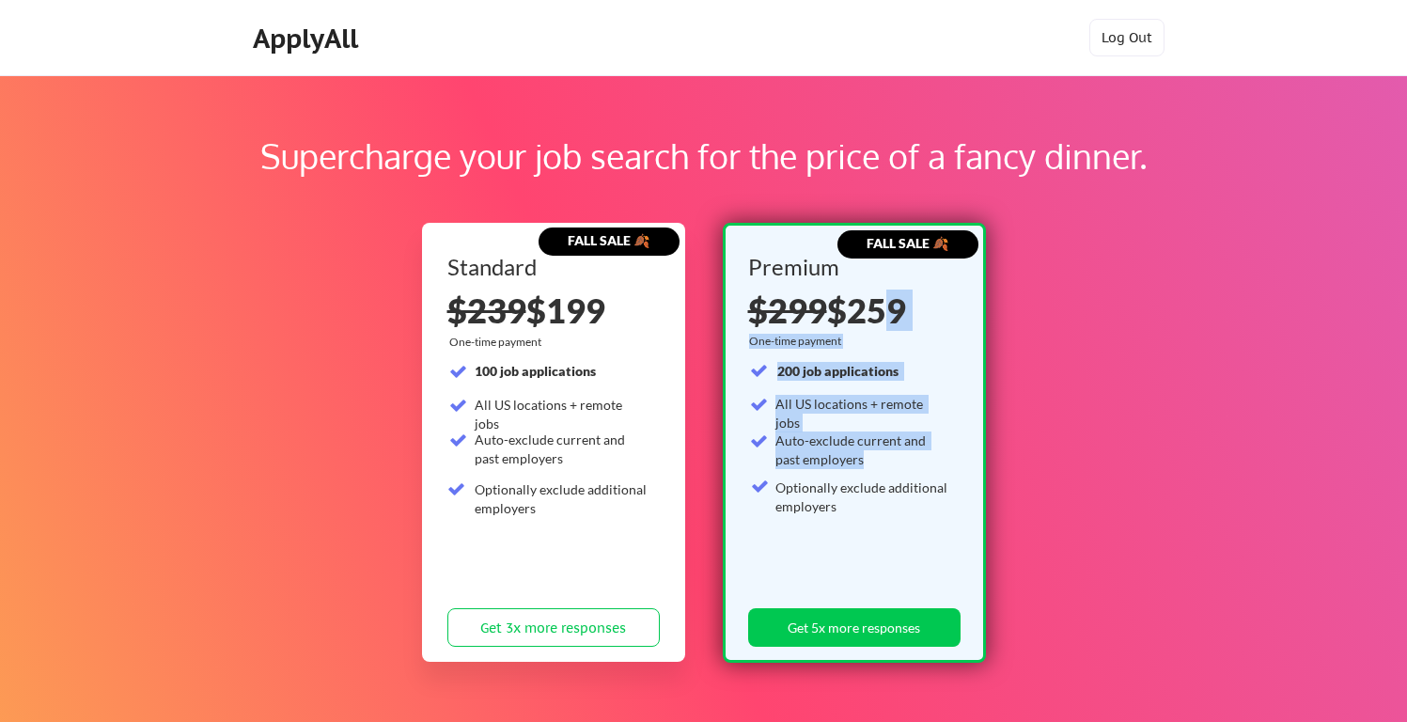
drag, startPoint x: 879, startPoint y: 313, endPoint x: 879, endPoint y: 461, distance: 148.5
click at [879, 461] on div "Premium $299 $259 One-time payment 200 job applications All US locations + remo…" at bounding box center [854, 455] width 212 height 399
click at [879, 461] on div "Auto-exclude current and past employers" at bounding box center [862, 449] width 174 height 37
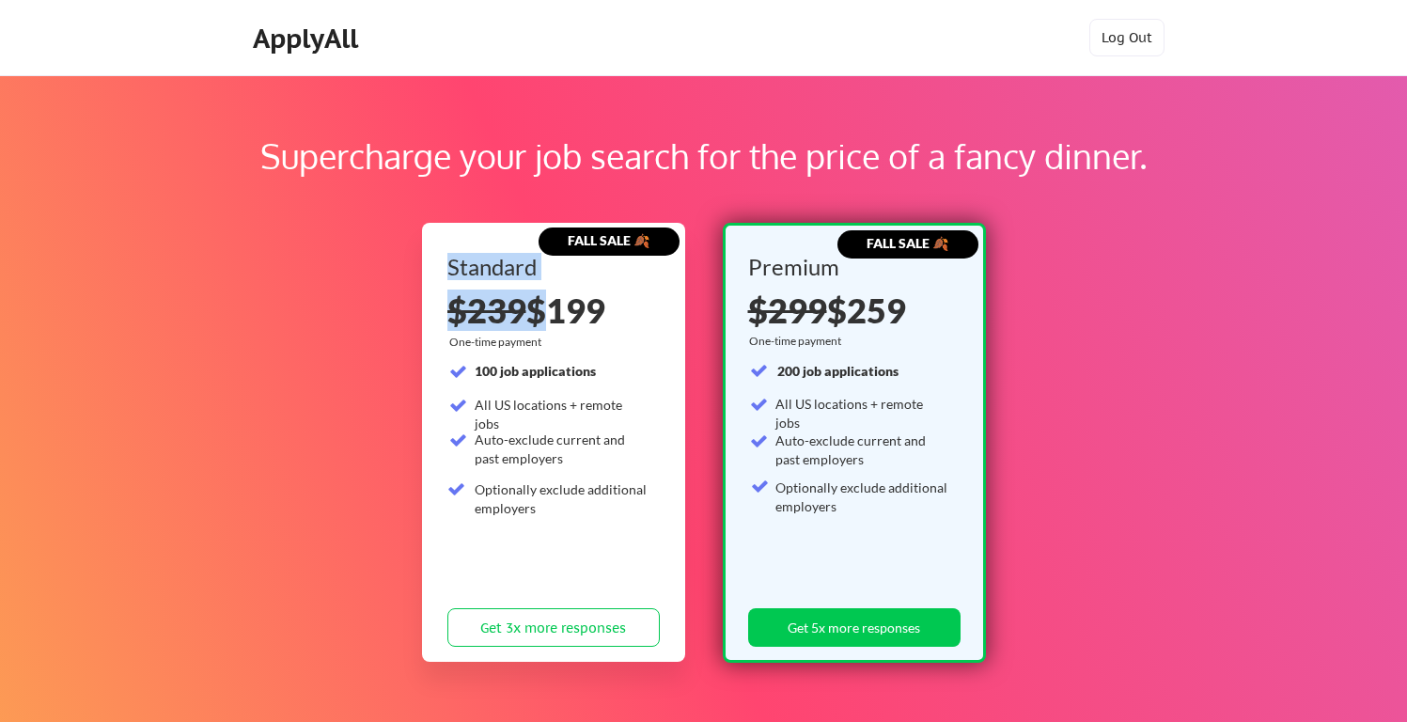
drag, startPoint x: 453, startPoint y: 314, endPoint x: 529, endPoint y: 314, distance: 76.1
click at [529, 314] on div "FALL SALE 🍂 Standard $239 $199 One-time payment 100 job applications All US loc…" at bounding box center [553, 442] width 263 height 439
click at [529, 314] on div "$239 $199" at bounding box center [553, 310] width 212 height 34
drag, startPoint x: 538, startPoint y: 310, endPoint x: 618, endPoint y: 311, distance: 79.9
click at [618, 311] on div "$239 $199" at bounding box center [553, 310] width 212 height 34
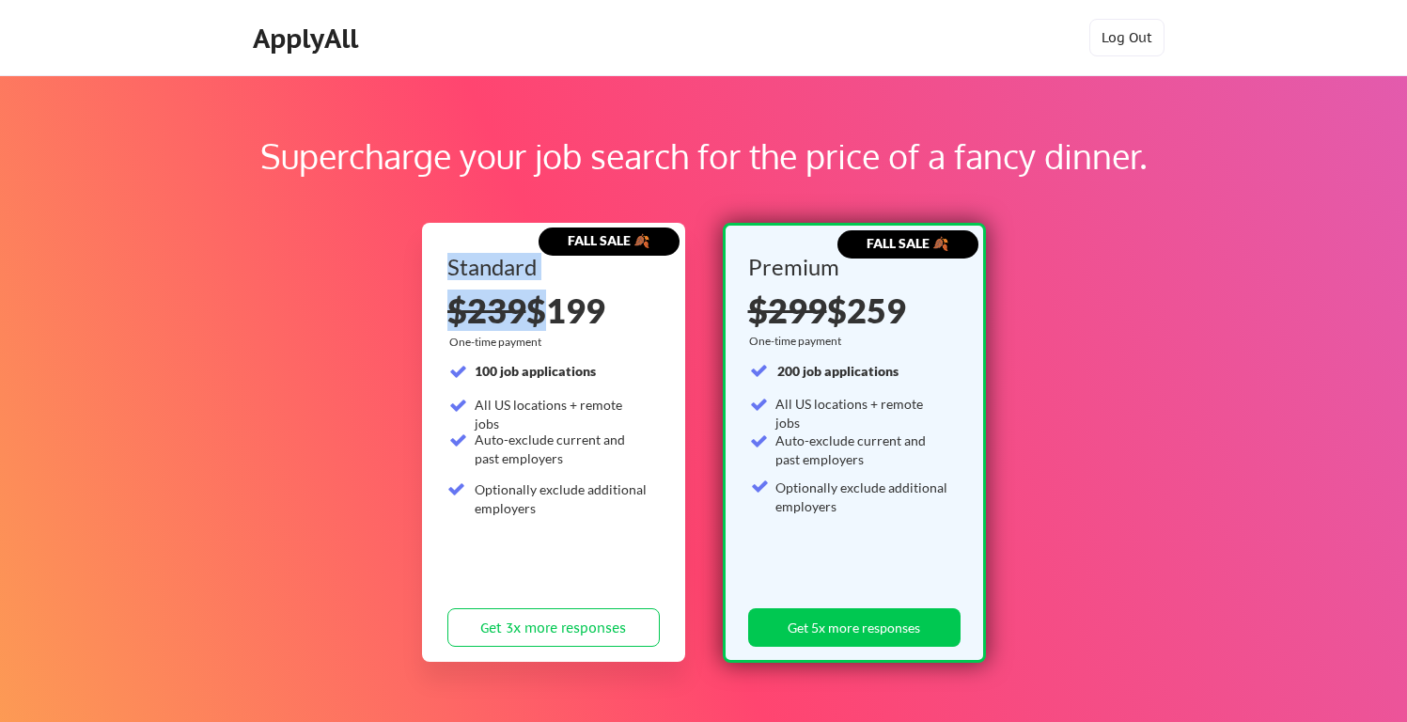
click at [618, 311] on div "$239 $199" at bounding box center [553, 310] width 212 height 34
drag, startPoint x: 834, startPoint y: 336, endPoint x: 910, endPoint y: 336, distance: 75.2
click at [910, 336] on div "Premium $299 $259 One-time payment 200 job applications All US locations + remo…" at bounding box center [854, 455] width 212 height 399
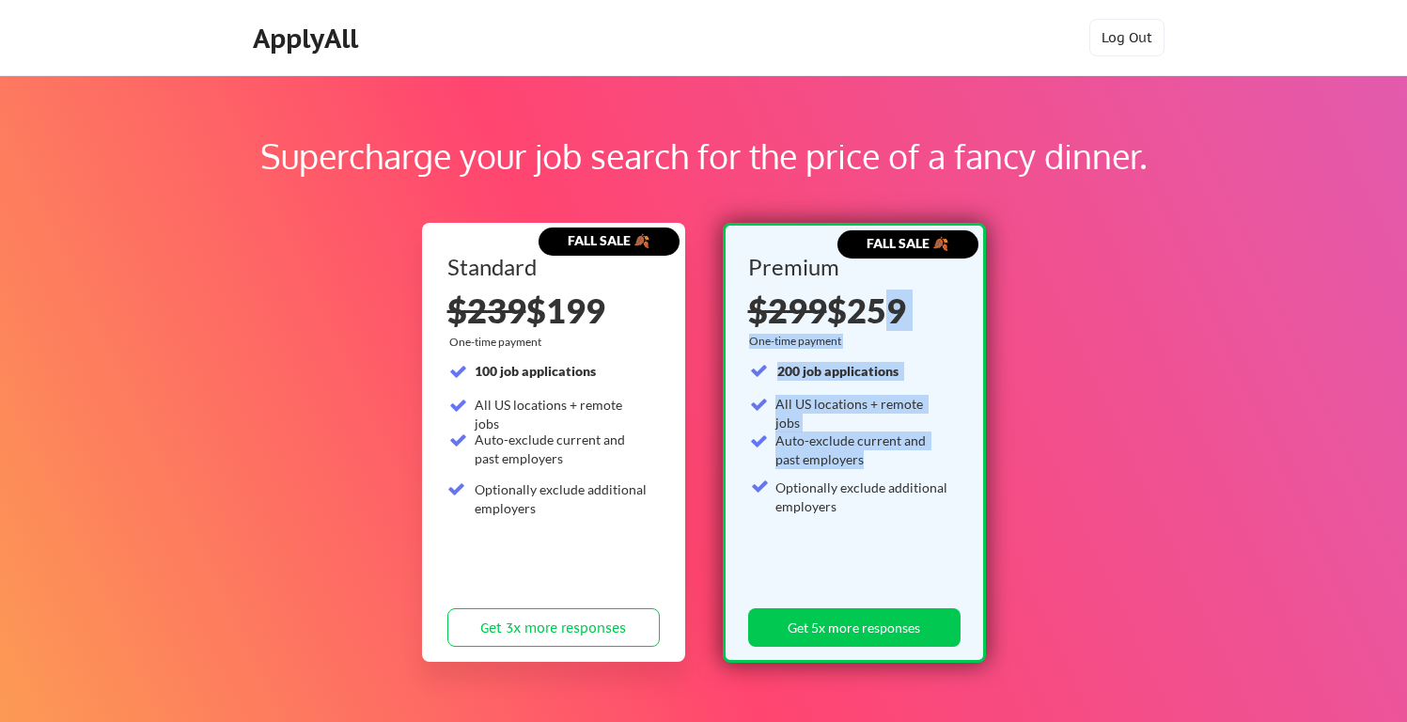
drag, startPoint x: 874, startPoint y: 318, endPoint x: 874, endPoint y: 464, distance: 146.6
click at [874, 464] on div "Premium $299 $259 One-time payment 200 job applications All US locations + remo…" at bounding box center [854, 455] width 212 height 399
click at [874, 464] on div "Auto-exclude current and past employers" at bounding box center [862, 449] width 174 height 37
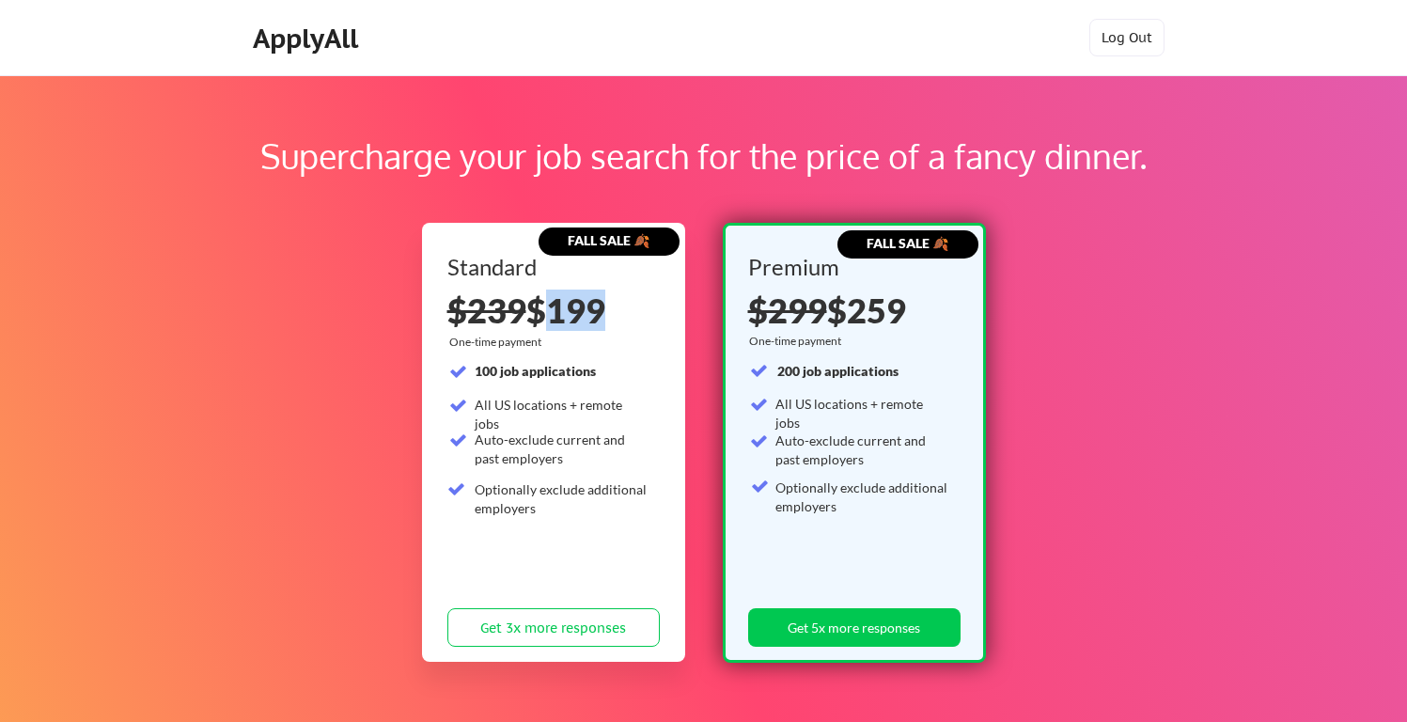
drag, startPoint x: 529, startPoint y: 314, endPoint x: 594, endPoint y: 314, distance: 64.8
click at [593, 314] on div "$239 $199" at bounding box center [553, 310] width 212 height 34
click at [594, 314] on div "$239 $199" at bounding box center [553, 310] width 212 height 34
